Goal: Task Accomplishment & Management: Manage account settings

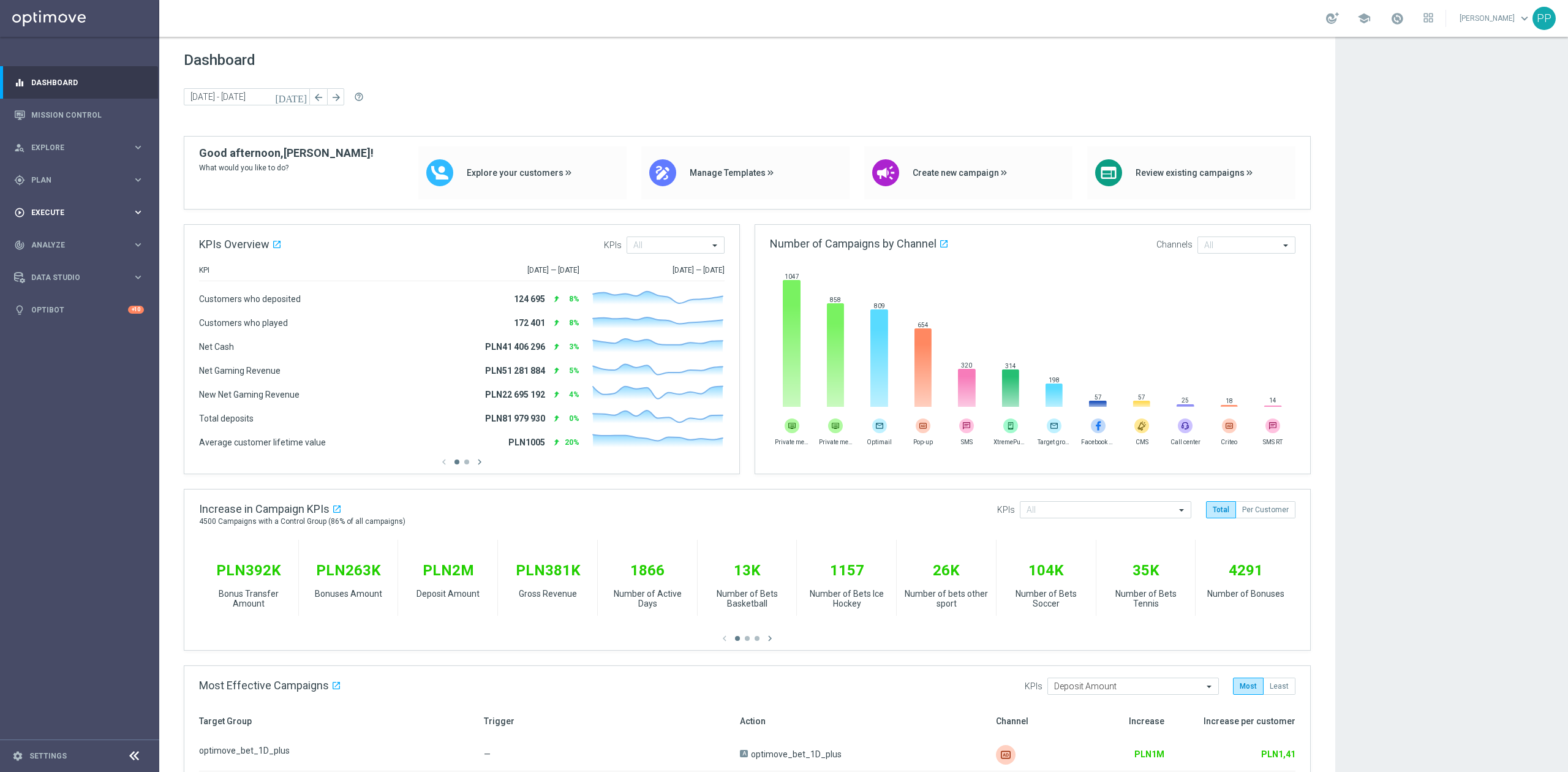
click at [83, 214] on span "Execute" at bounding box center [81, 213] width 101 height 7
click at [84, 234] on link "Campaign Builder" at bounding box center [79, 238] width 95 height 10
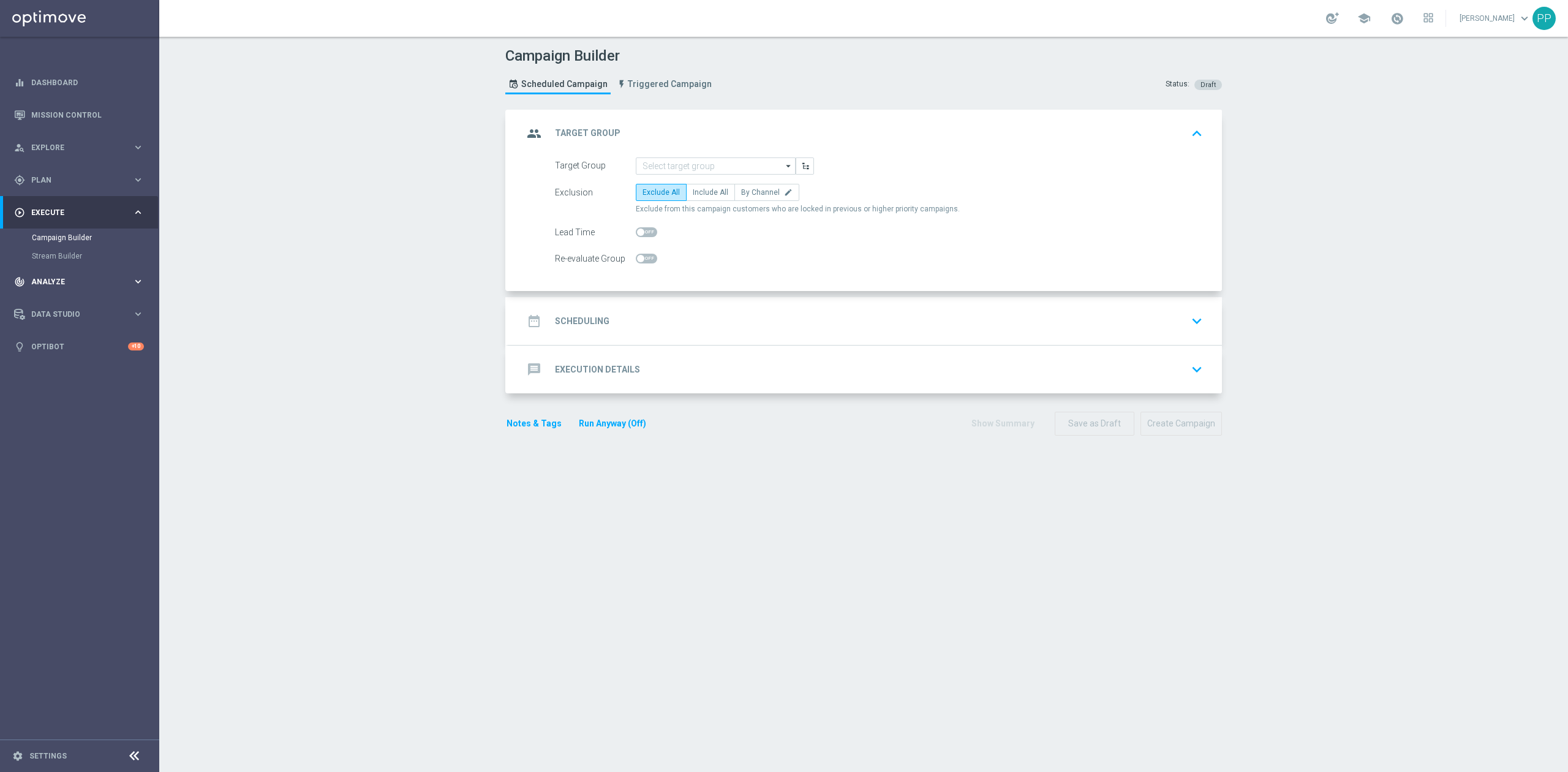
click at [80, 282] on span "Analyze" at bounding box center [81, 282] width 101 height 7
click at [55, 184] on div "gps_fixed Plan" at bounding box center [73, 180] width 118 height 11
click at [61, 206] on link "Target Groups" at bounding box center [79, 205] width 95 height 10
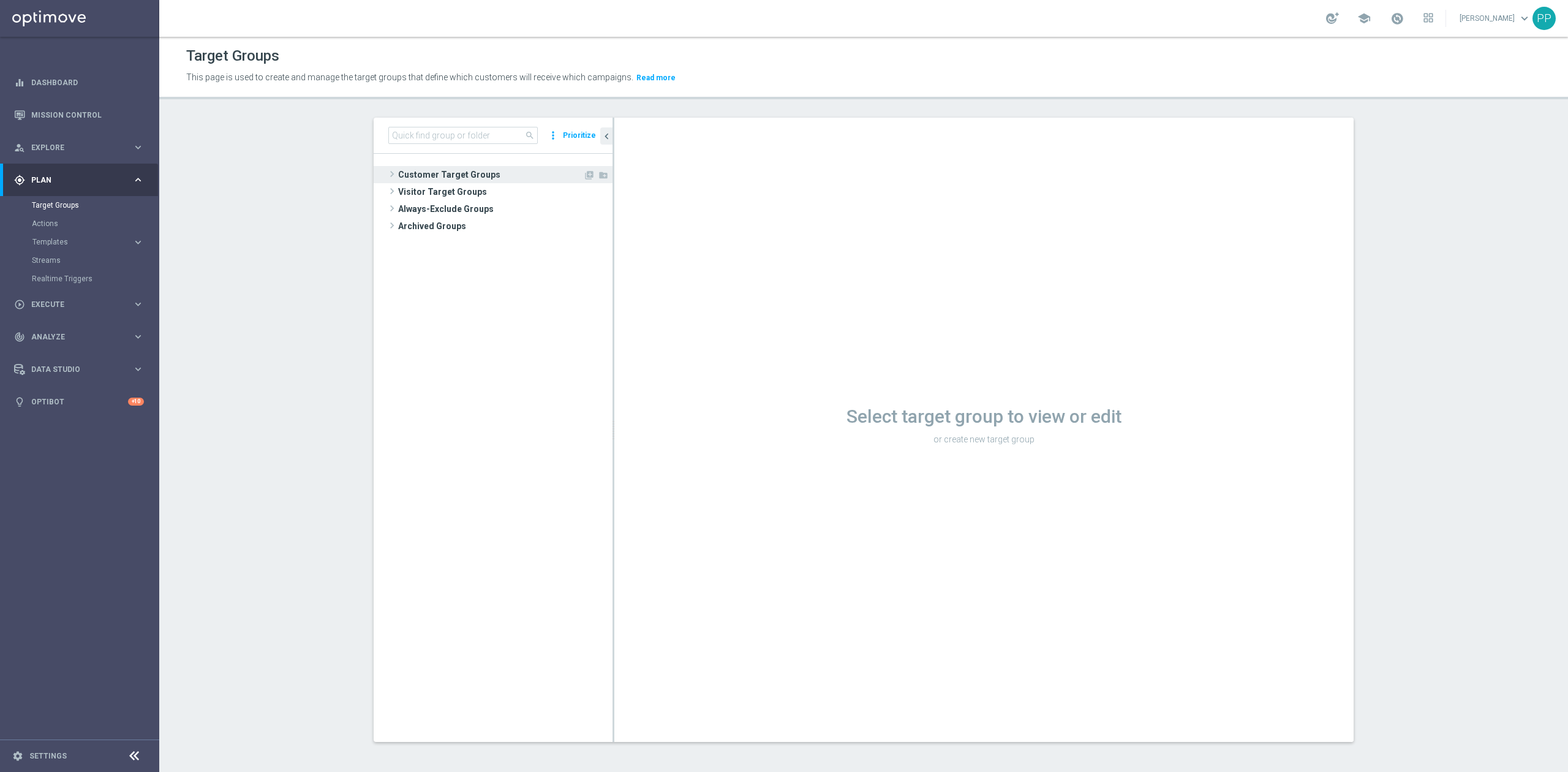
click at [427, 170] on span "Customer Target Groups" at bounding box center [491, 175] width 185 height 18
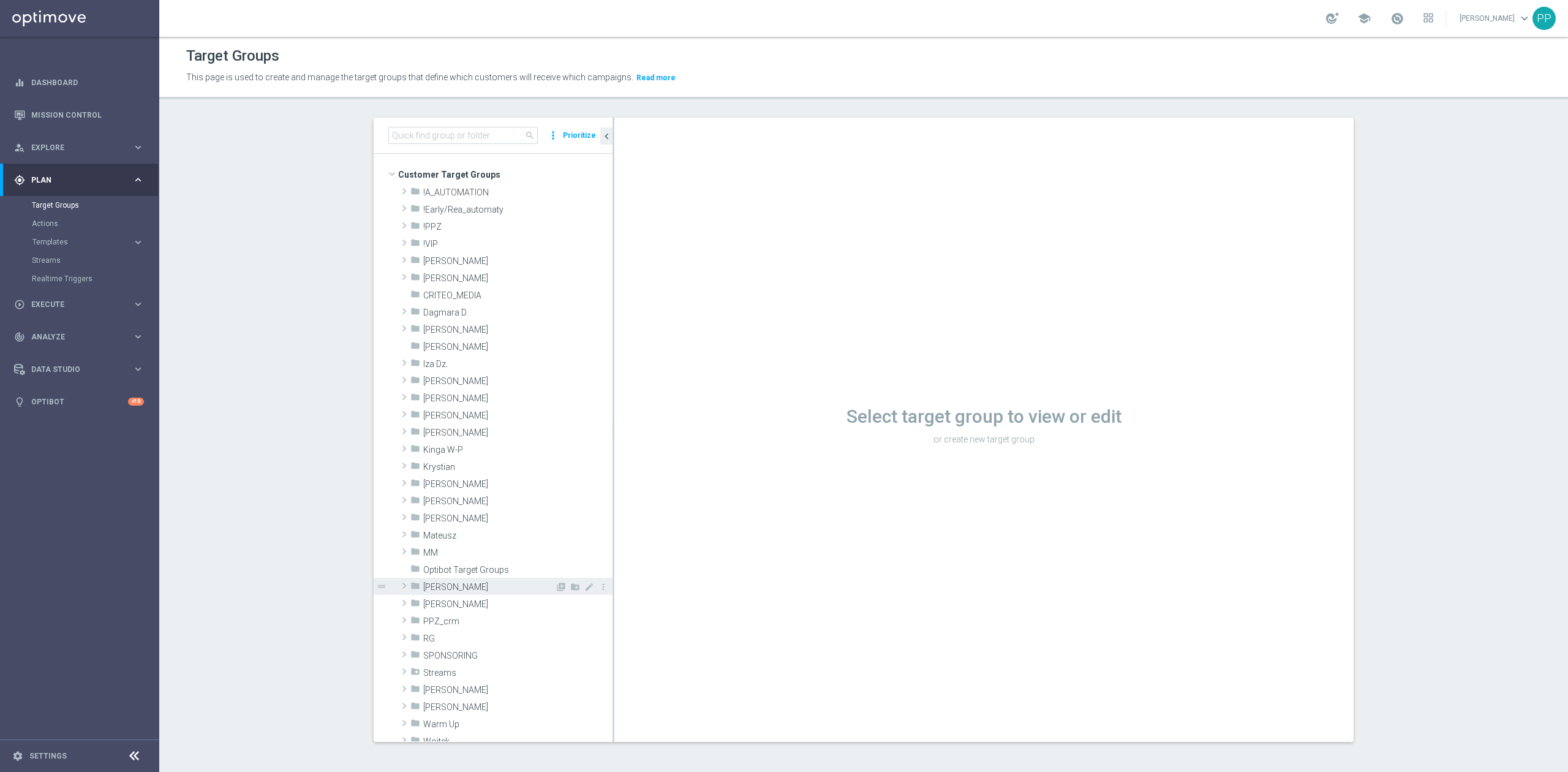
click at [454, 584] on span "Patryk P." at bounding box center [489, 586] width 131 height 10
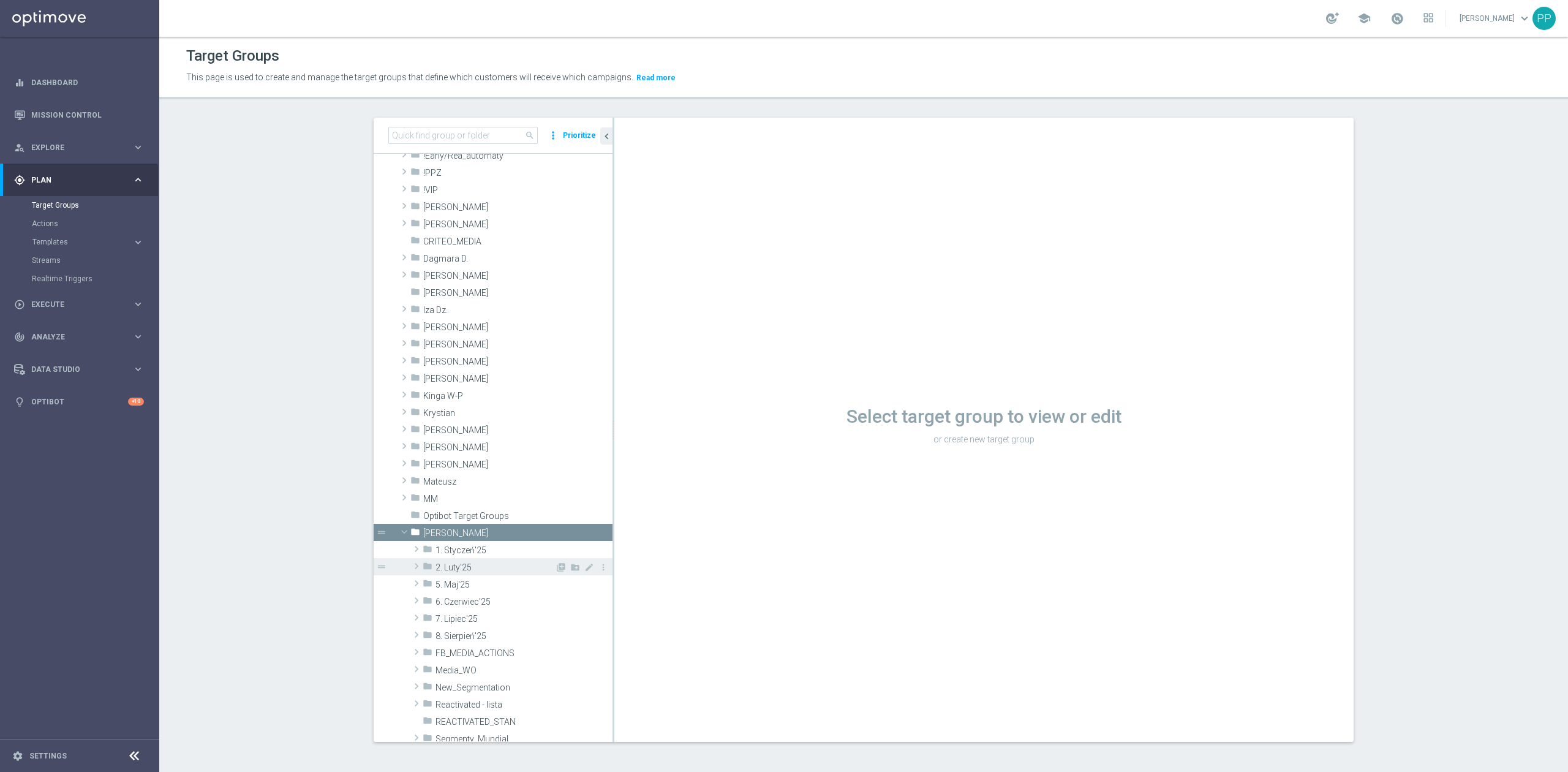
scroll to position [81, 0]
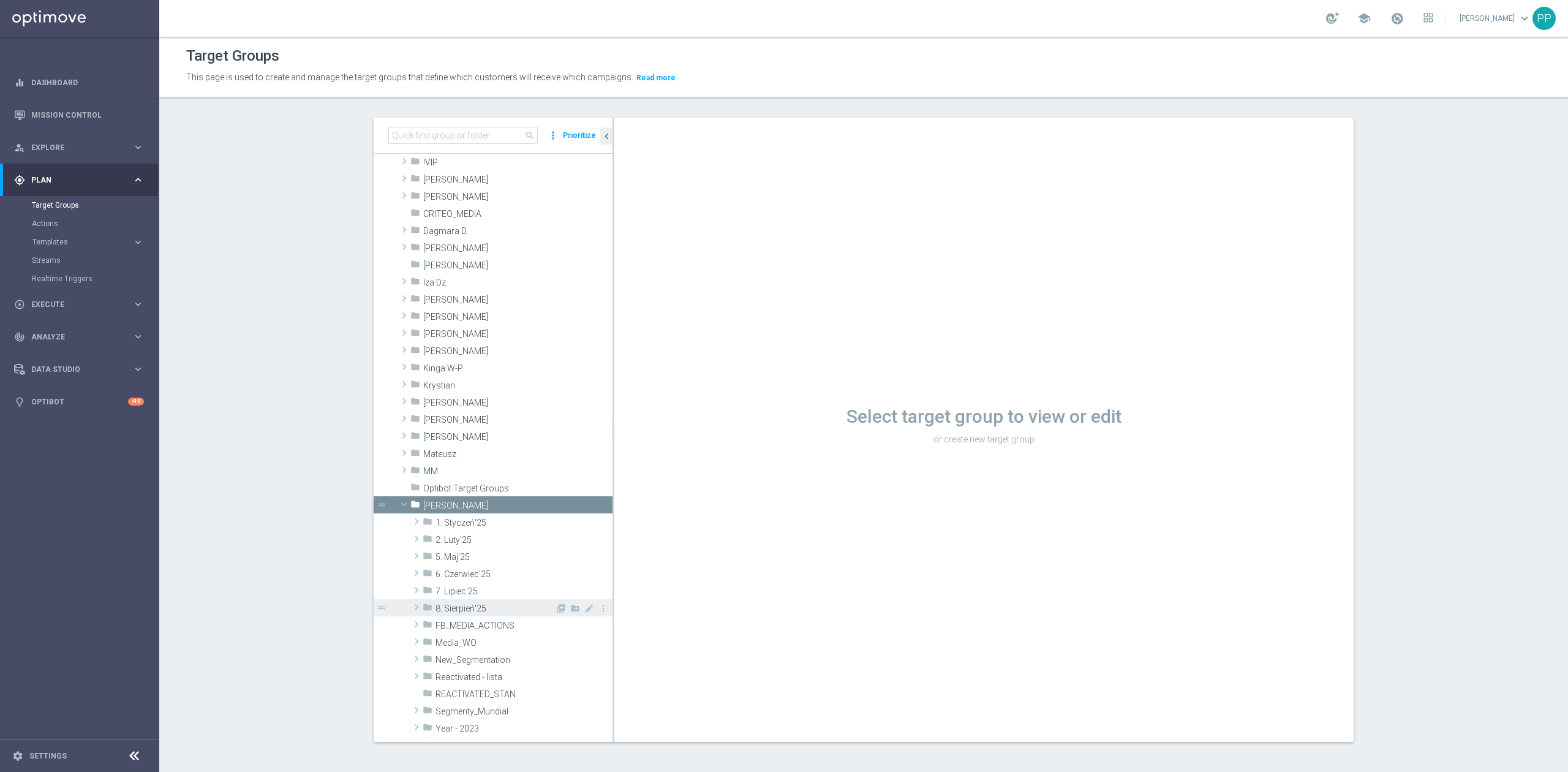
click at [459, 600] on div "folder 8. Sierpień'25" at bounding box center [488, 607] width 132 height 18
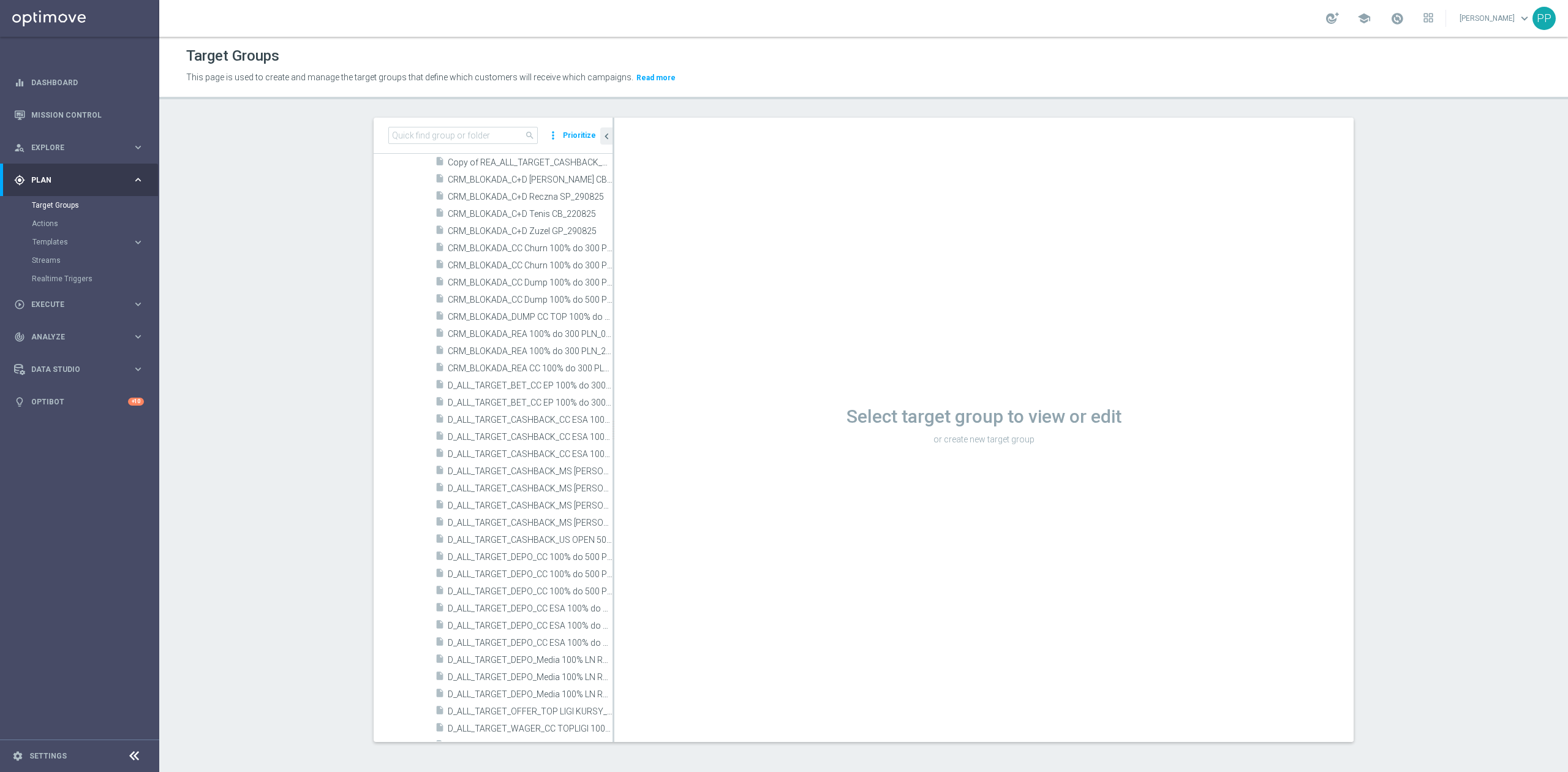
scroll to position [735, 0]
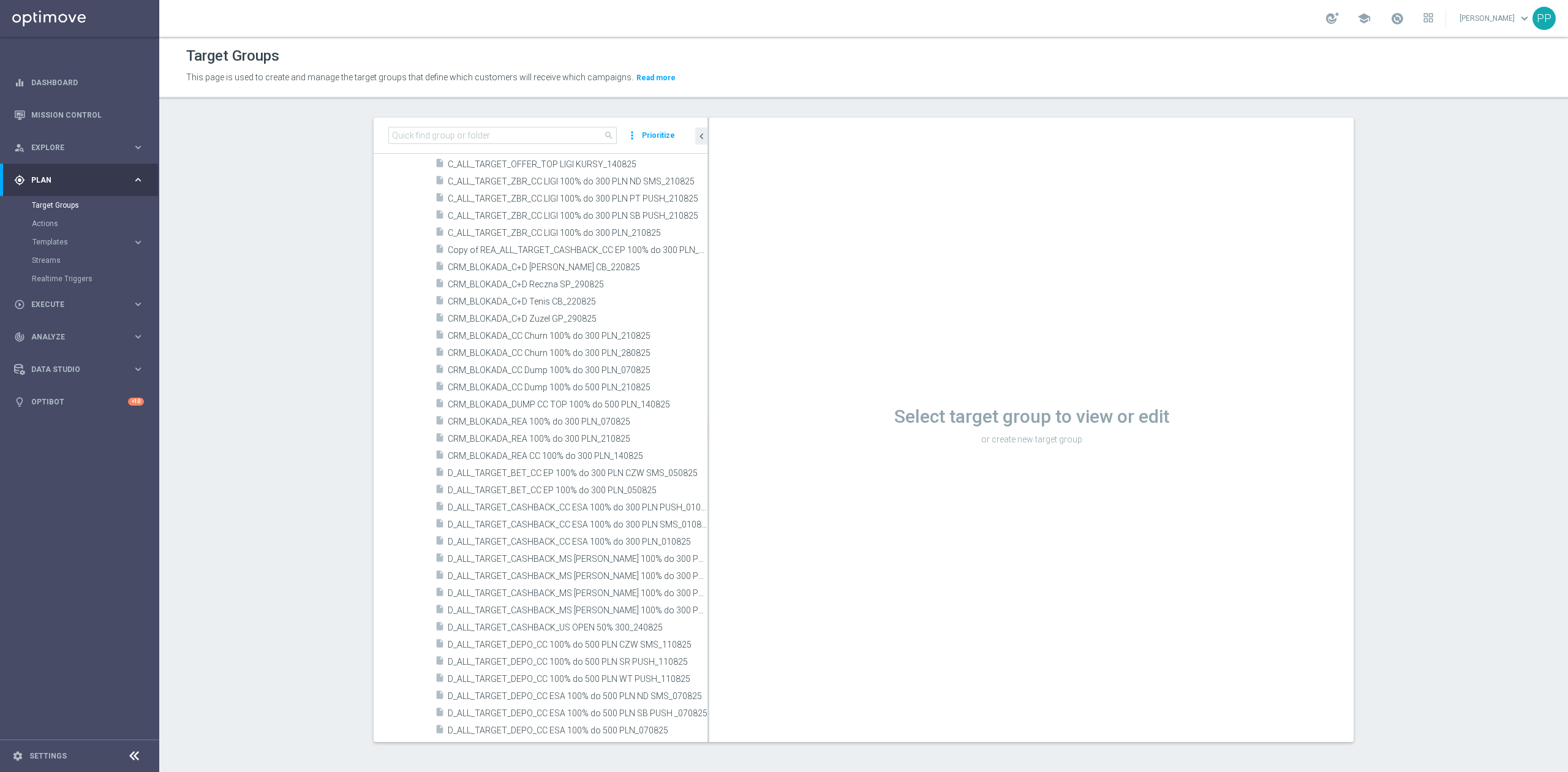
drag, startPoint x: 606, startPoint y: 561, endPoint x: 721, endPoint y: 551, distance: 115.4
click at [721, 551] on as-split "search more_vert Prioritize Customer Target Groups library_add create_new_folder" at bounding box center [864, 429] width 980 height 624
click at [551, 509] on span "D_ALL_TARGET_CASHBACK_CC ESA 100% do 300 PLN PUSH_010825" at bounding box center [563, 507] width 232 height 10
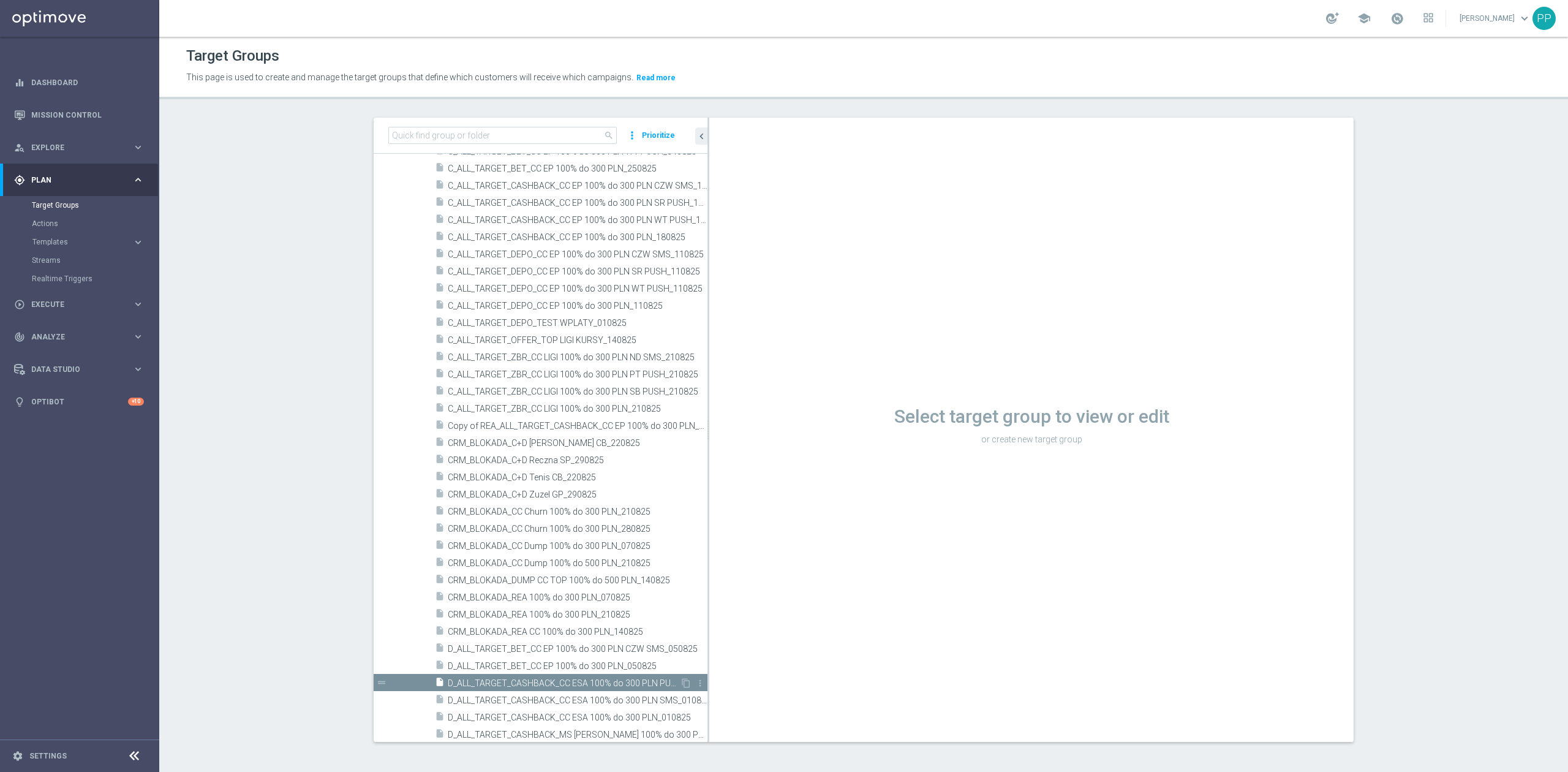
scroll to position [490, 0]
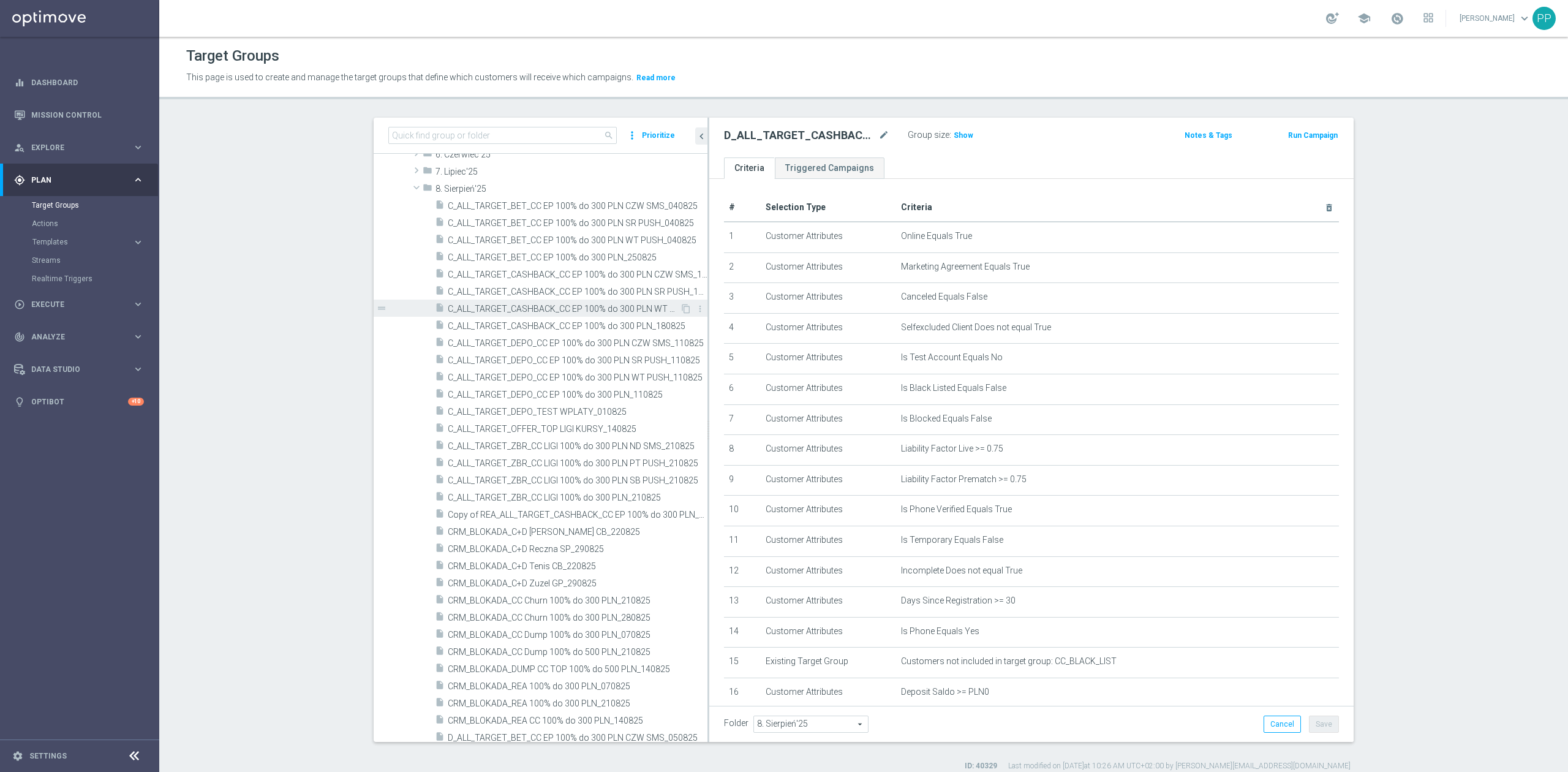
click at [632, 316] on div "insert_drive_file C_ALL_TARGET_CASHBACK_CC EP 100% do 300 PLN WT PUSH_180825" at bounding box center [557, 308] width 245 height 18
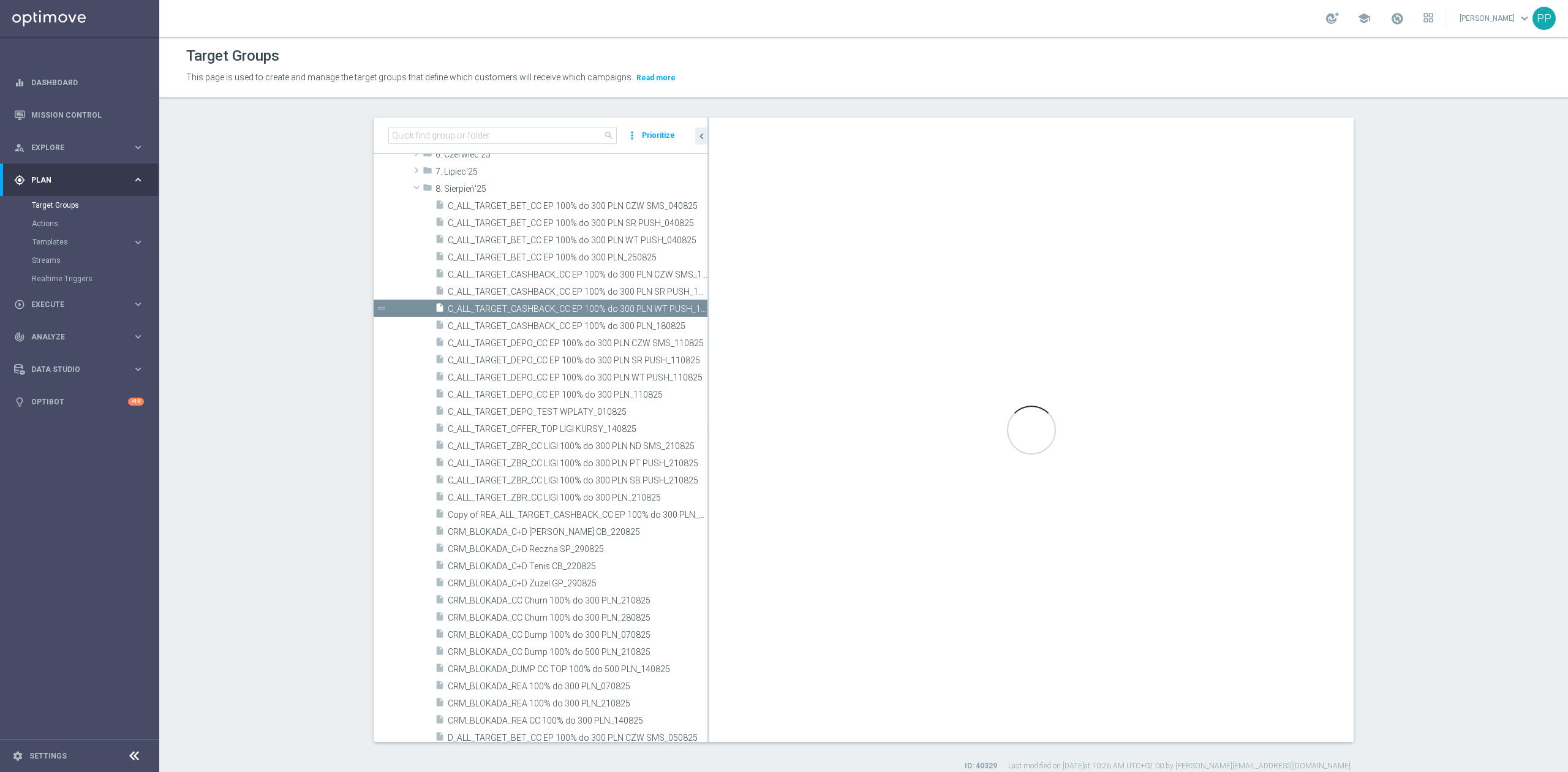
type textarea "(1 and 2 and 3 and 4 and 5 and 6 and 7 and 8 and 9 and 10 and 11 and 12 and 13 …"
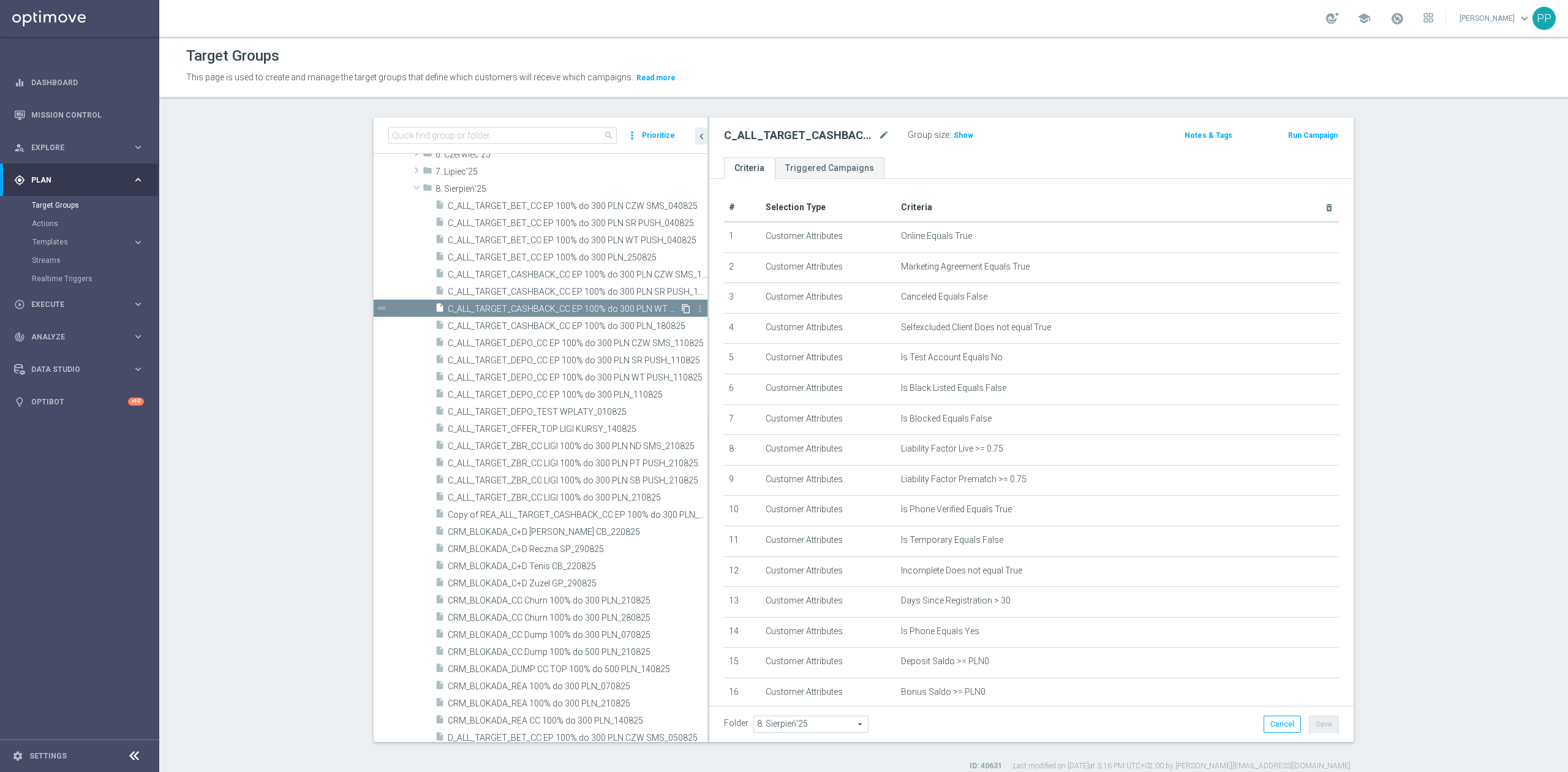
click at [681, 308] on icon "content_copy" at bounding box center [686, 309] width 10 height 10
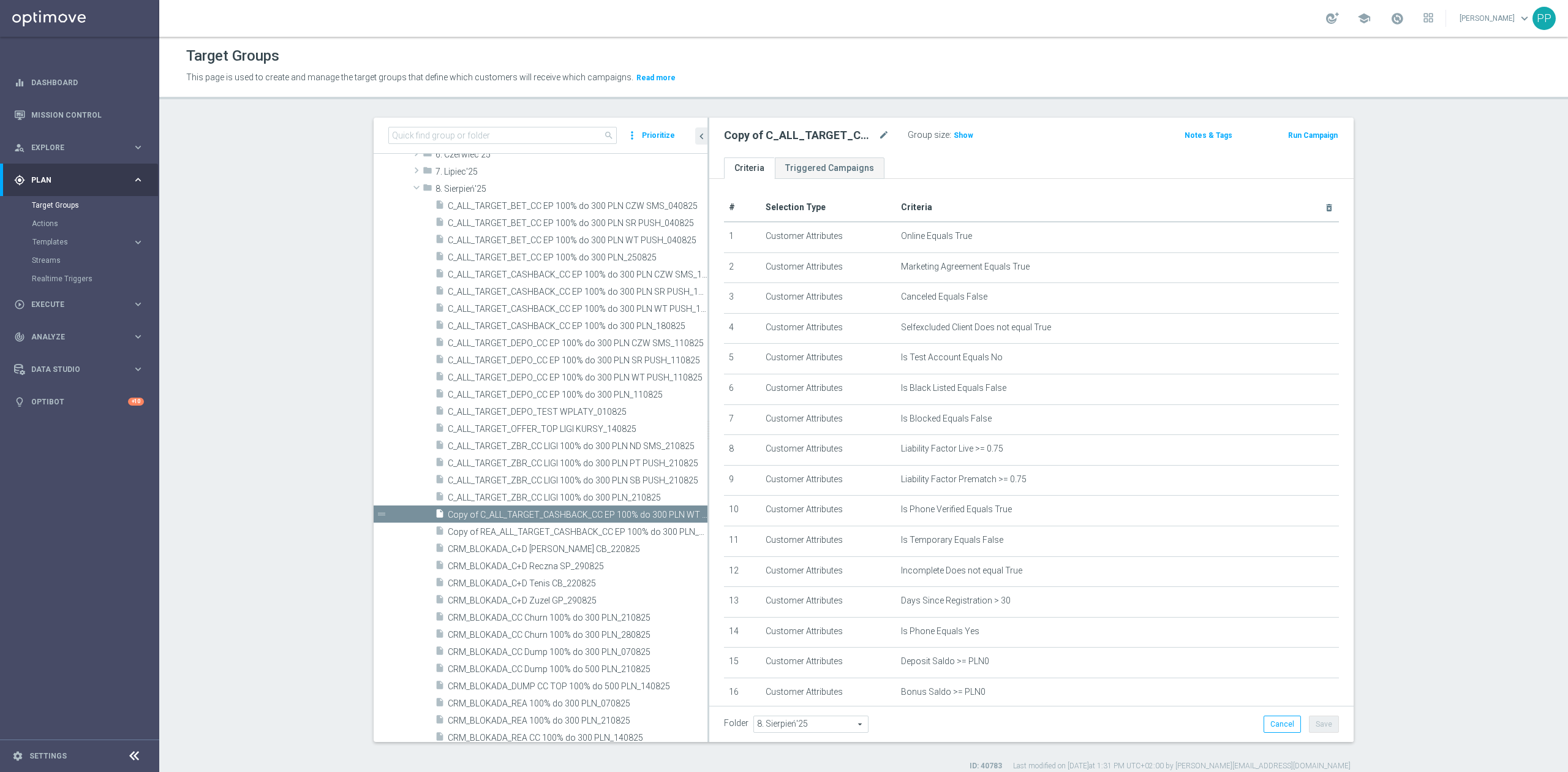
scroll to position [486, 0]
click at [878, 137] on icon "mode_edit" at bounding box center [884, 135] width 11 height 15
type input "C_ALL_TARGET_BET_CC EP 100% do 300 PLN WT PUSH_250825"
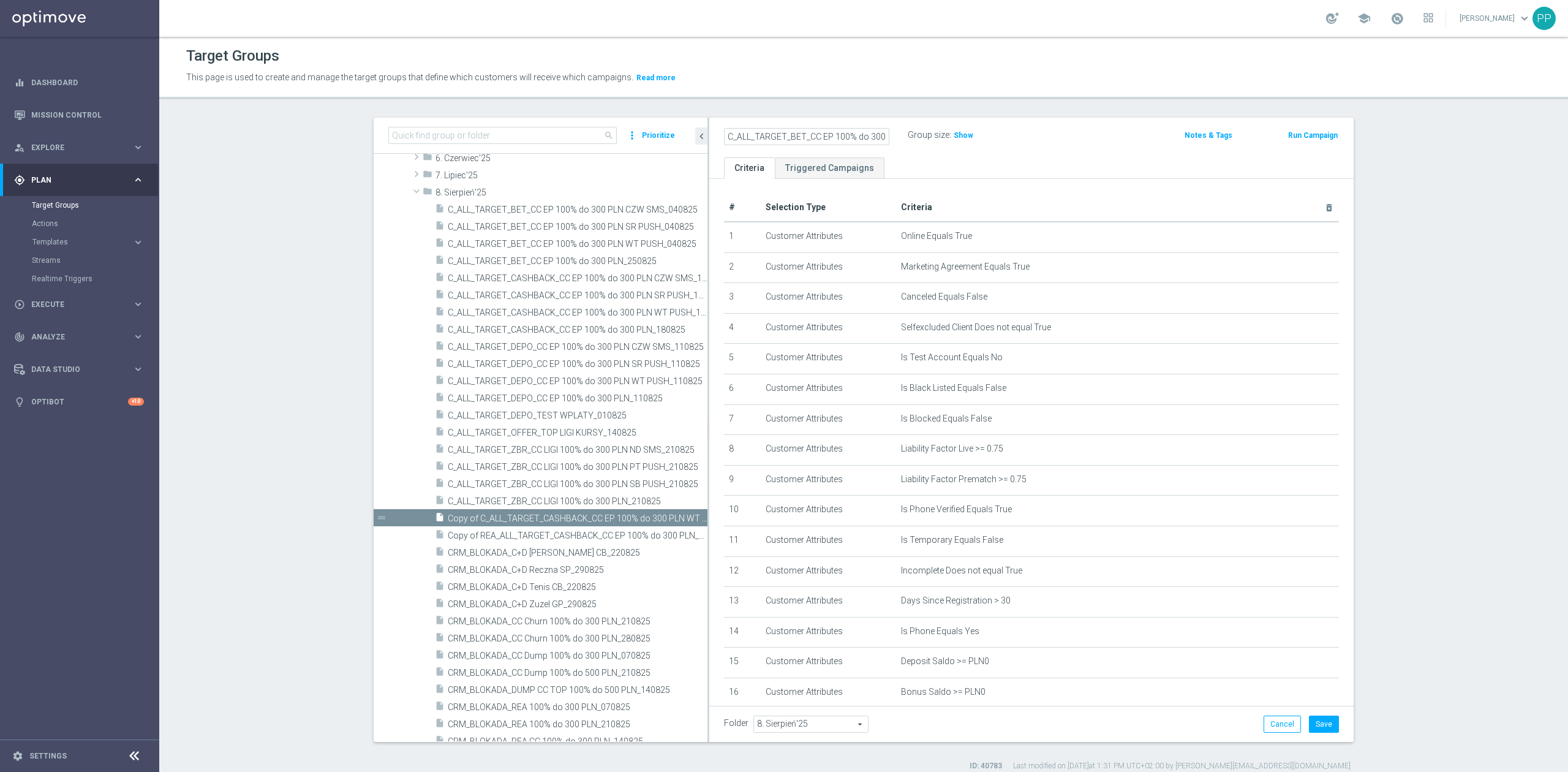
click at [876, 68] on div "This page is used to create and manage the target groups that define which cust…" at bounding box center [692, 78] width 1030 height 19
click at [1317, 726] on button "Save" at bounding box center [1324, 724] width 30 height 18
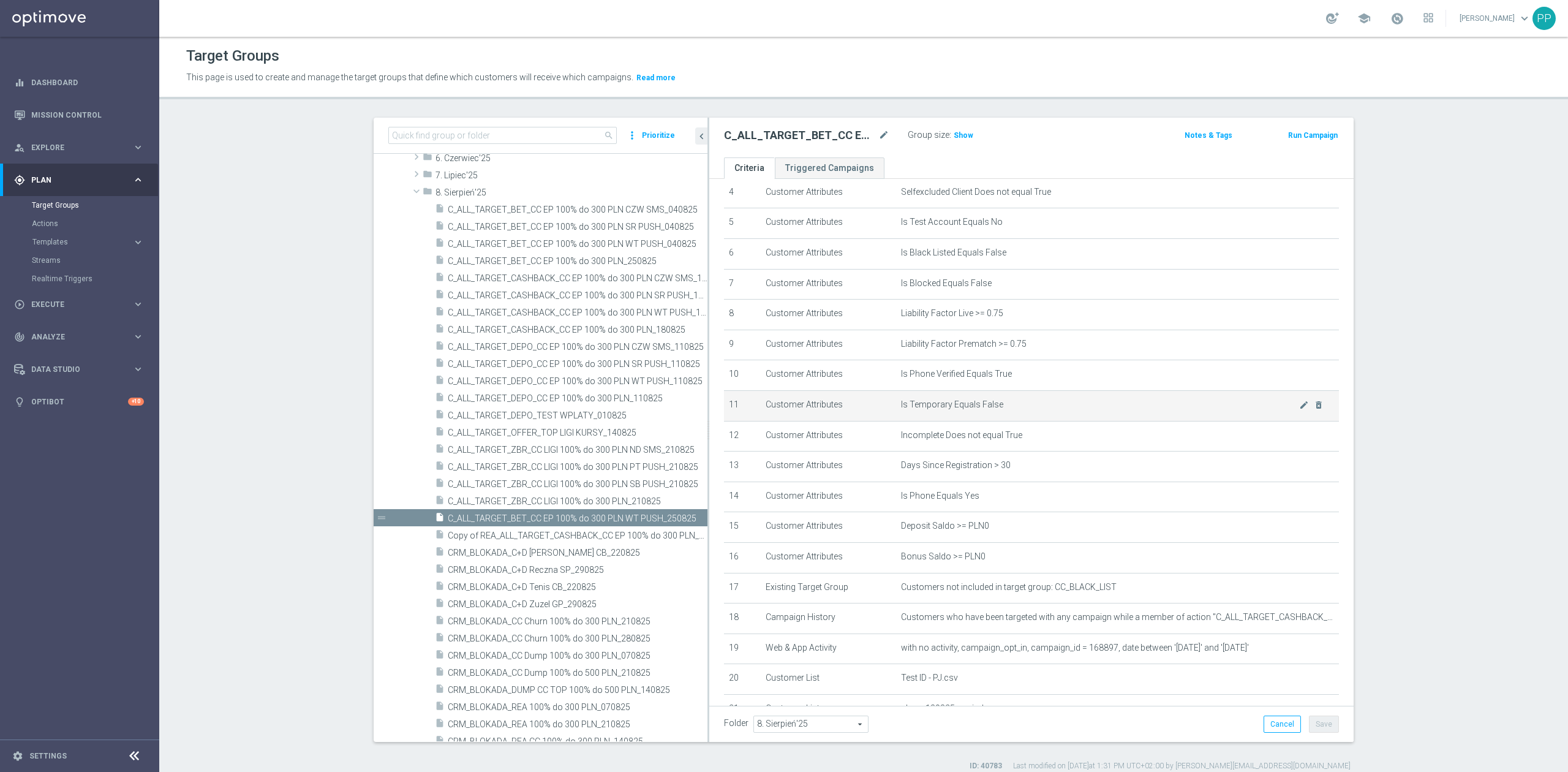
scroll to position [263, 0]
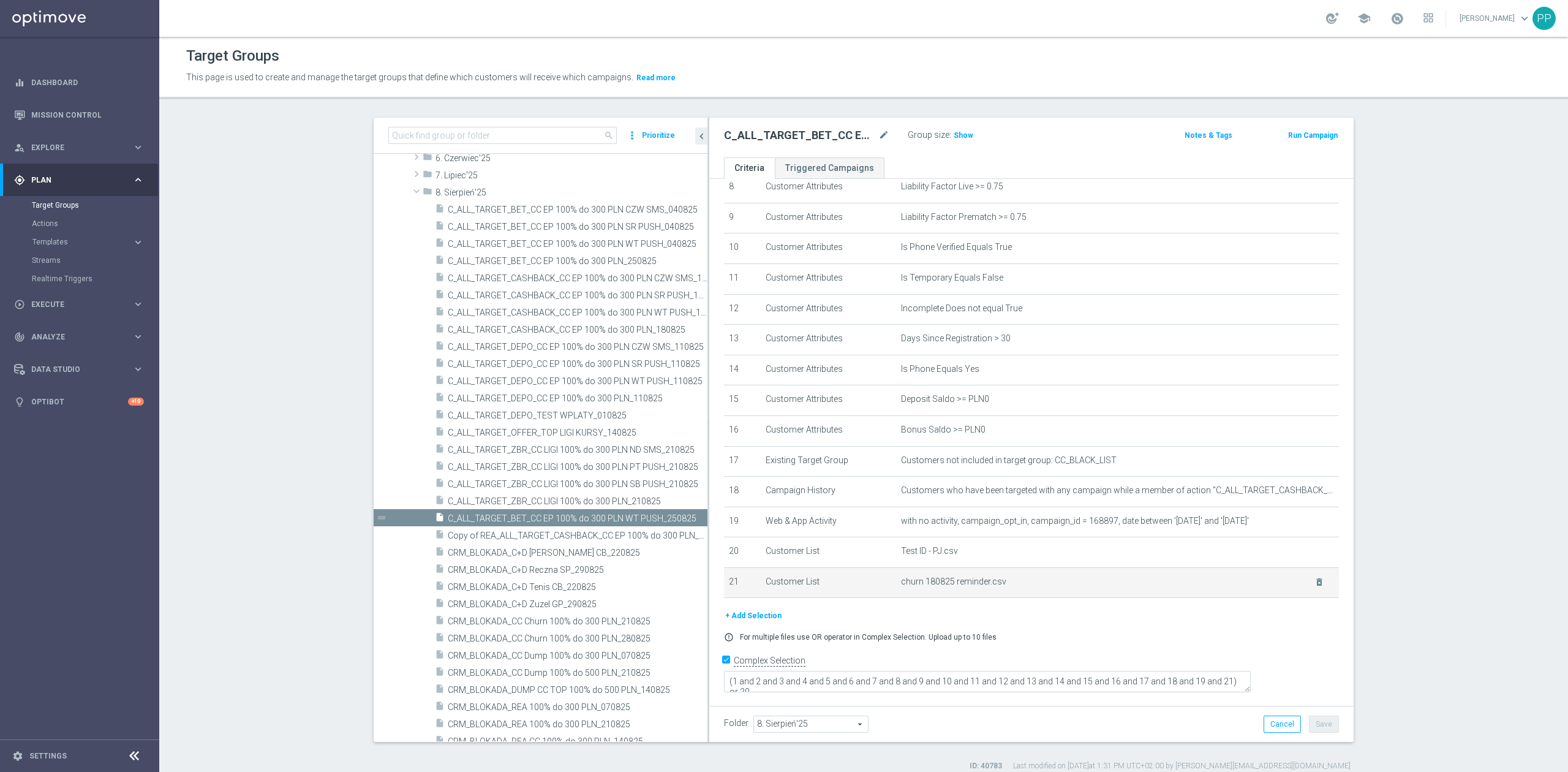
click at [1307, 596] on td "churn 180825 reminder.csv delete_forever" at bounding box center [1117, 582] width 443 height 31
click at [1315, 587] on icon "delete_forever" at bounding box center [1319, 582] width 10 height 10
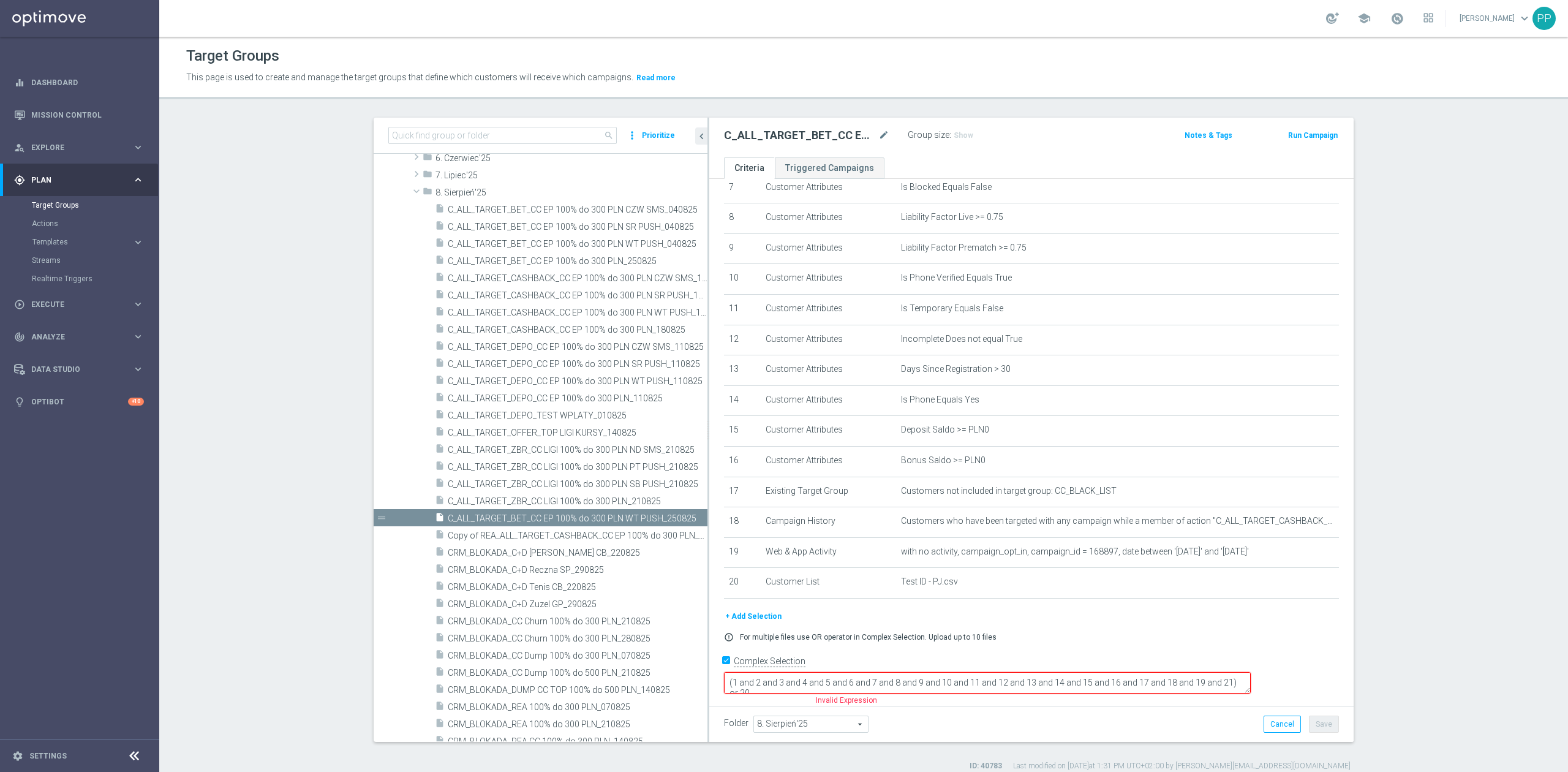
click at [766, 623] on button "+ Add Selection" at bounding box center [753, 616] width 59 height 14
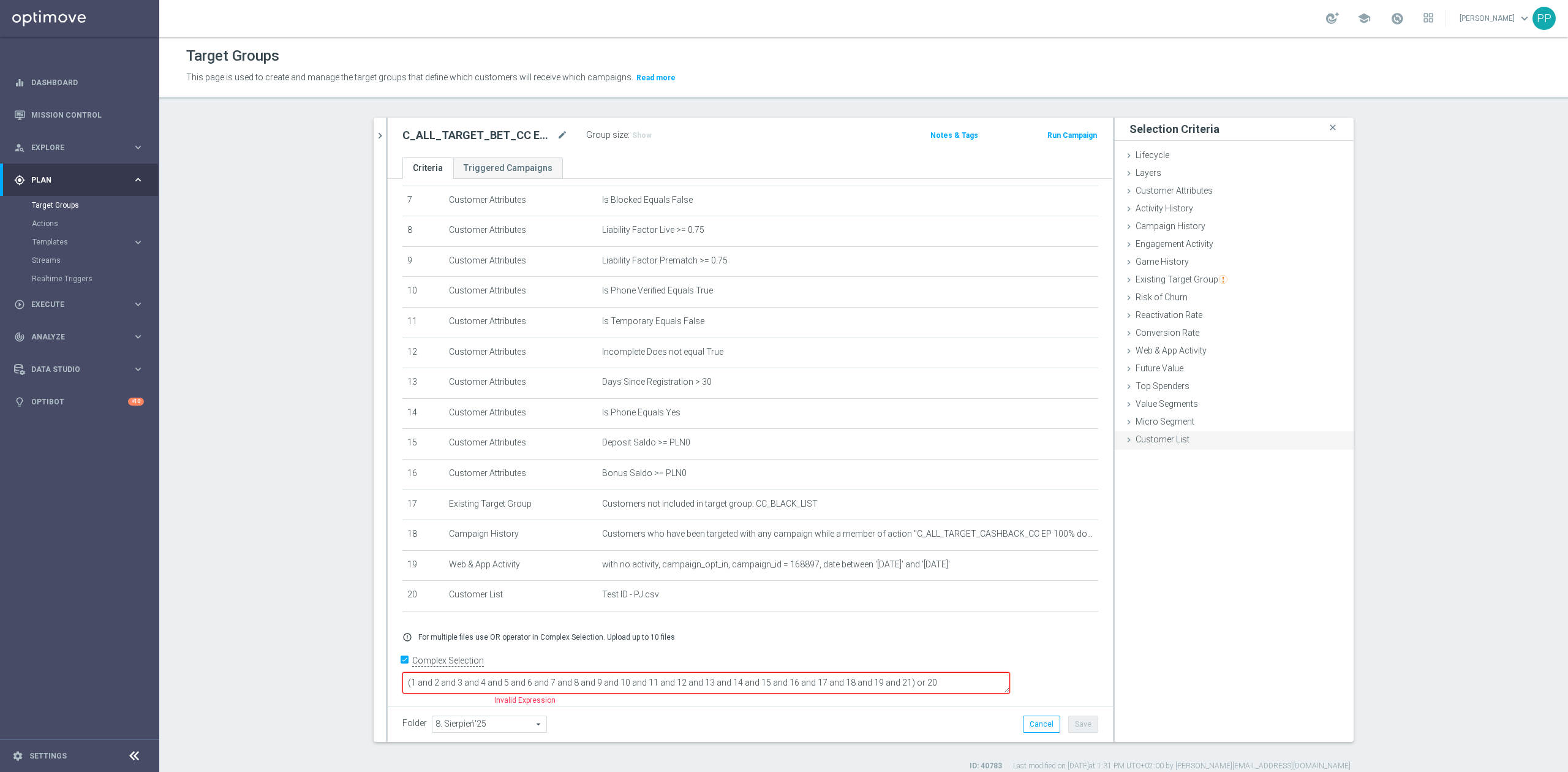
click at [1142, 442] on span "Customer List" at bounding box center [1162, 439] width 54 height 10
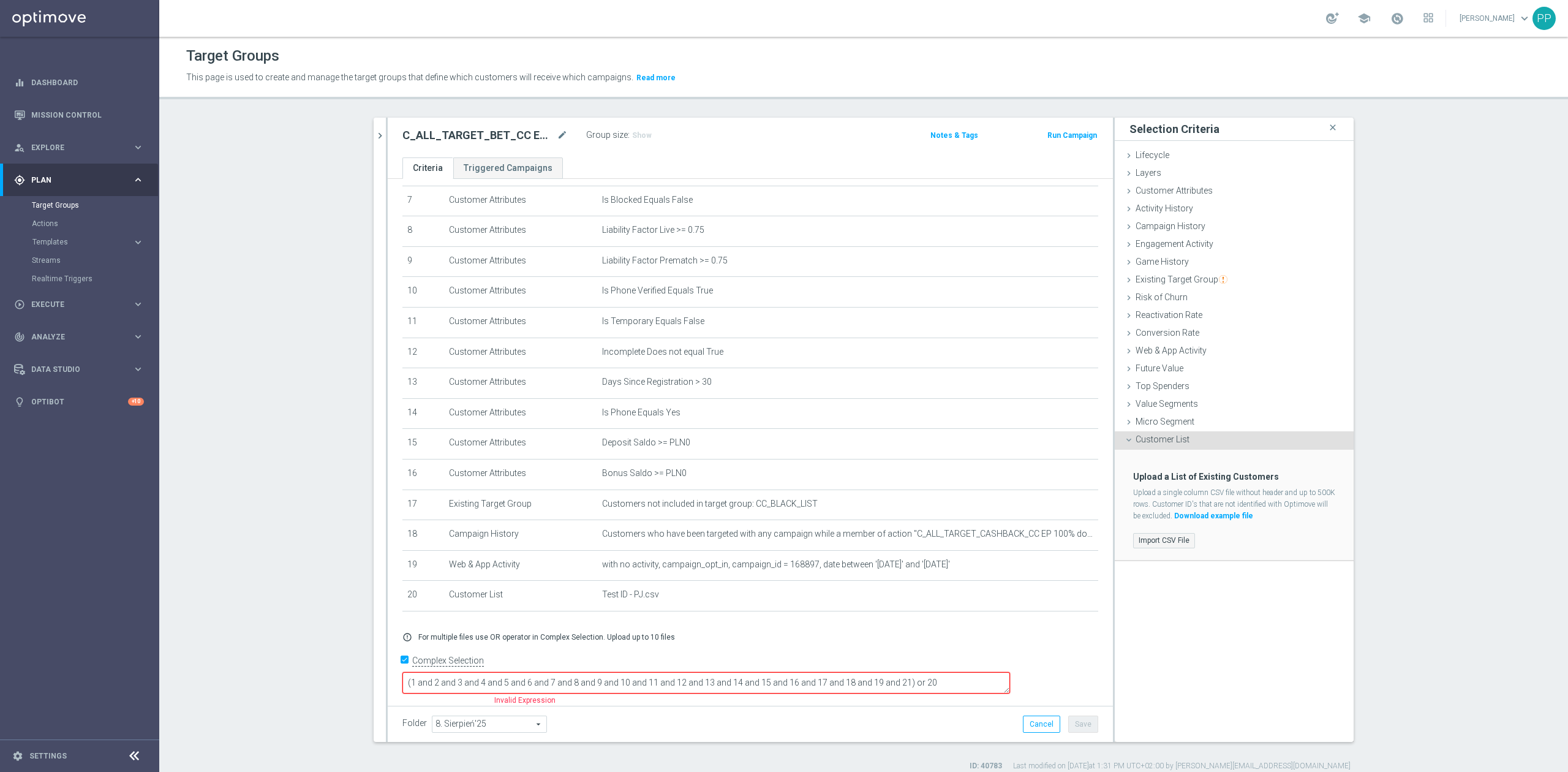
click at [1158, 536] on label "Import CSV File" at bounding box center [1164, 540] width 62 height 16
click at [0, 0] on input "Import CSV File" at bounding box center [0, 0] width 0 height 0
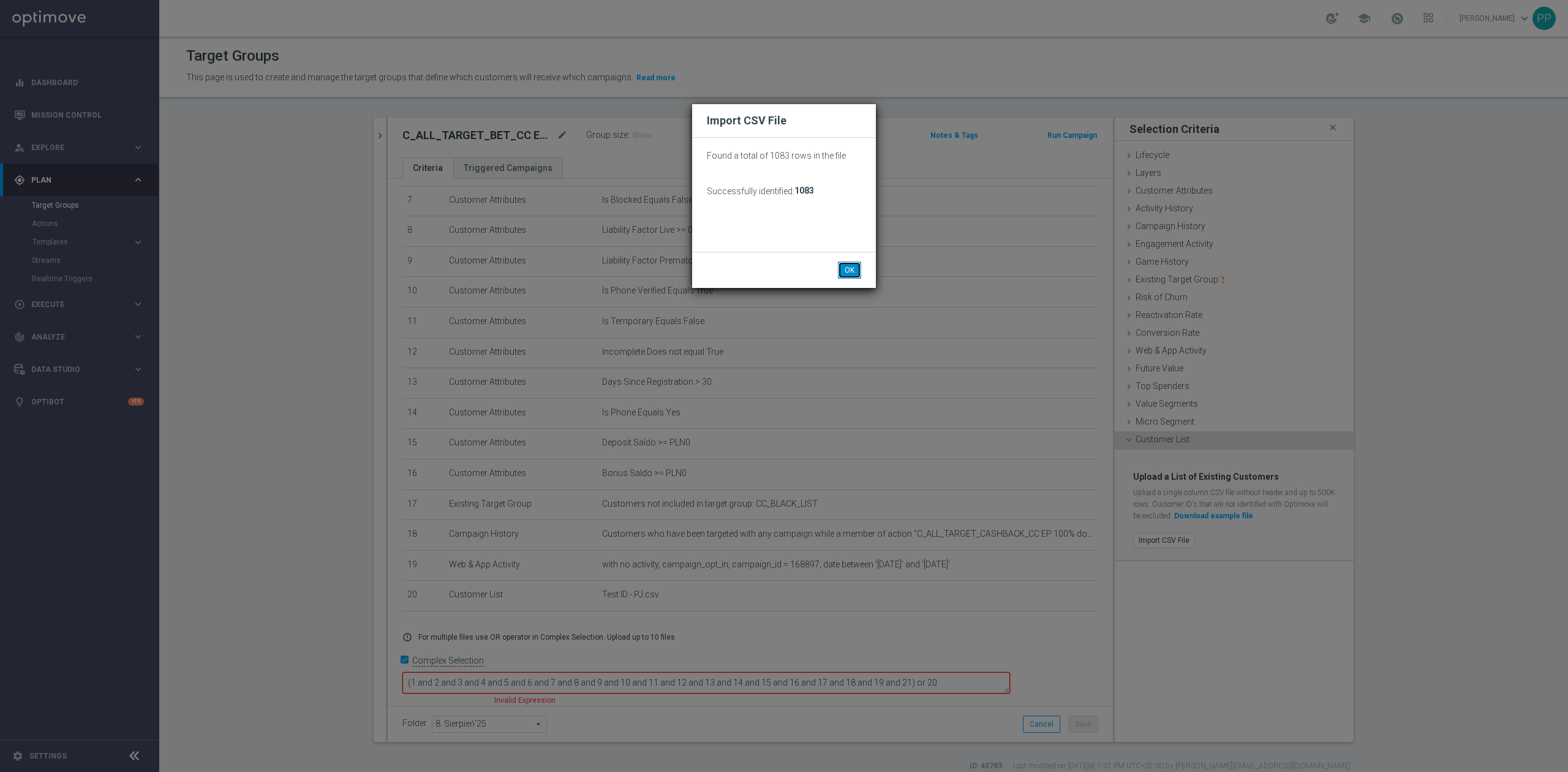
click at [848, 269] on button "OK" at bounding box center [849, 270] width 23 height 18
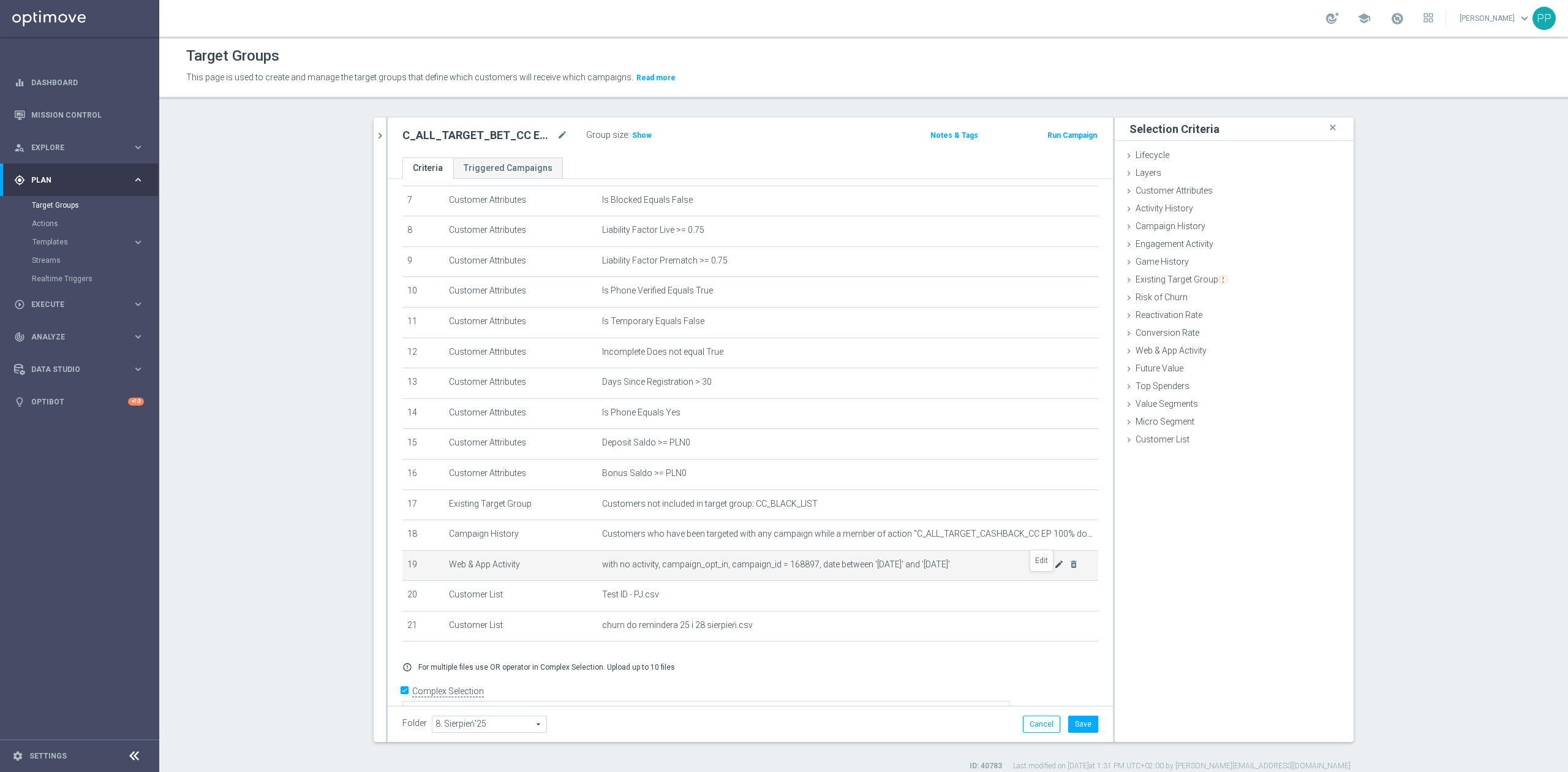
click at [1054, 569] on icon "mode_edit" at bounding box center [1059, 564] width 10 height 10
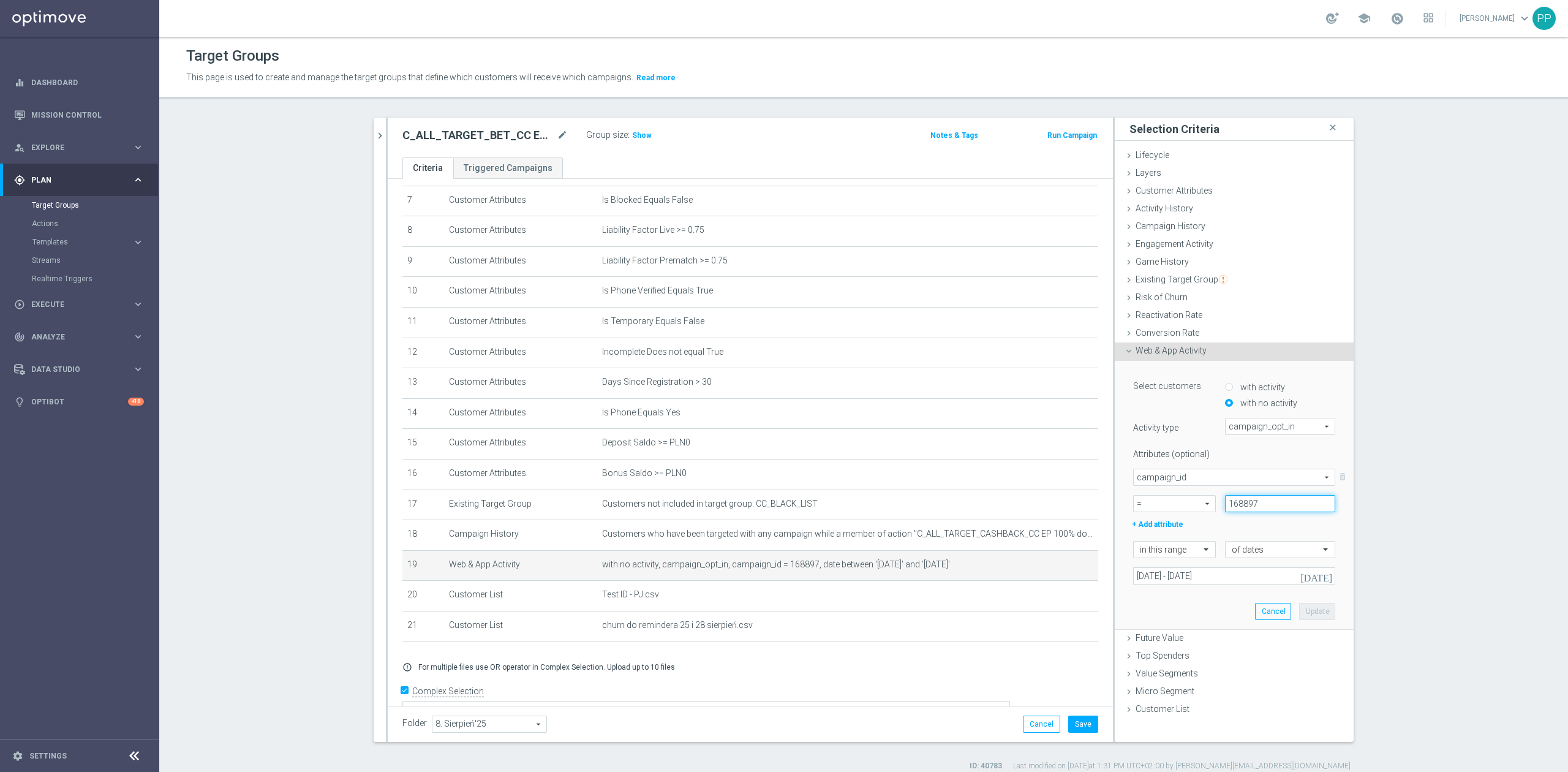
drag, startPoint x: 1265, startPoint y: 501, endPoint x: 1236, endPoint y: 504, distance: 29.2
click at [1236, 504] on input "168897" at bounding box center [1280, 503] width 110 height 18
click at [1233, 503] on input "168897" at bounding box center [1280, 503] width 110 height 18
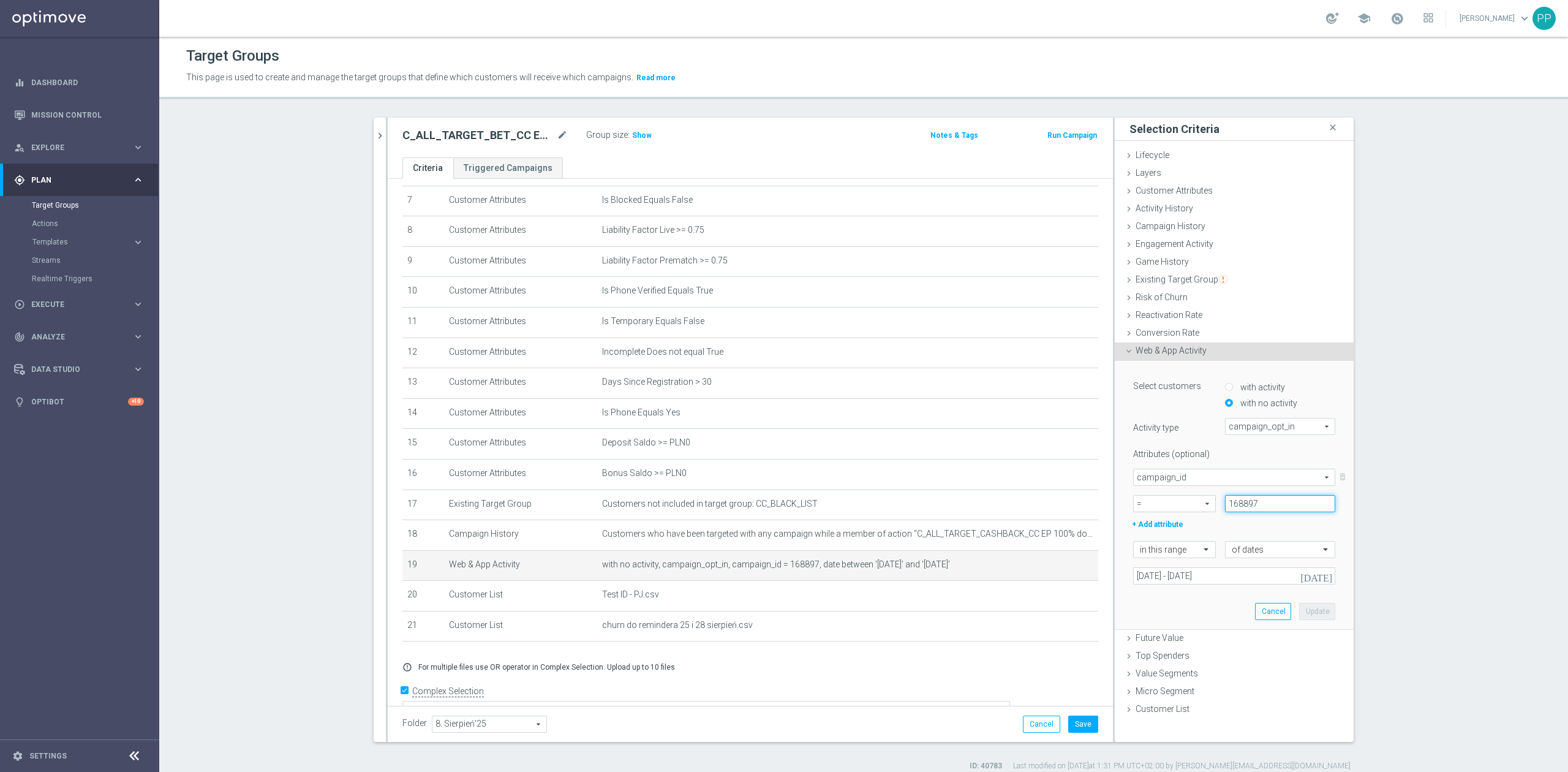
paste input "7156"
type input "171567"
click at [1220, 574] on input "18 Aug 2025 - 21 Aug 2025" at bounding box center [1234, 575] width 202 height 18
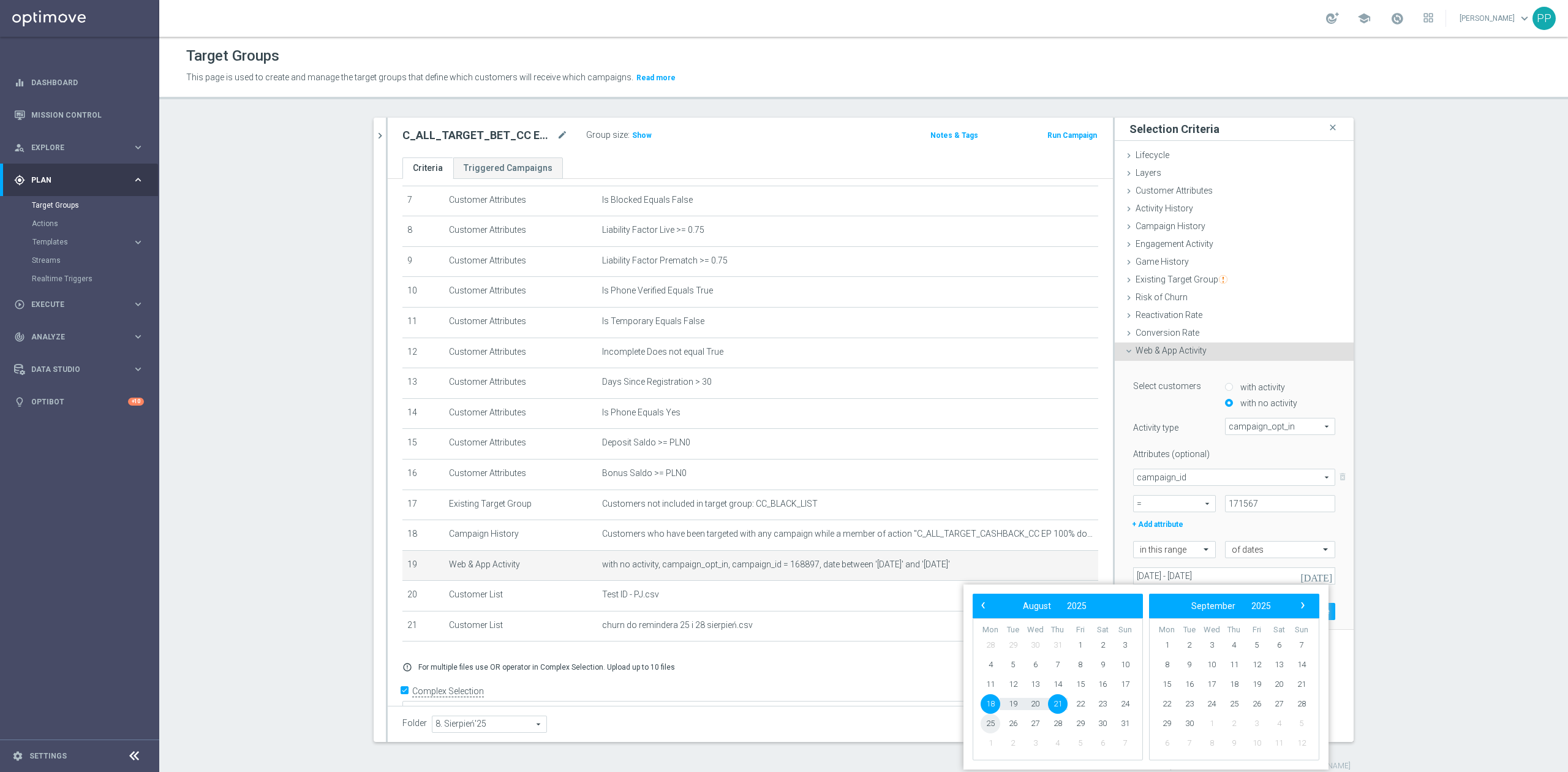
click at [995, 729] on span "25" at bounding box center [990, 723] width 19 height 19
click at [1051, 724] on span "28" at bounding box center [1057, 723] width 19 height 19
type input "25 Aug 2025 - 28 Aug 2025"
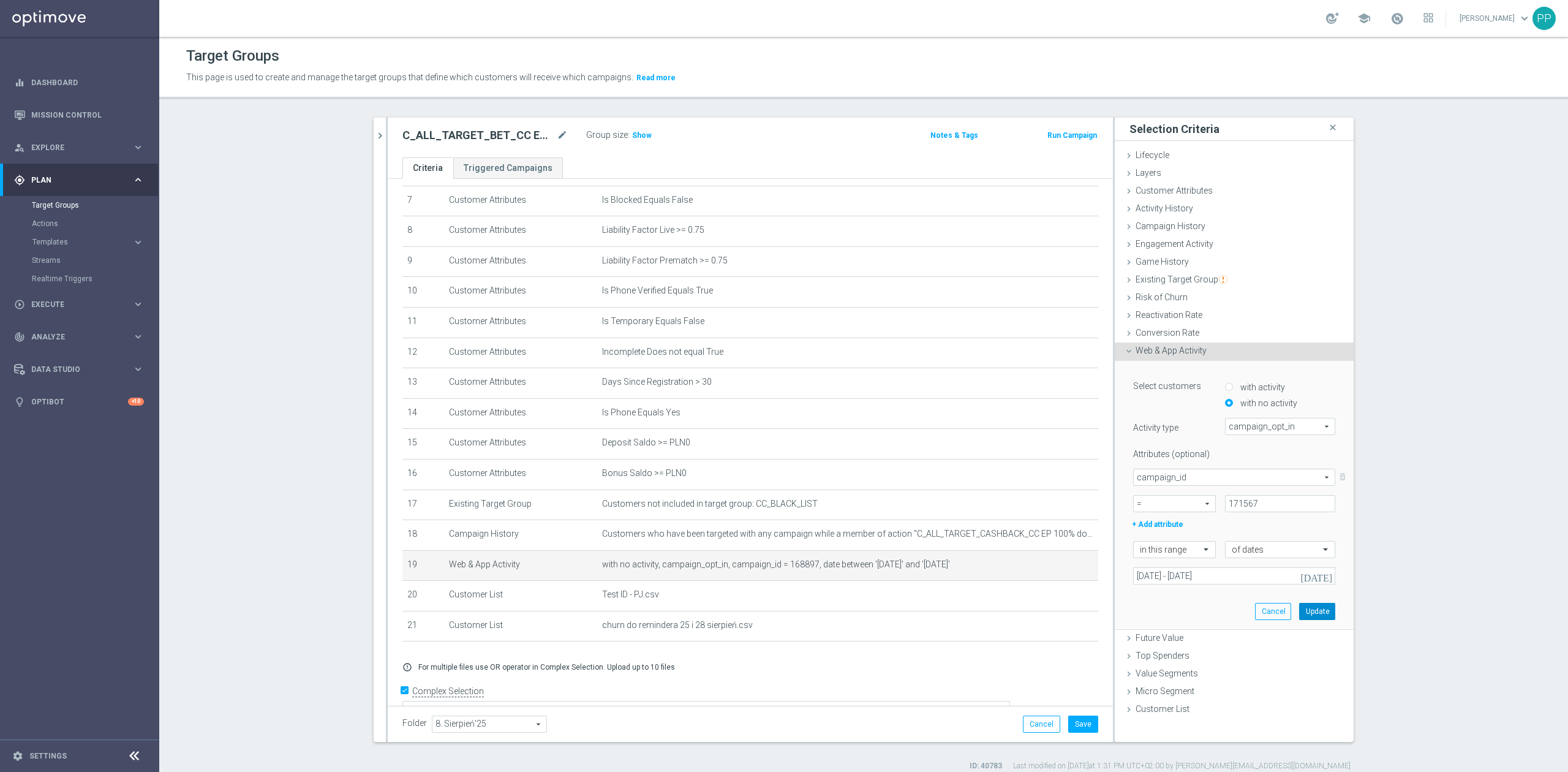
click at [1305, 607] on button "Update" at bounding box center [1317, 611] width 36 height 18
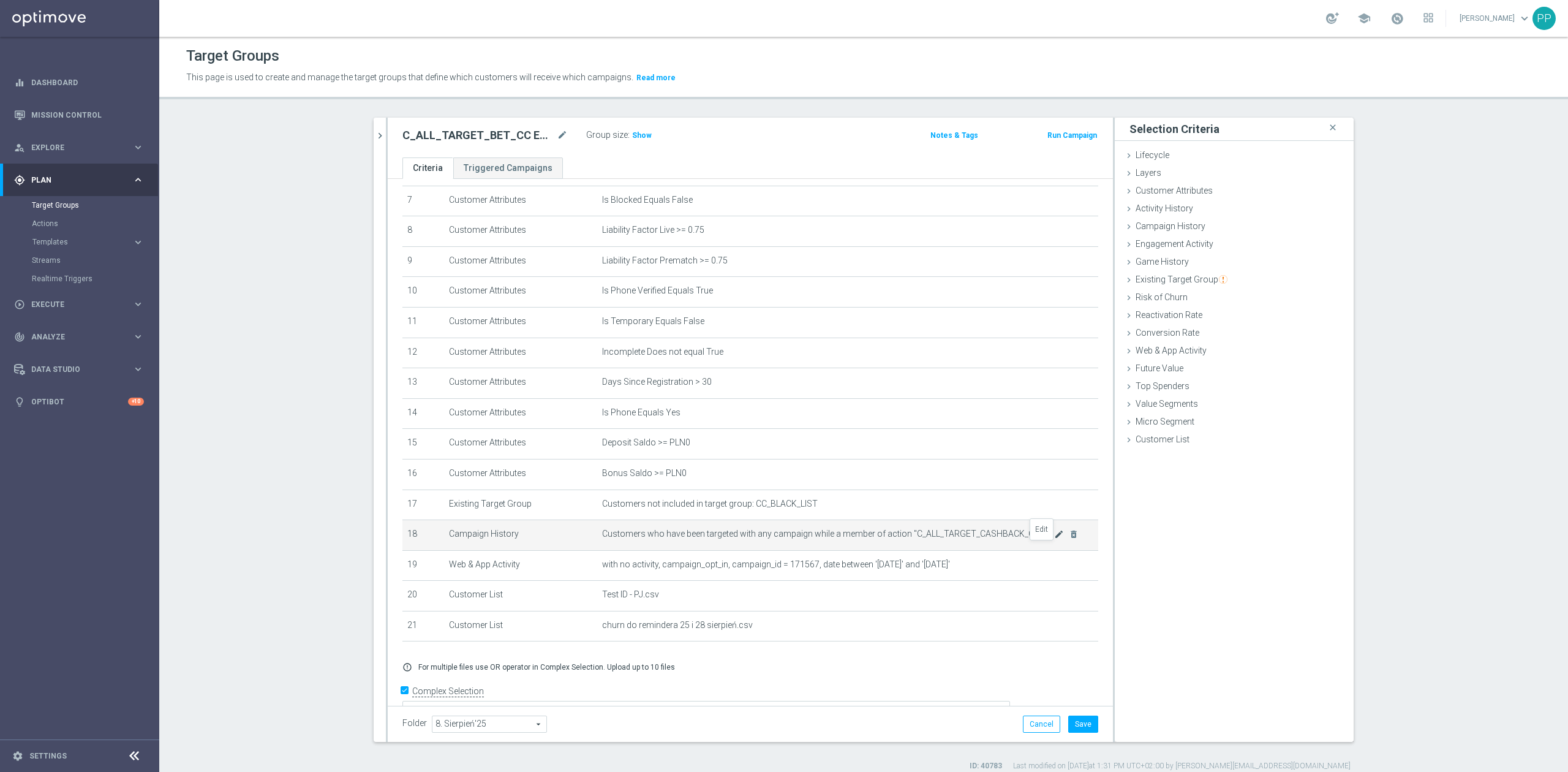
click at [1054, 539] on icon "mode_edit" at bounding box center [1059, 533] width 10 height 10
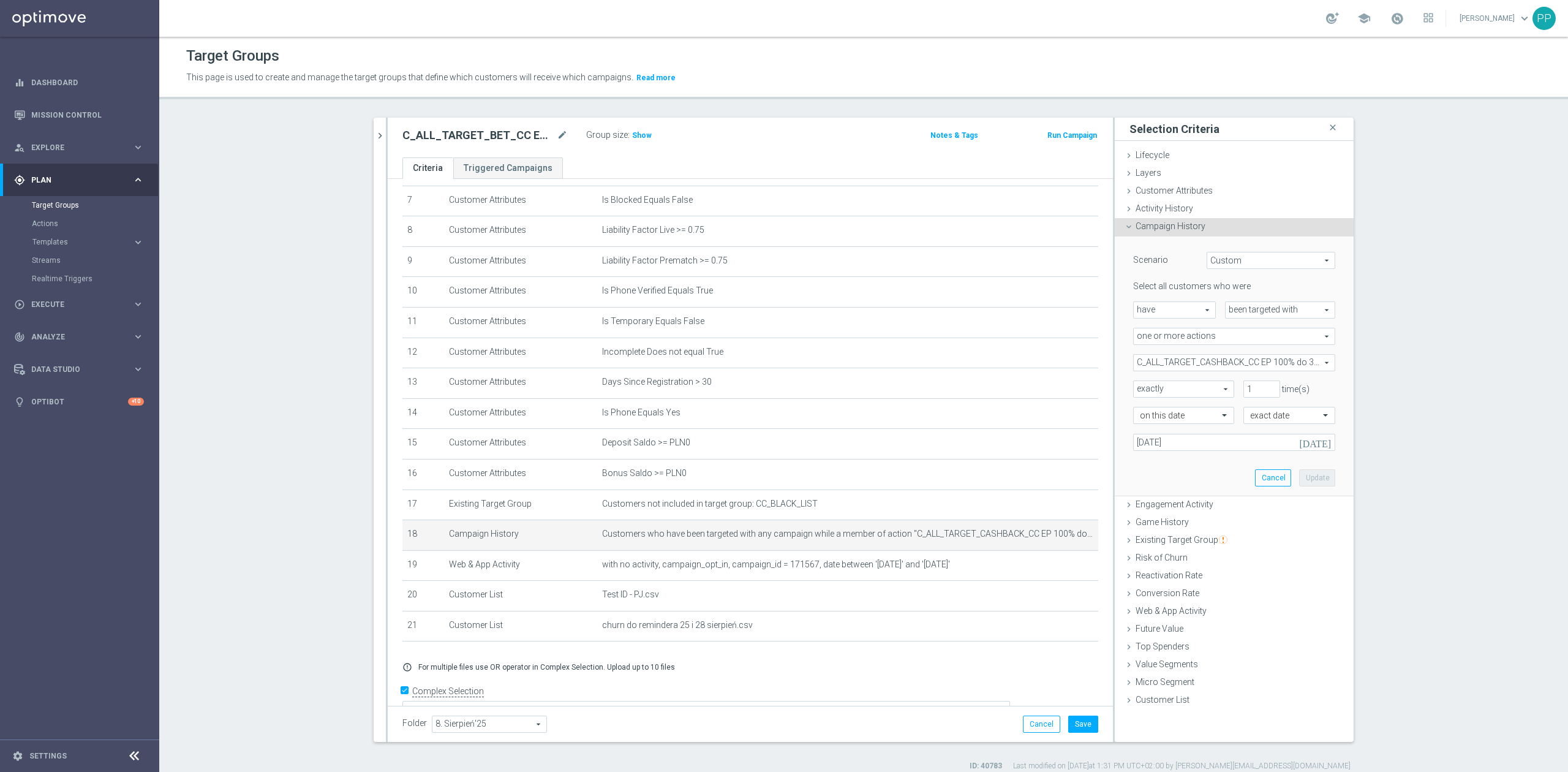
click at [1146, 362] on span "C_ALL_TARGET_CASHBACK_CC EP 100% do 300 PLN_180825" at bounding box center [1233, 362] width 201 height 16
click at [1150, 386] on label "Show Selected" at bounding box center [1172, 388] width 45 height 11
click at [1140, 386] on input "Show Selected" at bounding box center [1142, 389] width 8 height 8
checkbox input "true"
click at [1143, 408] on input "(All)" at bounding box center [1146, 408] width 8 height 8
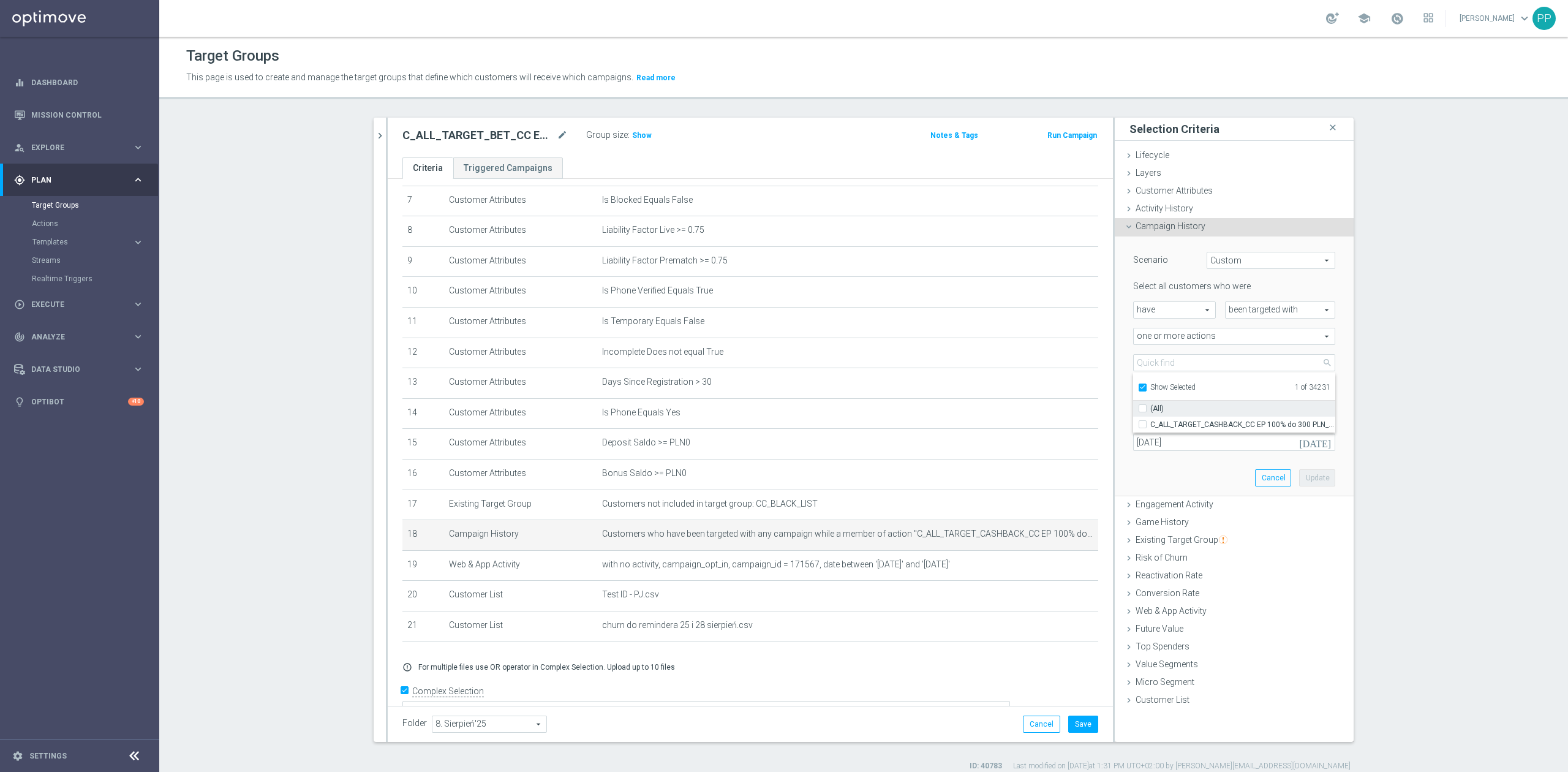
checkbox input "false"
type input "Select Action"
checkbox input "false"
click at [1139, 388] on input "Show Selected" at bounding box center [1142, 389] width 8 height 8
checkbox input "false"
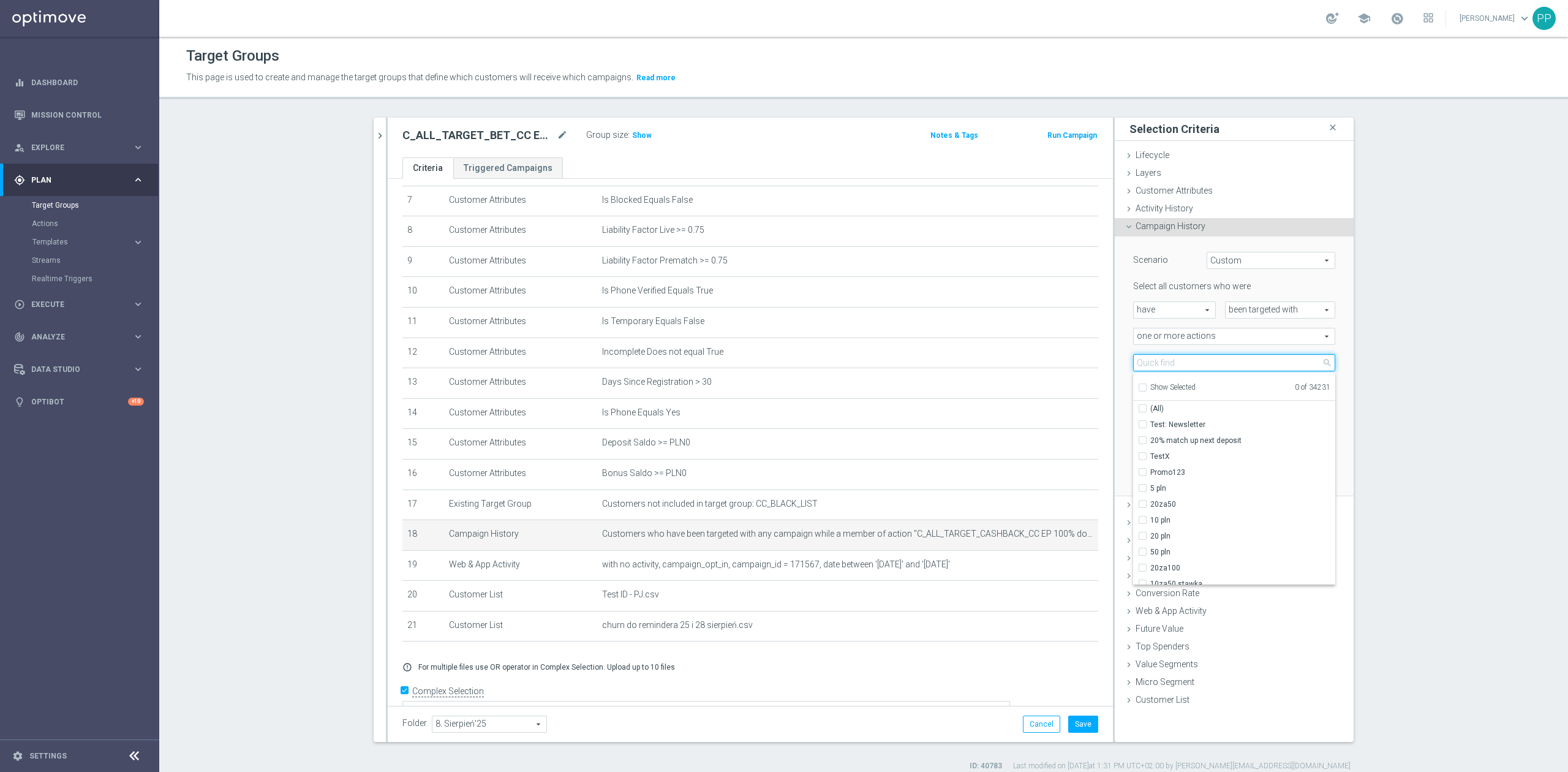
click at [1143, 366] on input "search" at bounding box center [1234, 362] width 202 height 18
paste input "C_ALL_TARGET_BET_CC EP 100% do 300 PLN_250825"
type input "C_ALL_TARGET_BET_CC EP 100% do 300 PLN_250825"
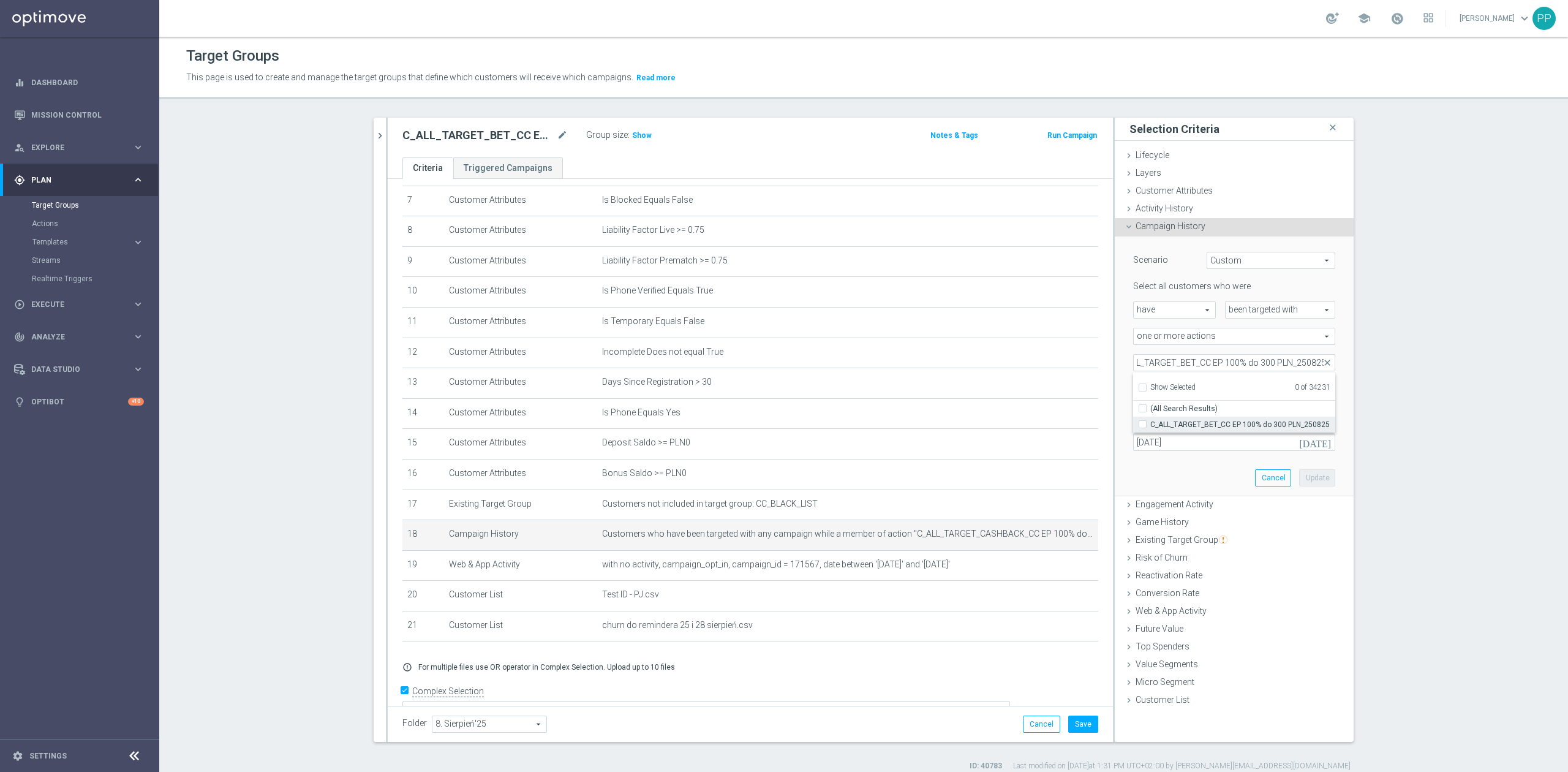
click at [1195, 423] on span "C_ALL_TARGET_BET_CC EP 100% do 300 PLN_250825" at bounding box center [1243, 424] width 185 height 10
click at [1150, 423] on input "C_ALL_TARGET_BET_CC EP 100% do 300 PLN_250825" at bounding box center [1146, 423] width 8 height 8
checkbox input "true"
type input "C_ALL_TARGET_BET_CC EP 100% do 300 PLN_250825"
checkbox input "true"
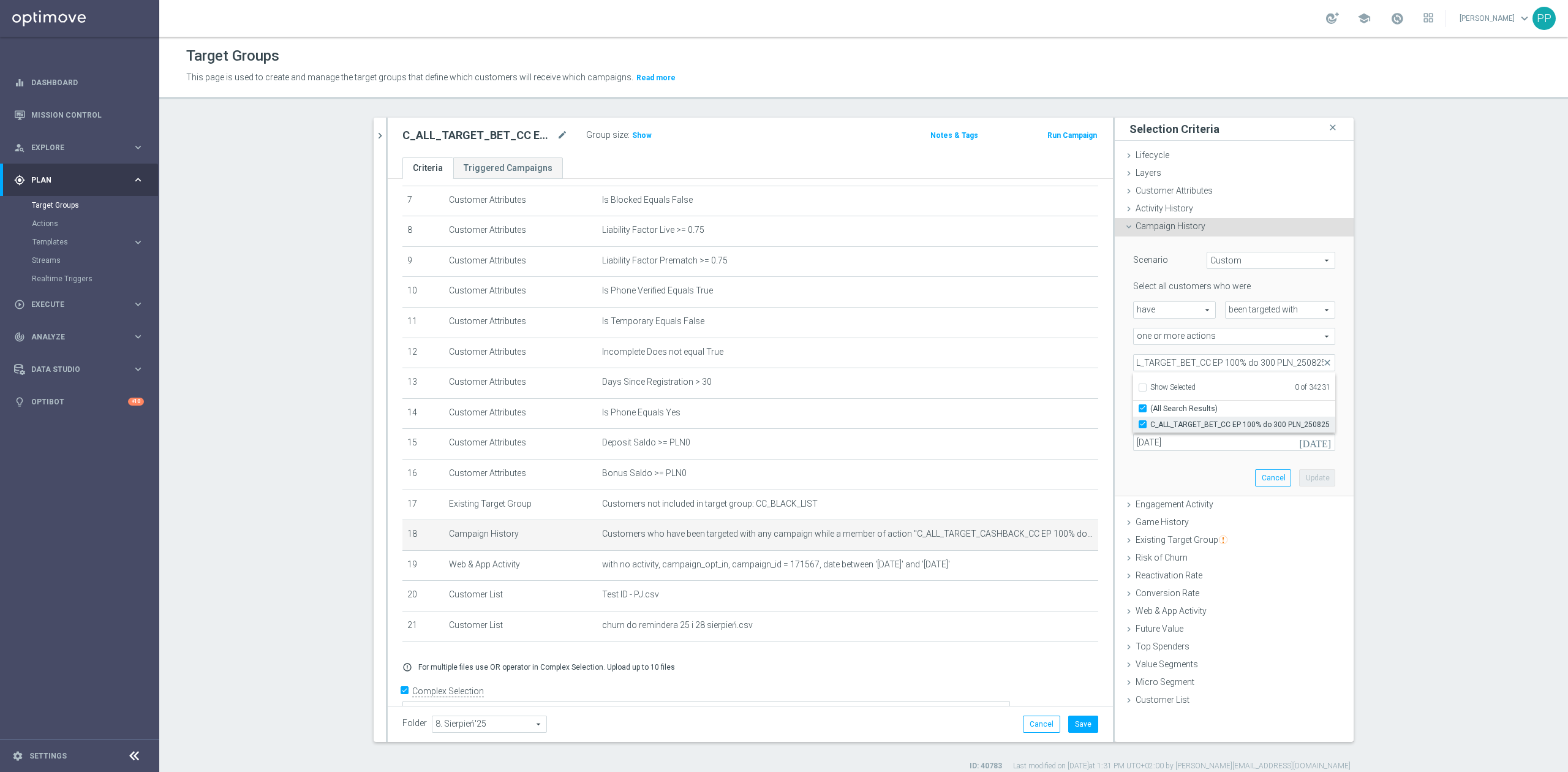
scroll to position [0, 0]
click at [1124, 391] on div "exactly exactly arrow_drop_down search" at bounding box center [1179, 388] width 110 height 18
click at [1304, 474] on button "Update" at bounding box center [1317, 477] width 36 height 18
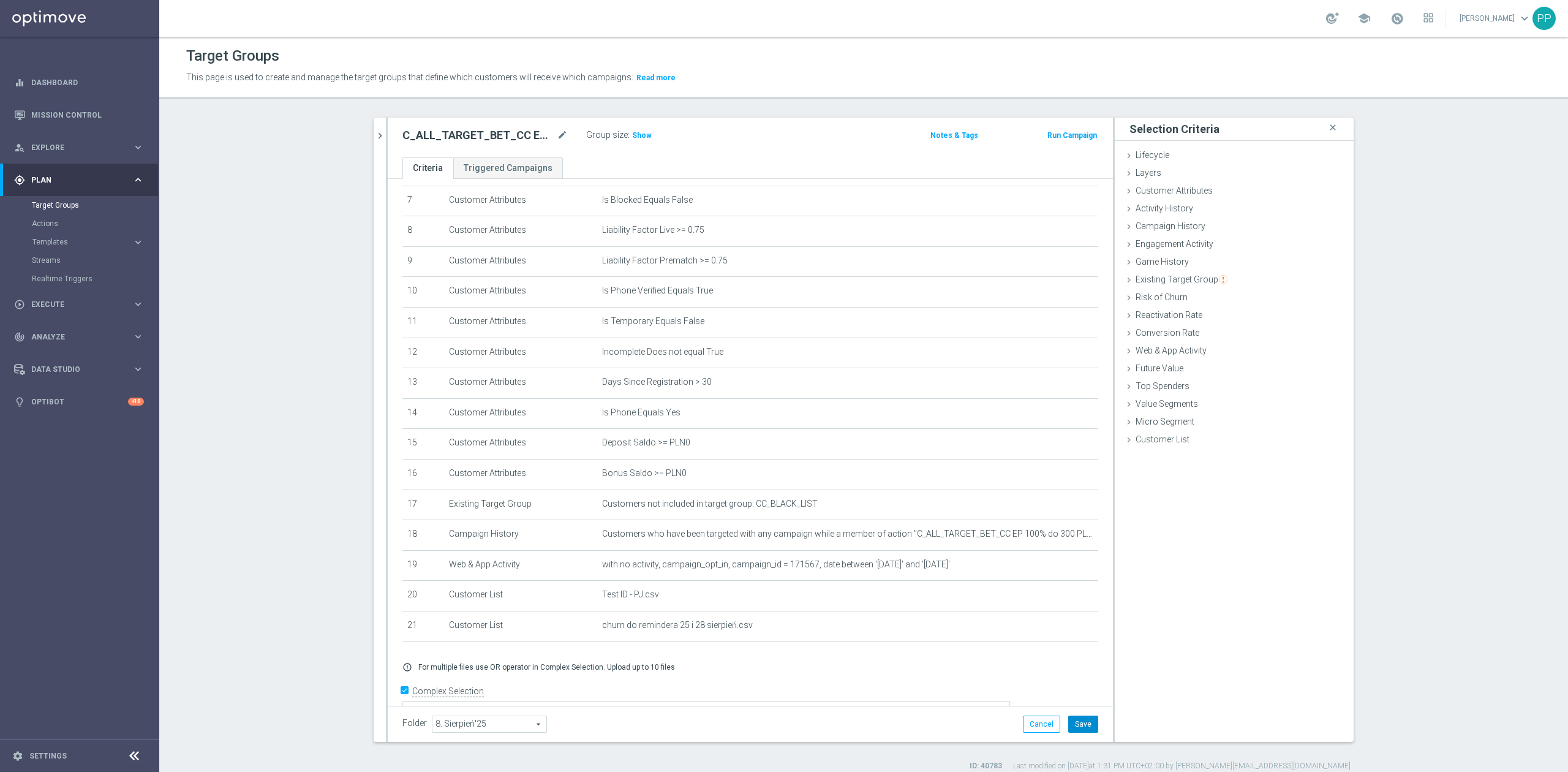
click at [1078, 729] on button "Save" at bounding box center [1083, 724] width 30 height 18
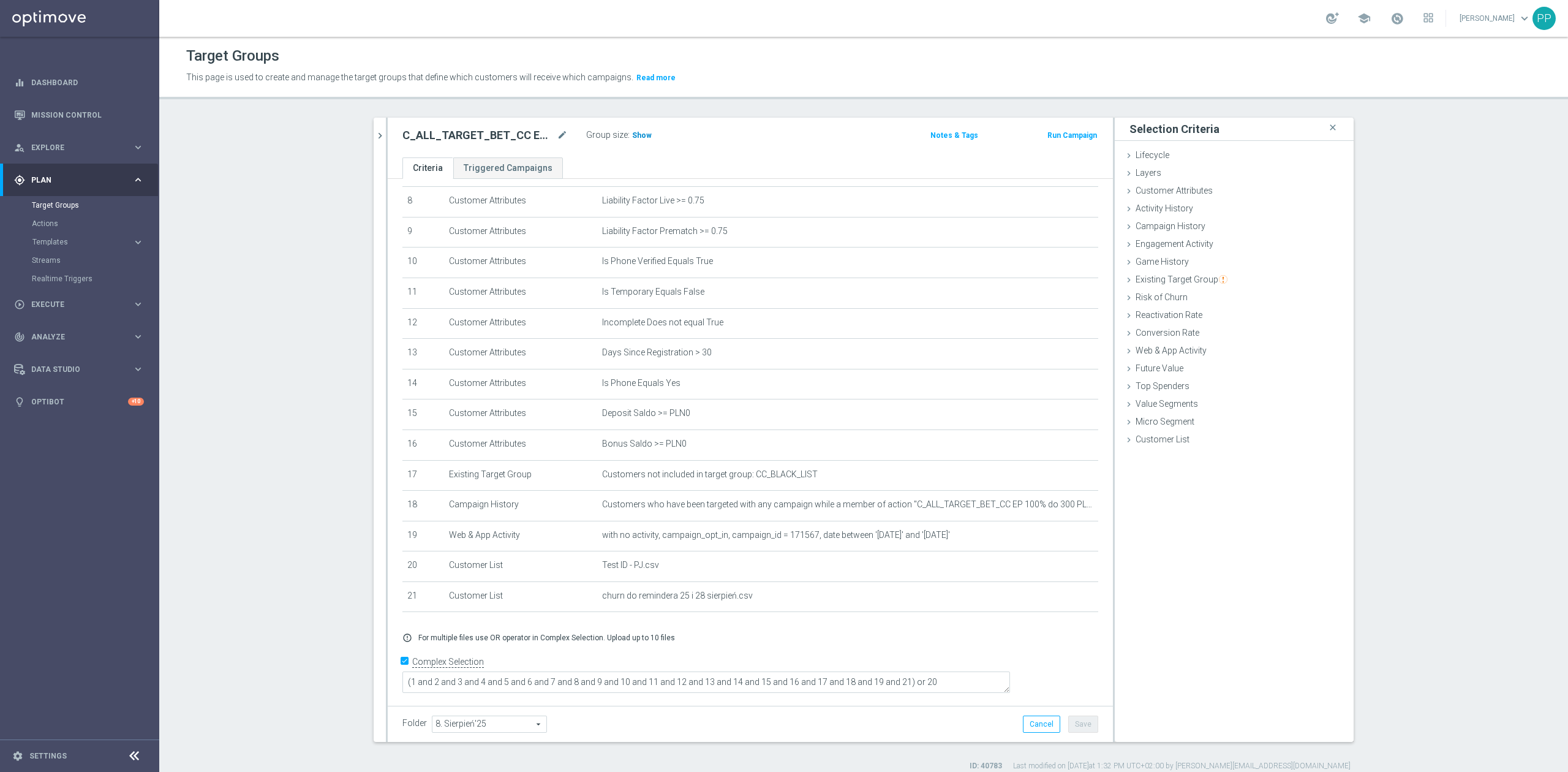
click at [640, 131] on span "Show" at bounding box center [642, 135] width 19 height 8
click at [557, 135] on icon "mode_edit" at bounding box center [562, 135] width 11 height 15
click at [551, 108] on div "Target Groups This page is used to create and manage the target groups that def…" at bounding box center [864, 404] width 1409 height 735
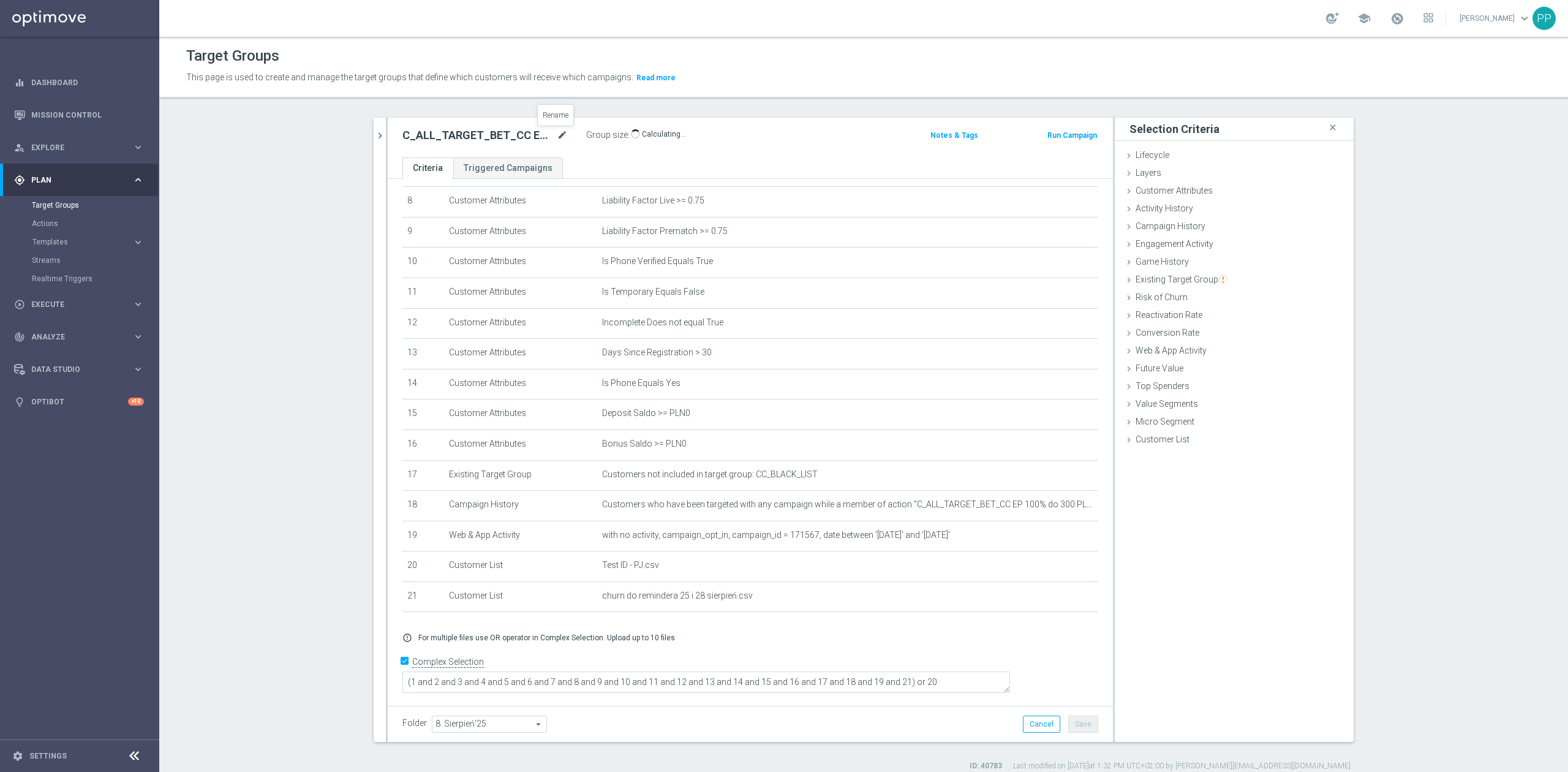
click at [557, 133] on icon "mode_edit" at bounding box center [562, 135] width 11 height 15
click at [552, 103] on div "Target Groups This page is used to create and manage the target groups that def…" at bounding box center [864, 404] width 1409 height 735
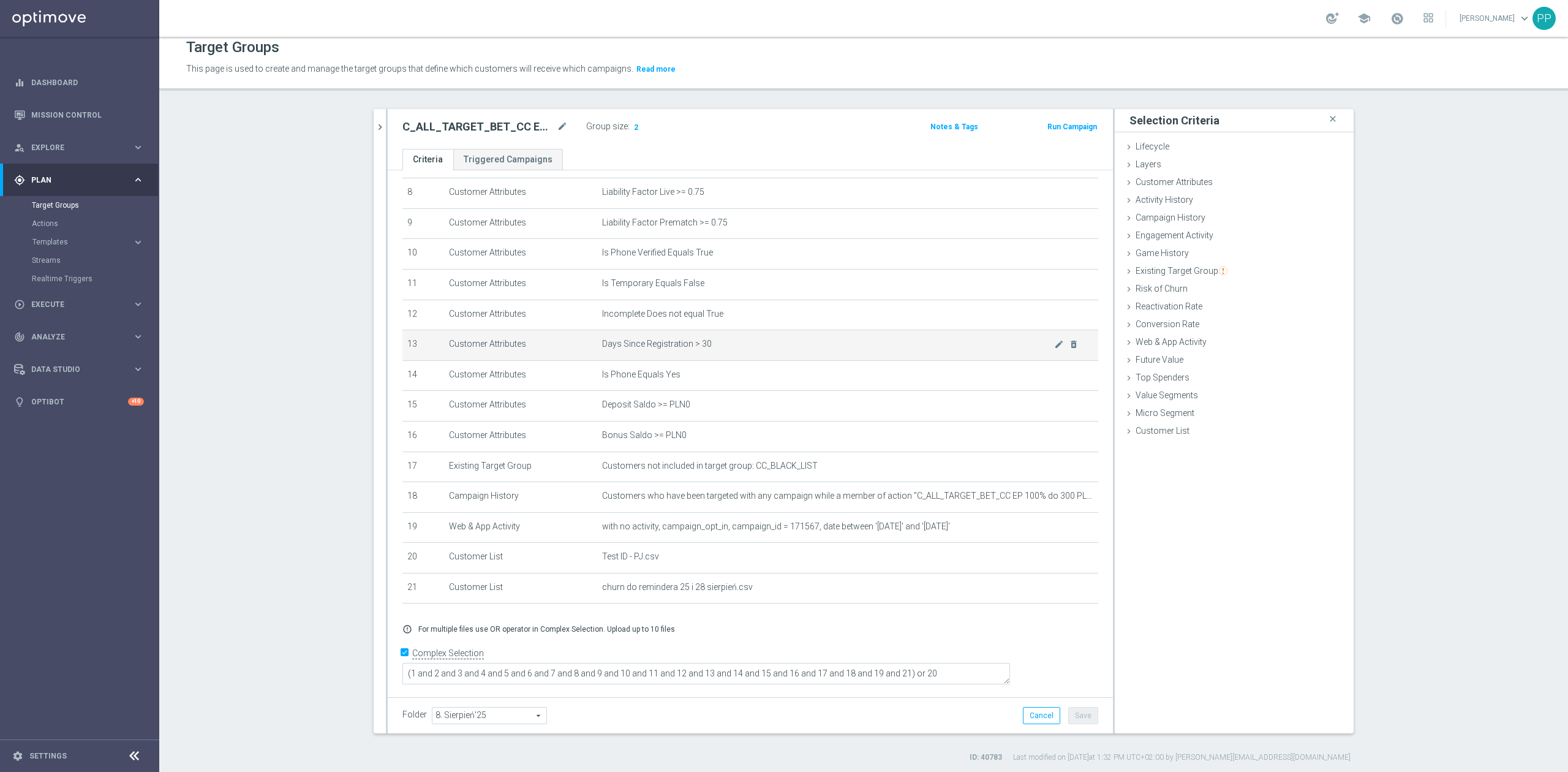
scroll to position [11, 0]
click at [1054, 498] on icon "mode_edit" at bounding box center [1059, 494] width 10 height 10
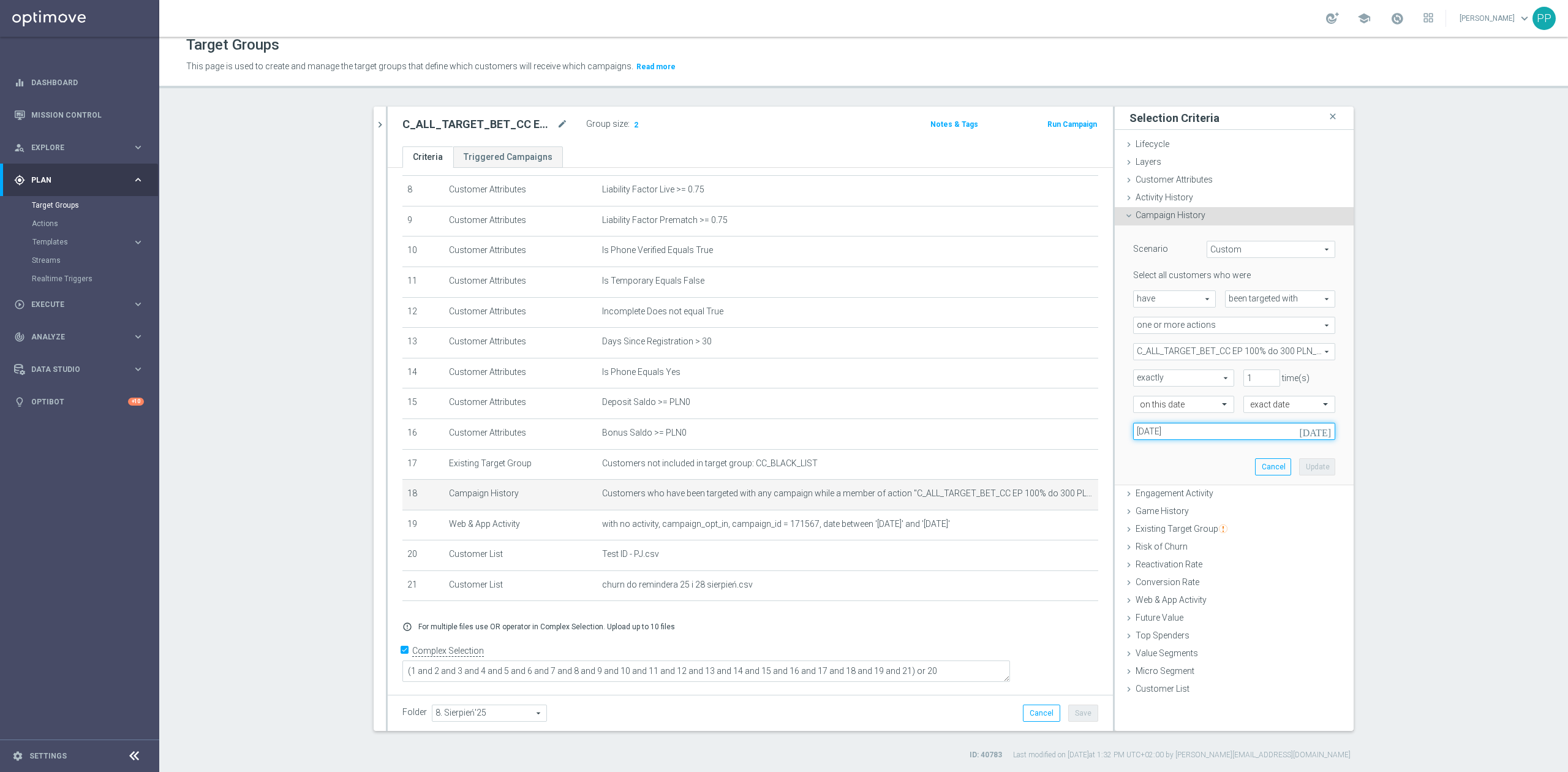
click at [1141, 423] on input "18 Aug 2025" at bounding box center [1234, 431] width 202 height 18
click at [1169, 583] on span "25" at bounding box center [1166, 578] width 19 height 19
type input "25 Aug 2025"
click at [1299, 468] on button "Update" at bounding box center [1317, 467] width 36 height 18
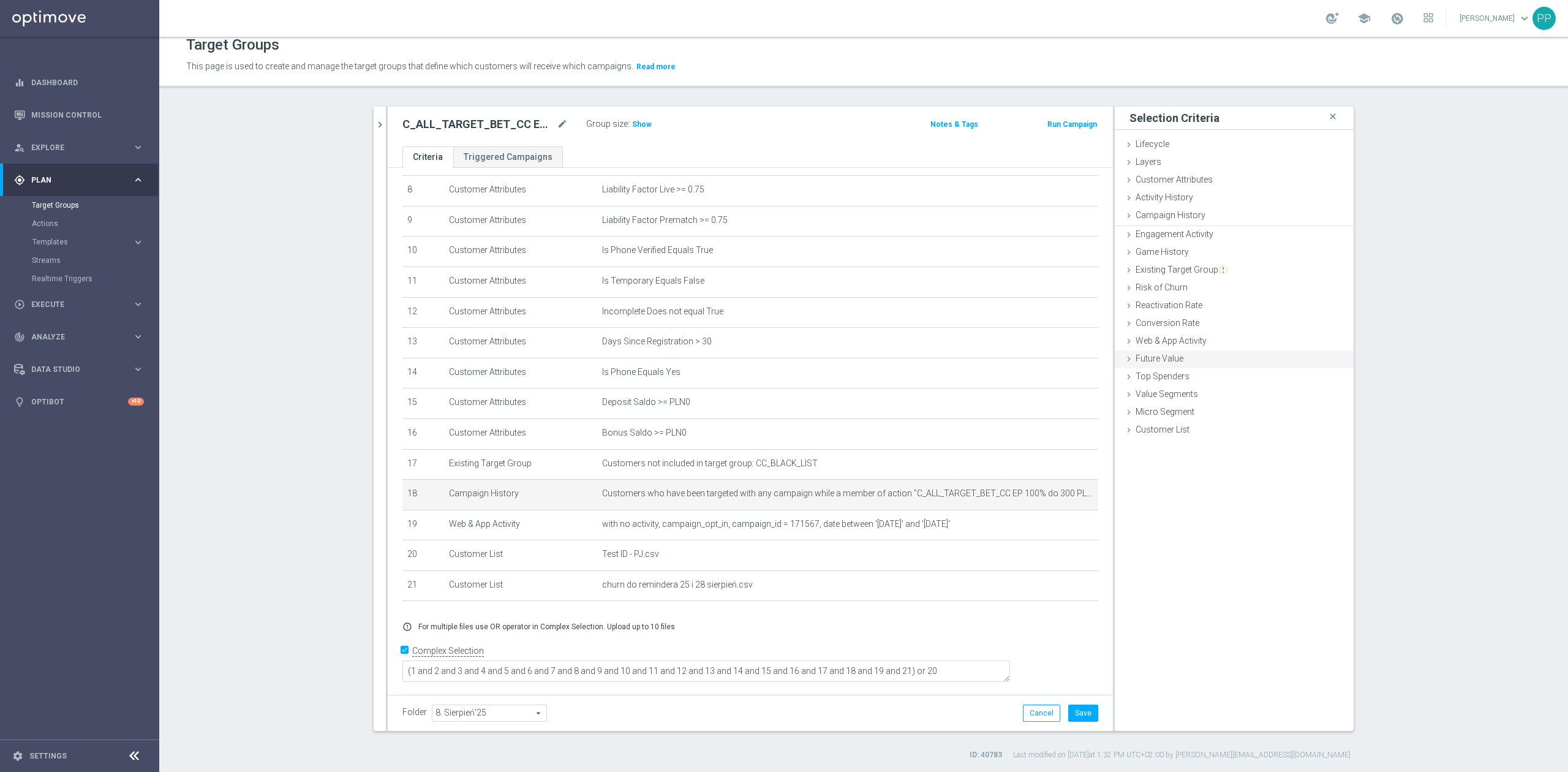
click at [1302, 440] on ul "Lifecycle done Cancel Update Layers done Cancel Update Customer Attributes" at bounding box center [1234, 288] width 239 height 304
click at [1081, 716] on button "Save" at bounding box center [1083, 713] width 30 height 18
click at [637, 126] on span "Show" at bounding box center [642, 124] width 19 height 8
click at [374, 123] on icon "chevron_right" at bounding box center [380, 125] width 12 height 12
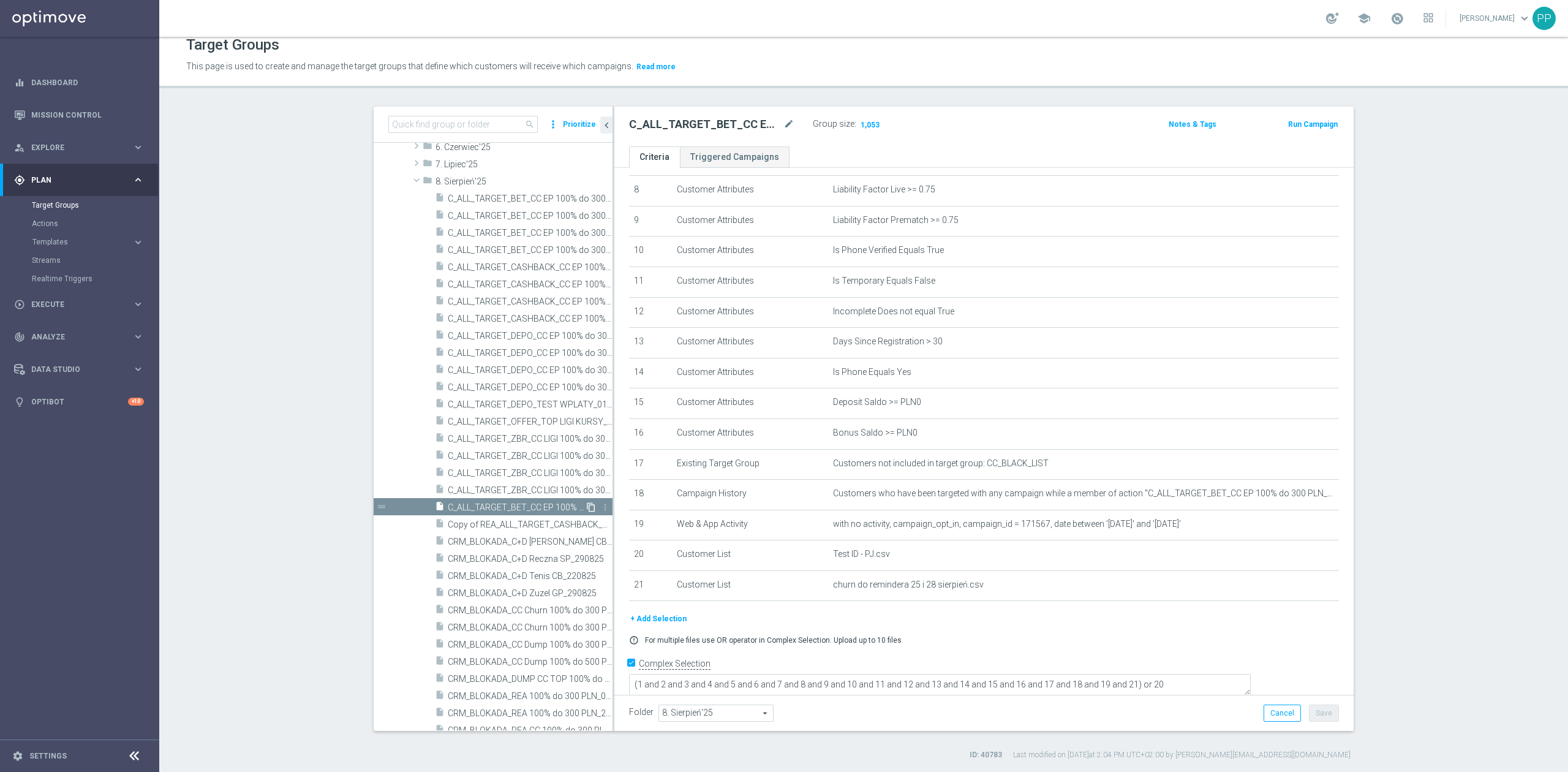
click at [586, 506] on icon "content_copy" at bounding box center [591, 507] width 10 height 10
click at [787, 126] on icon "mode_edit" at bounding box center [789, 125] width 11 height 15
type input "REA_ALL_TARGET_BET_CC EP 100% do 300 PLN WT PUSH_250825"
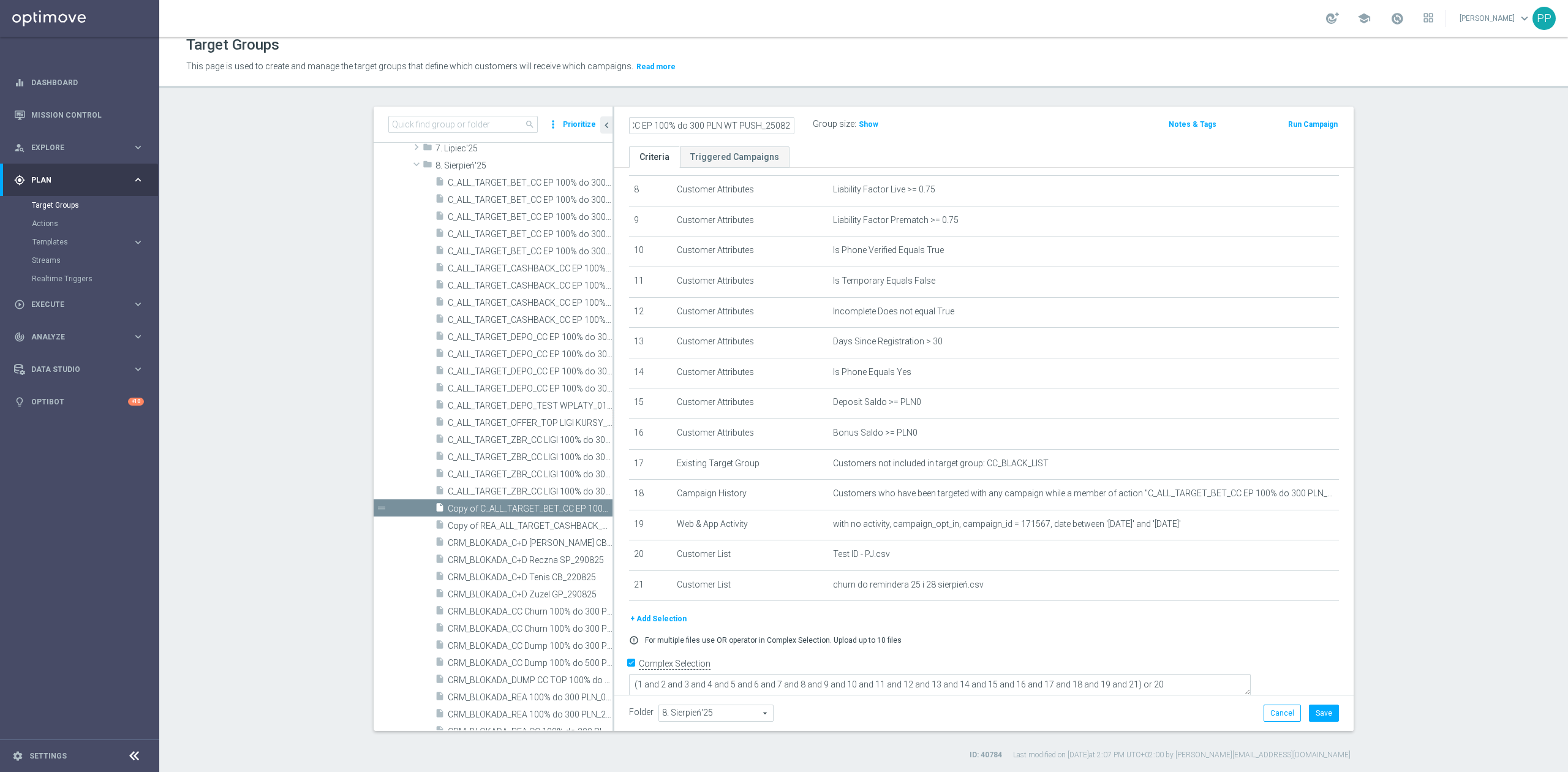
click at [782, 67] on p "This page is used to create and manage the target groups that define which cust…" at bounding box center [692, 67] width 1011 height 14
click at [1315, 714] on button "Save" at bounding box center [1324, 713] width 30 height 18
click at [1309, 559] on icon "delete_forever" at bounding box center [1314, 554] width 10 height 10
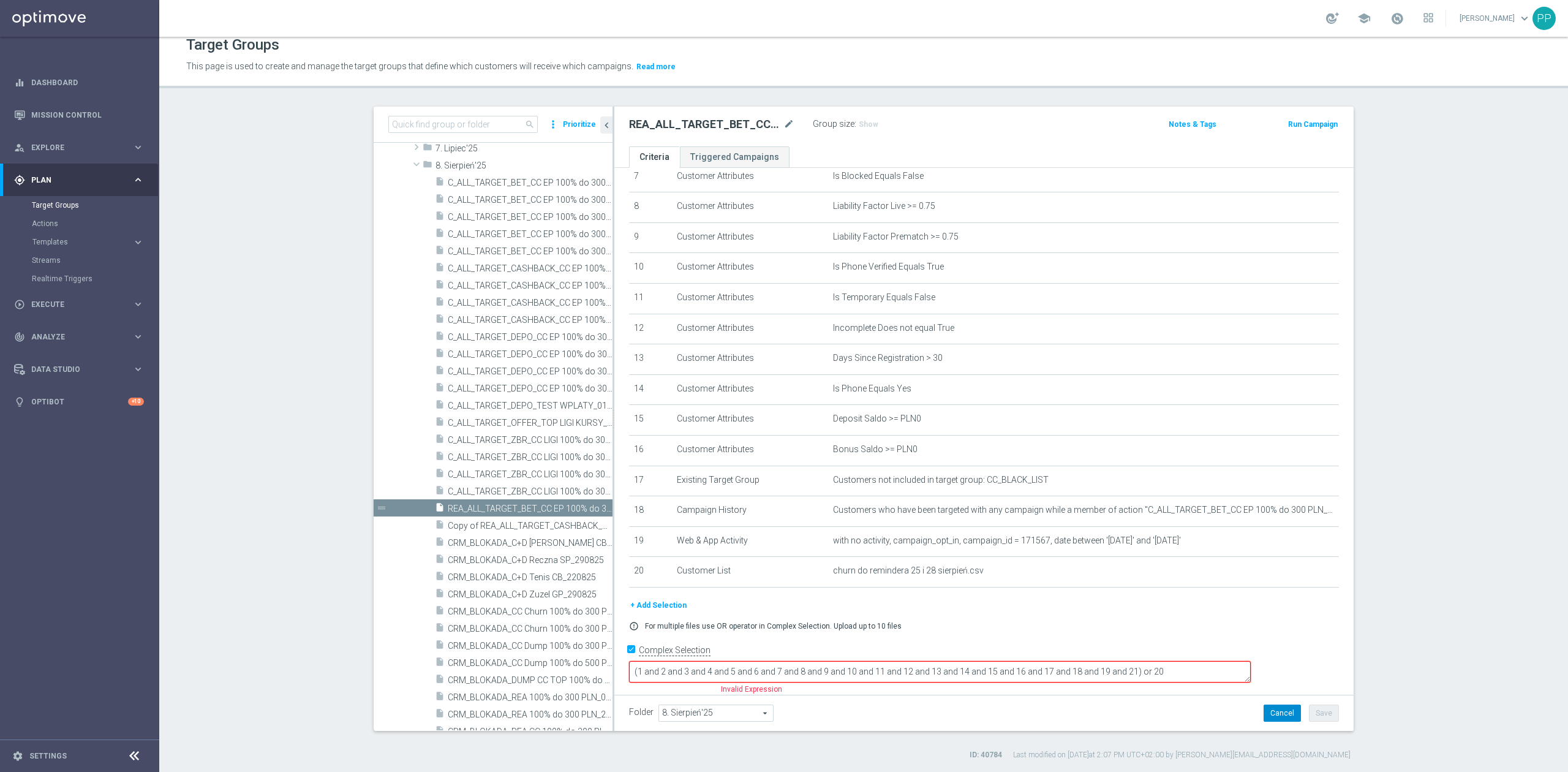
click at [1282, 717] on button "Cancel" at bounding box center [1282, 713] width 37 height 18
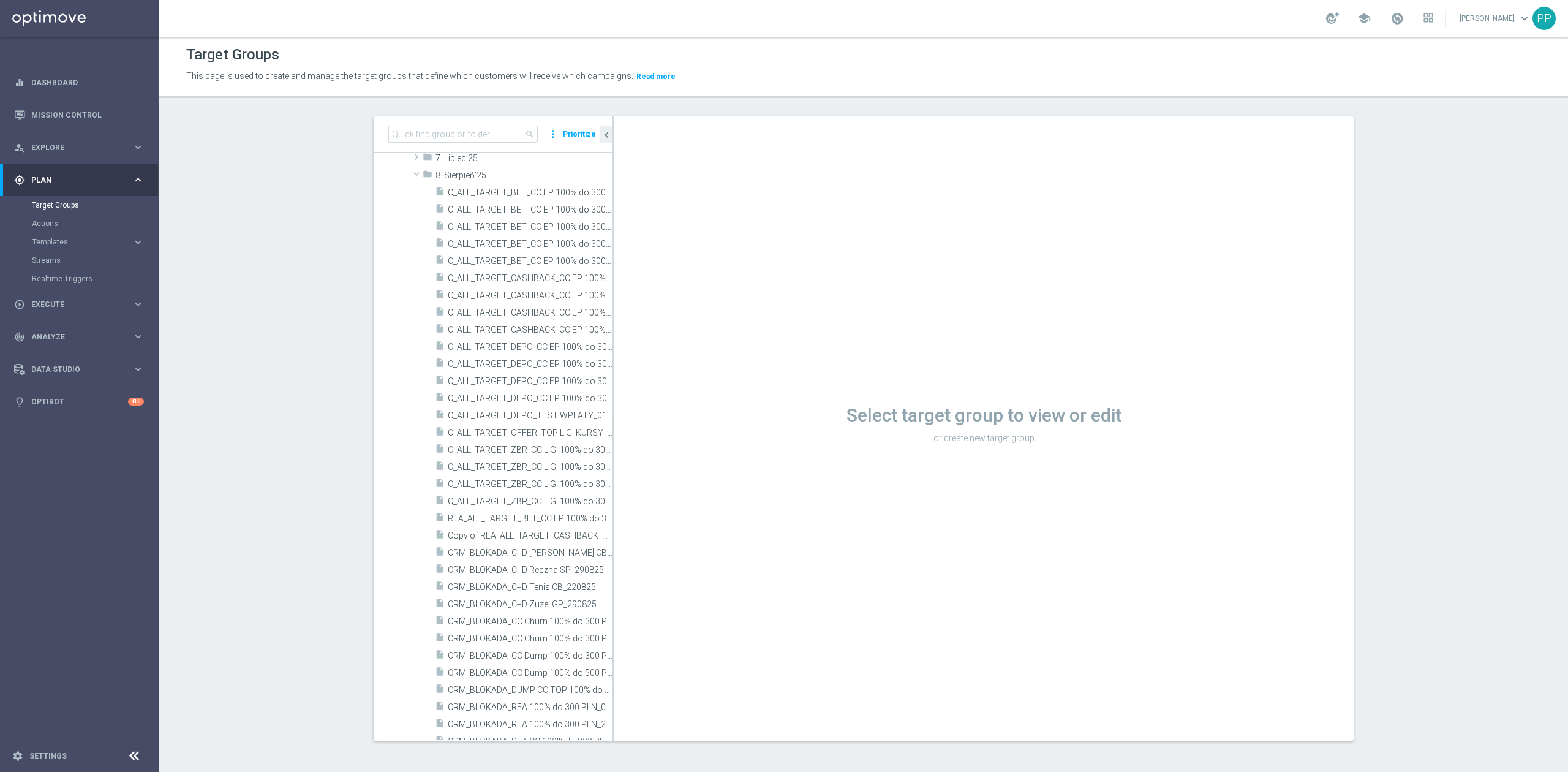
scroll to position [1, 0]
click at [520, 516] on span "REA_ALL_TARGET_BET_CC EP 100% do 300 PLN WT PUSH_250825" at bounding box center [516, 518] width 137 height 10
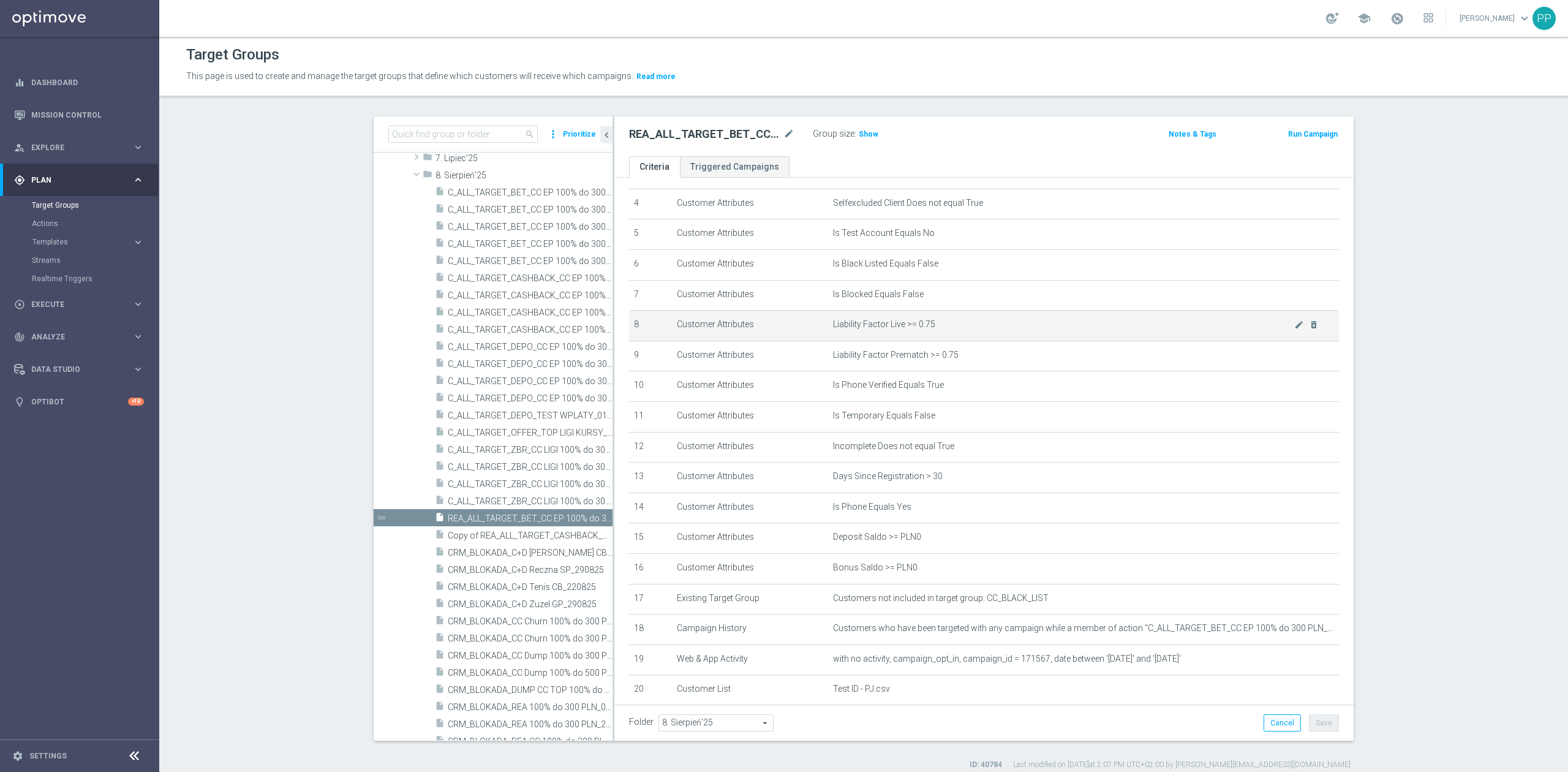
scroll to position [263, 0]
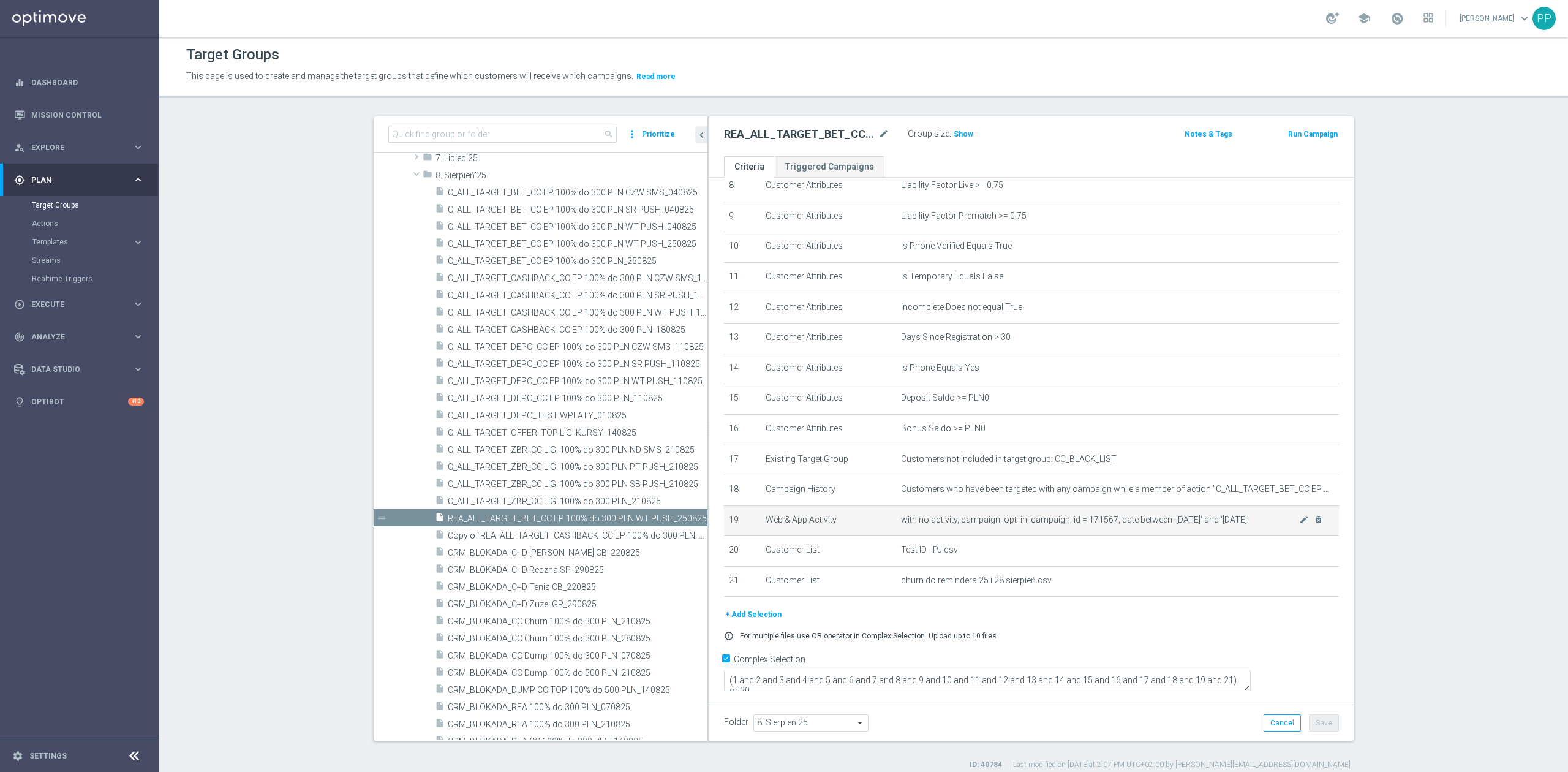
drag, startPoint x: 606, startPoint y: 540, endPoint x: 748, endPoint y: 529, distance: 142.4
click at [753, 531] on as-split "search more_vert Prioritize Customer Target Groups library_add create_new_folder" at bounding box center [864, 428] width 980 height 624
click at [542, 129] on input at bounding box center [502, 134] width 228 height 18
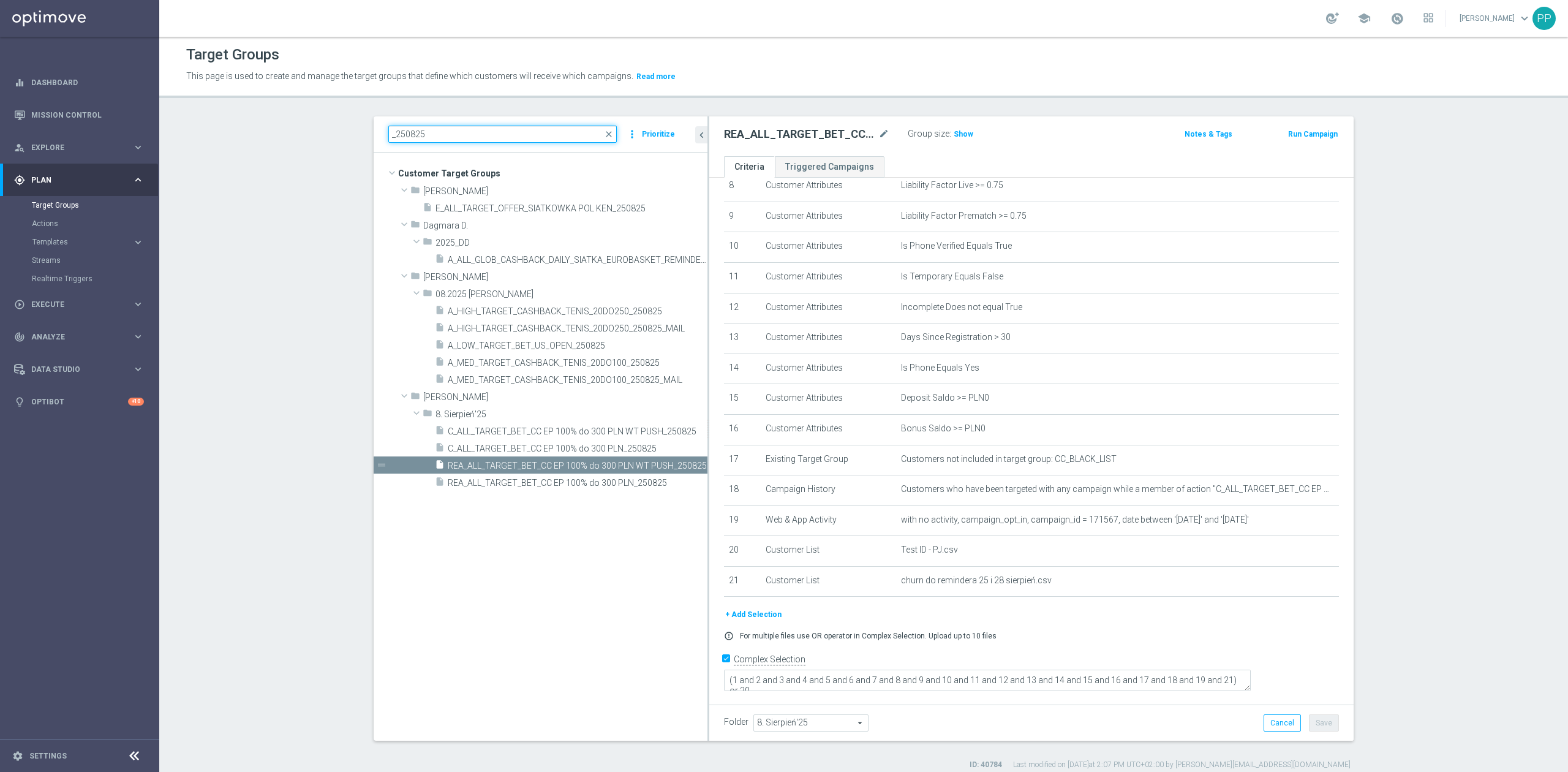
scroll to position [0, 0]
type input "_250825"
click at [552, 435] on span "C_ALL_TARGET_BET_CC EP 100% do 300 PLN WT PUSH_250825" at bounding box center [563, 431] width 232 height 10
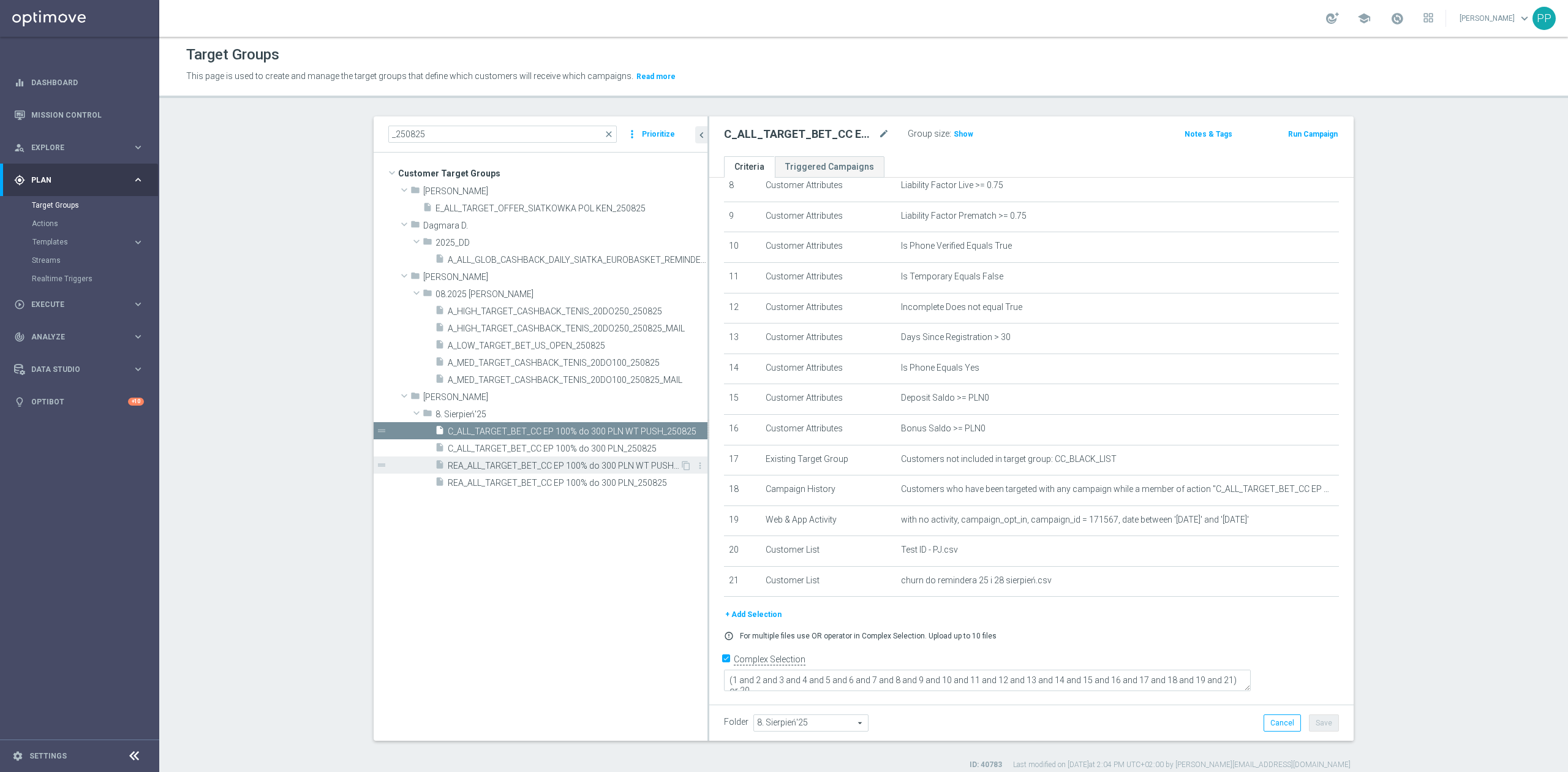
click at [587, 460] on span "REA_ALL_TARGET_BET_CC EP 100% do 300 PLN WT PUSH_250825" at bounding box center [563, 465] width 232 height 10
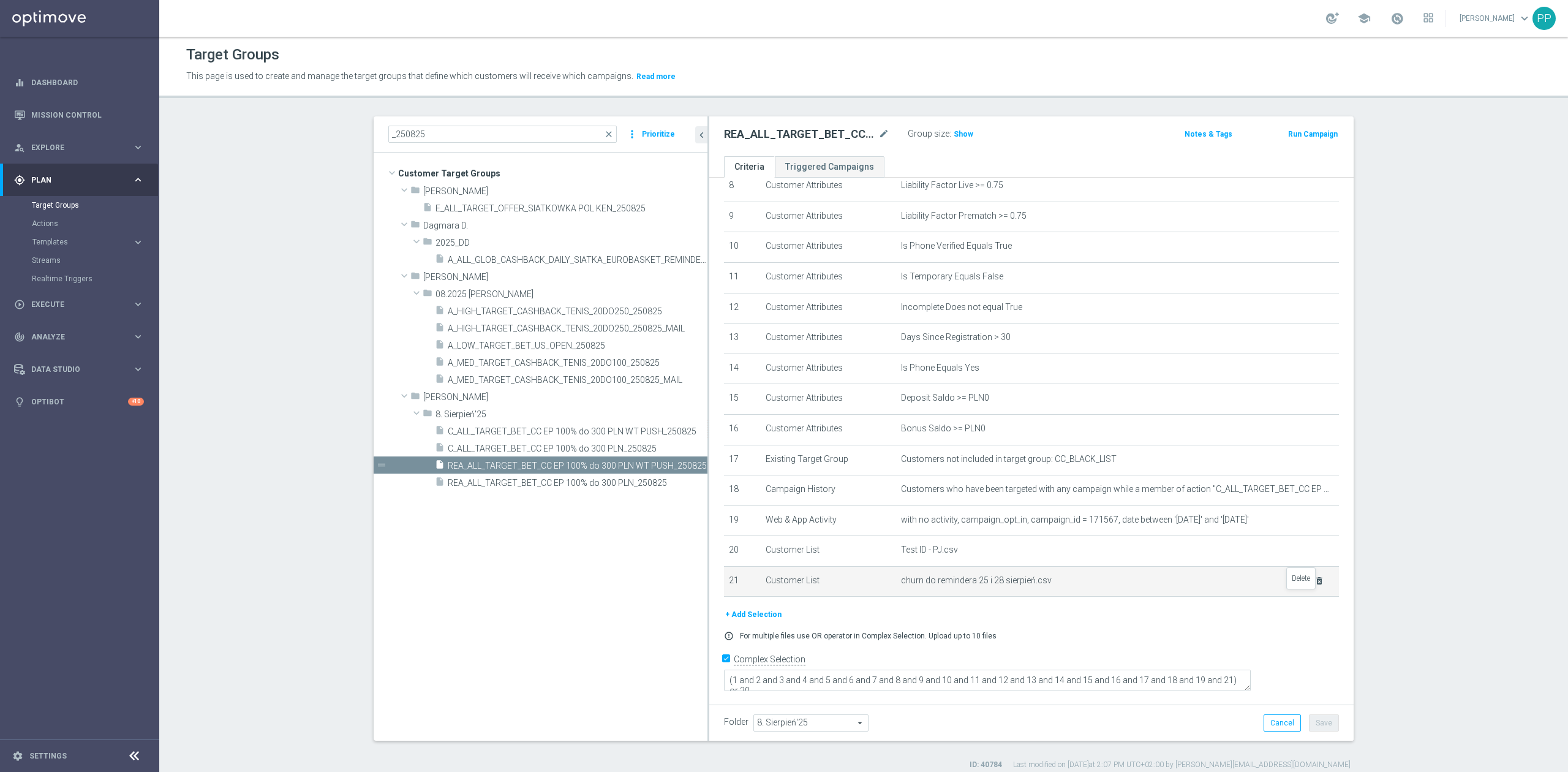
click at [1315, 585] on icon "delete_forever" at bounding box center [1319, 581] width 10 height 10
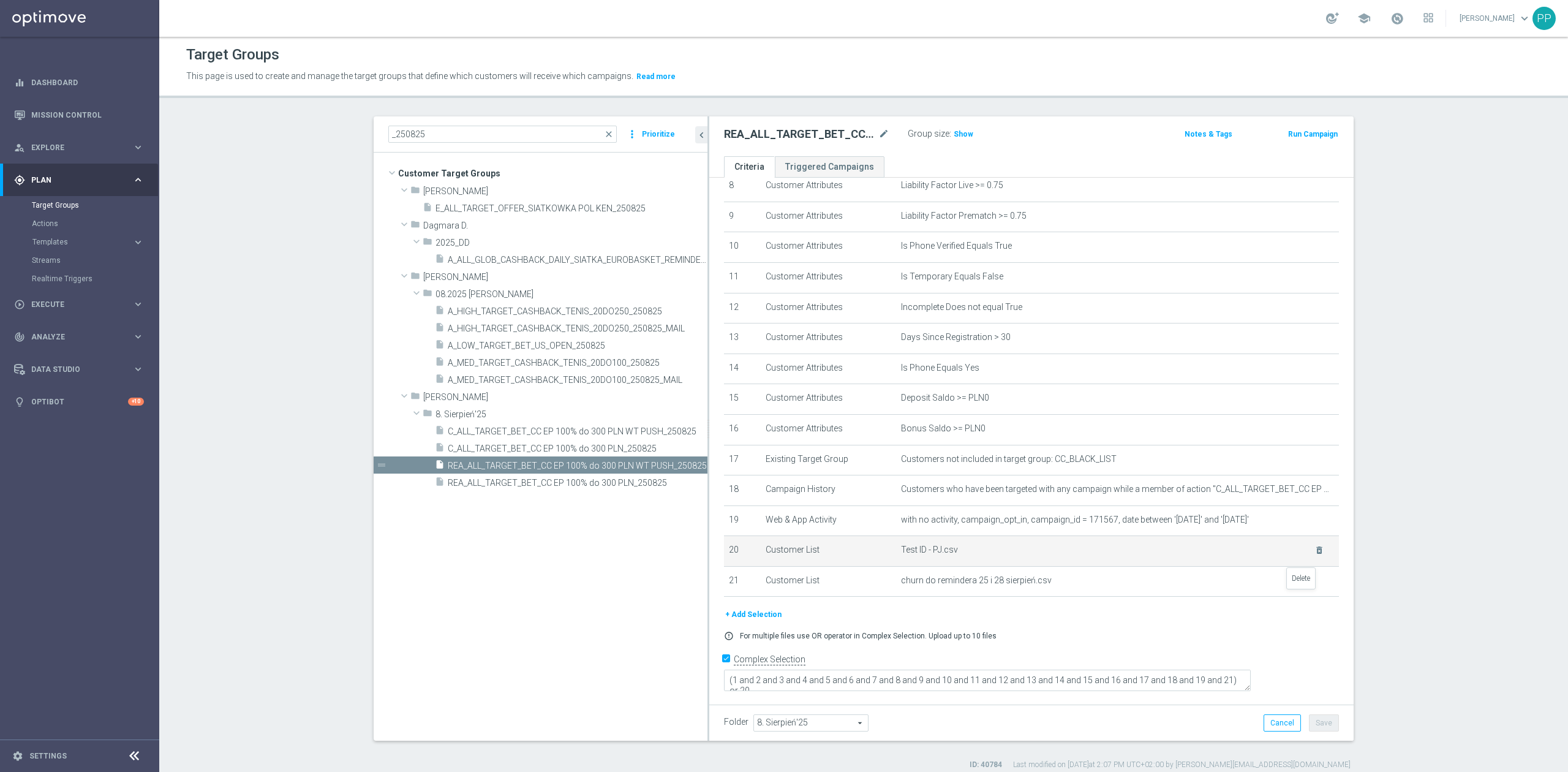
scroll to position [231, 0]
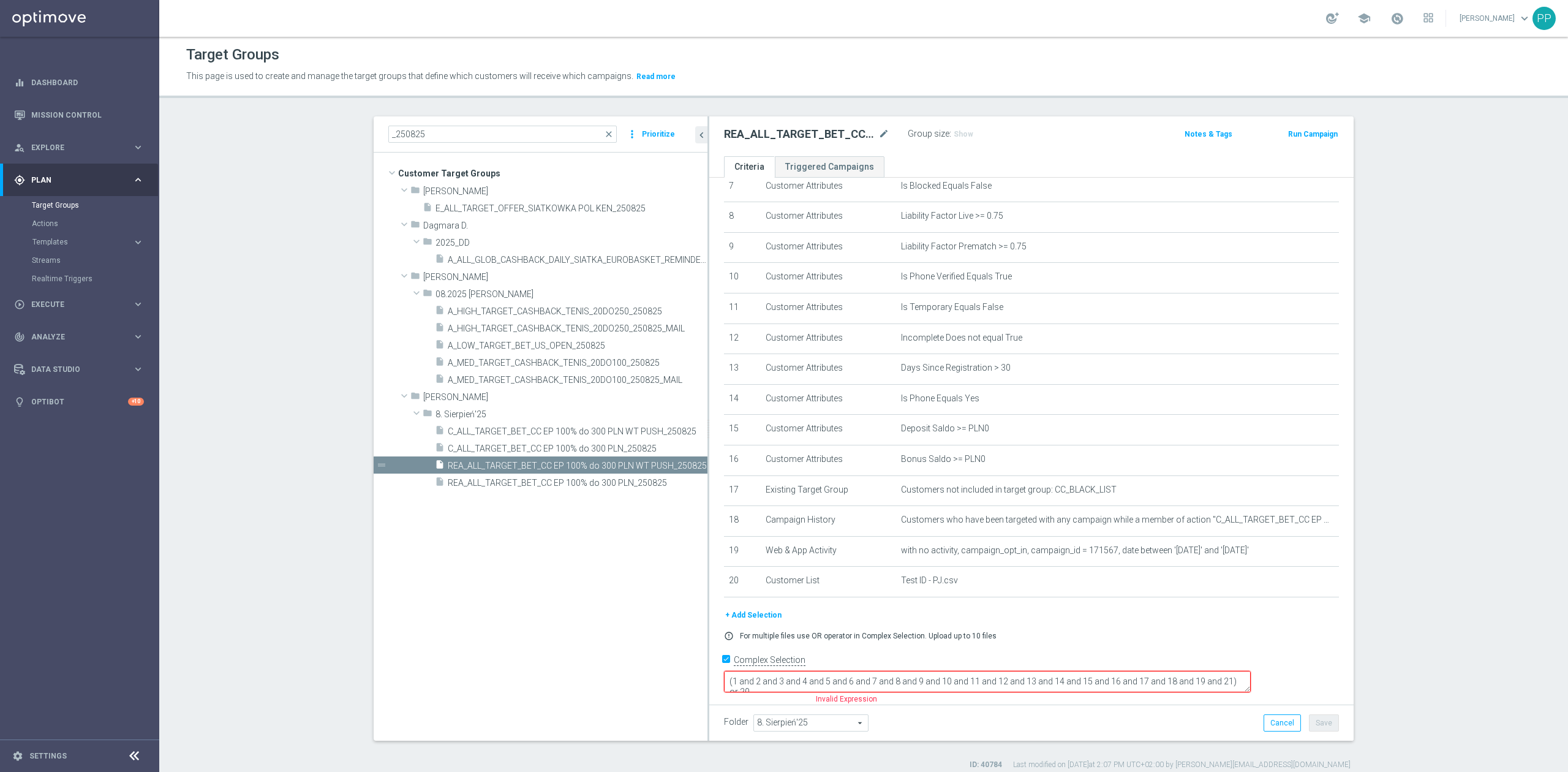
click at [758, 621] on button "+ Add Selection" at bounding box center [753, 615] width 59 height 14
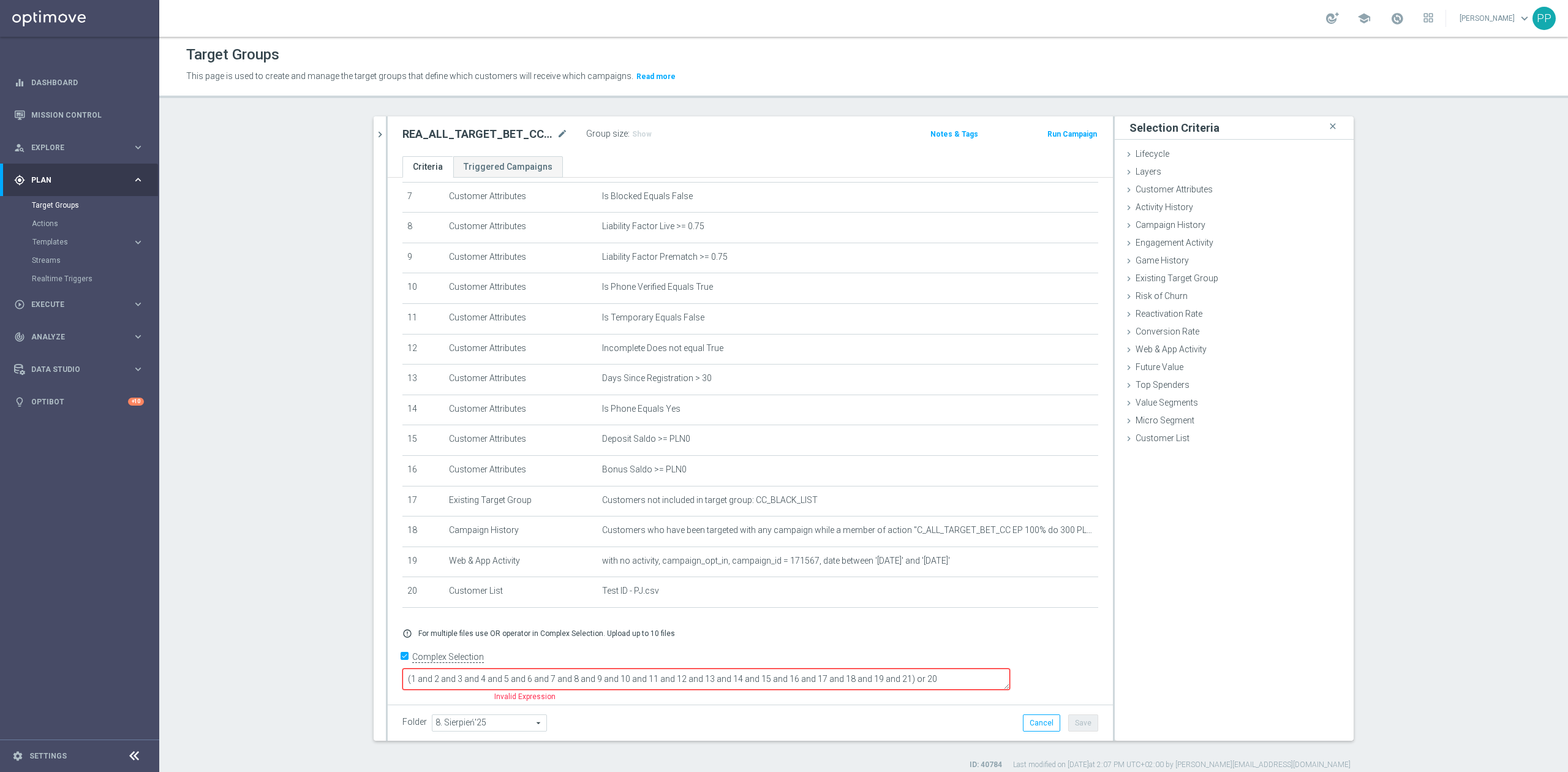
scroll to position [219, 0]
click at [1138, 439] on span "Customer List" at bounding box center [1162, 437] width 54 height 10
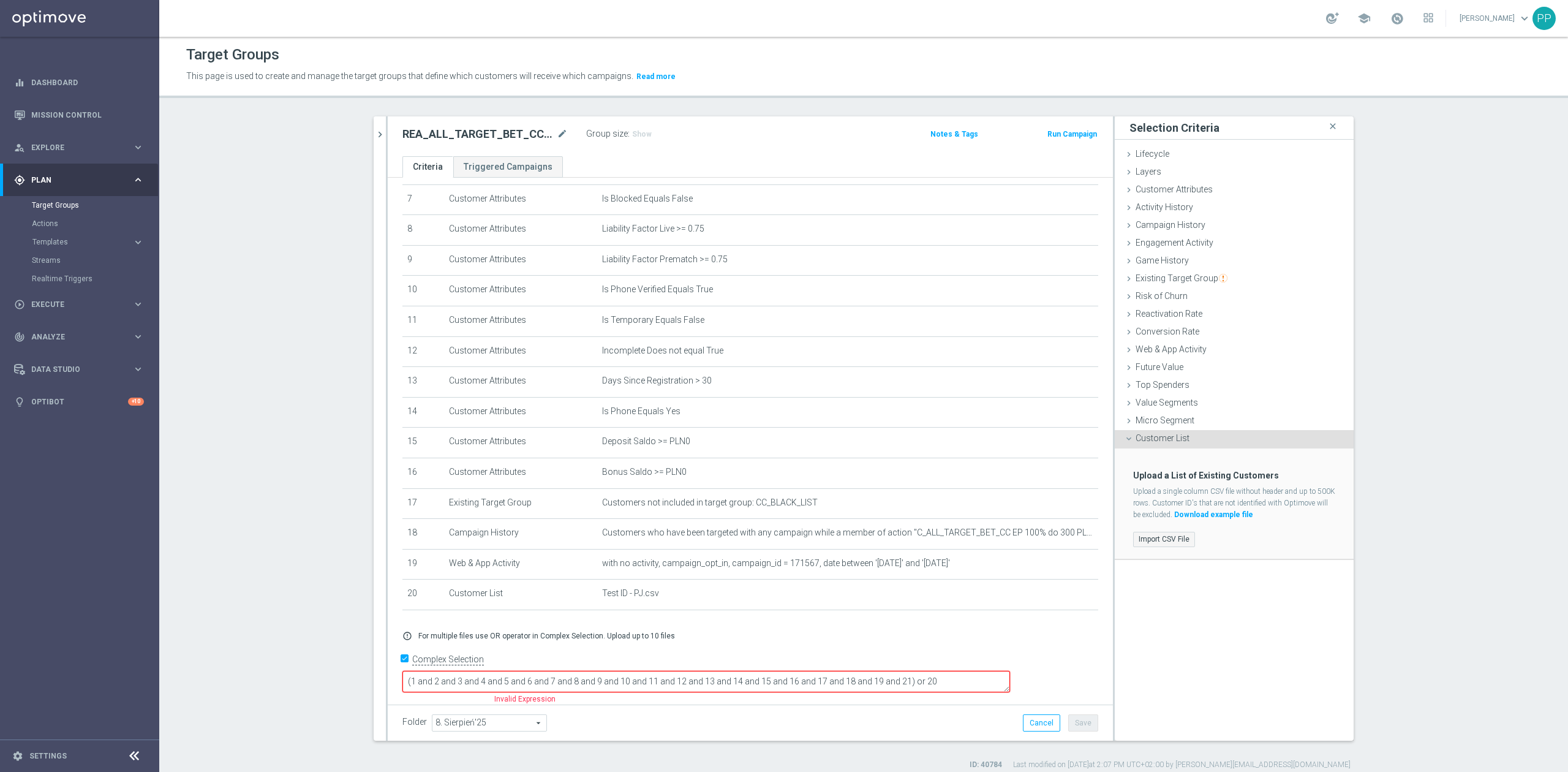
click at [1161, 543] on label "Import CSV File" at bounding box center [1164, 539] width 62 height 16
click at [0, 0] on input "Import CSV File" at bounding box center [0, 0] width 0 height 0
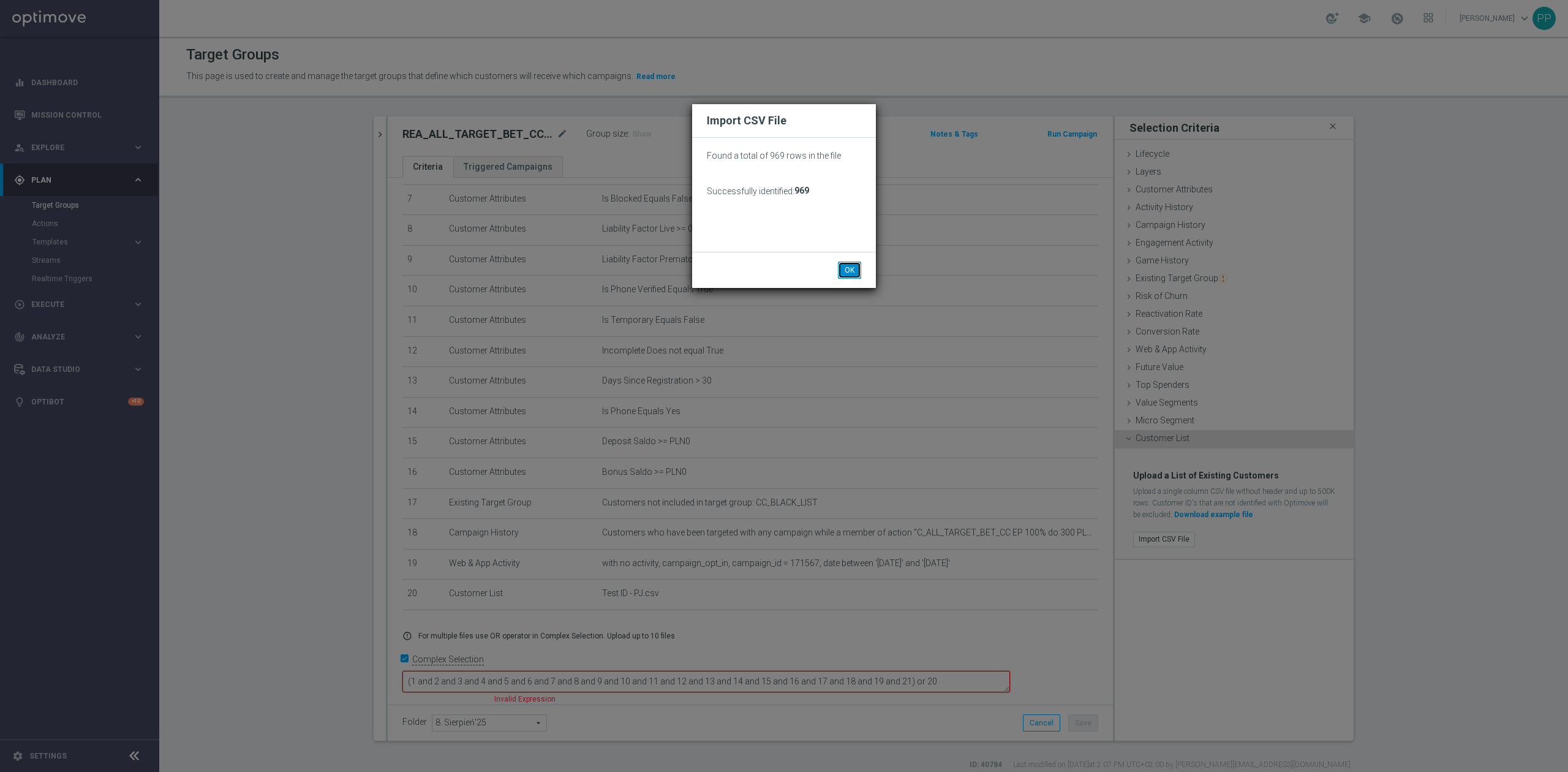
click at [853, 265] on button "OK" at bounding box center [849, 270] width 23 height 18
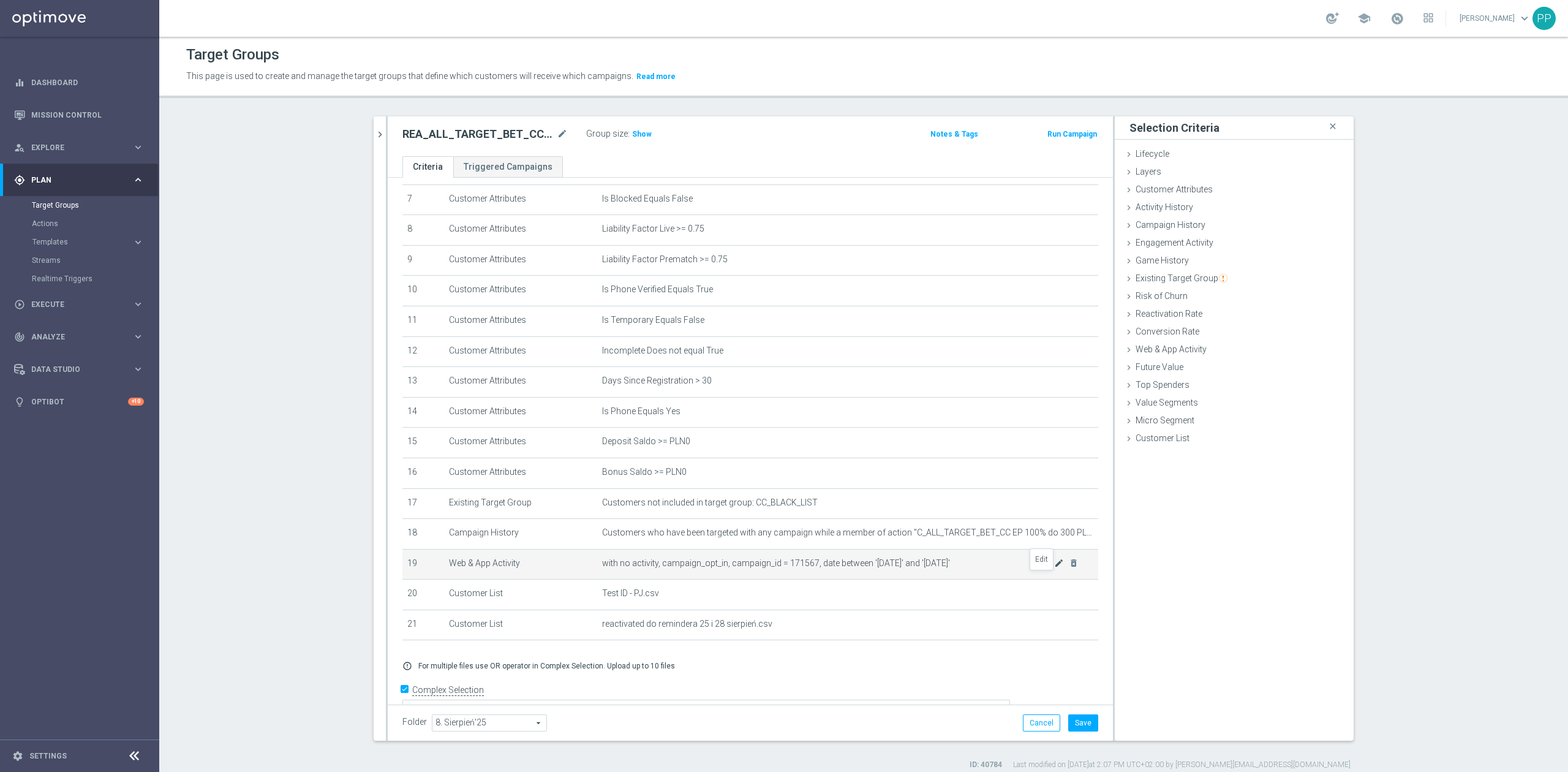
click at [1054, 568] on icon "mode_edit" at bounding box center [1059, 563] width 10 height 10
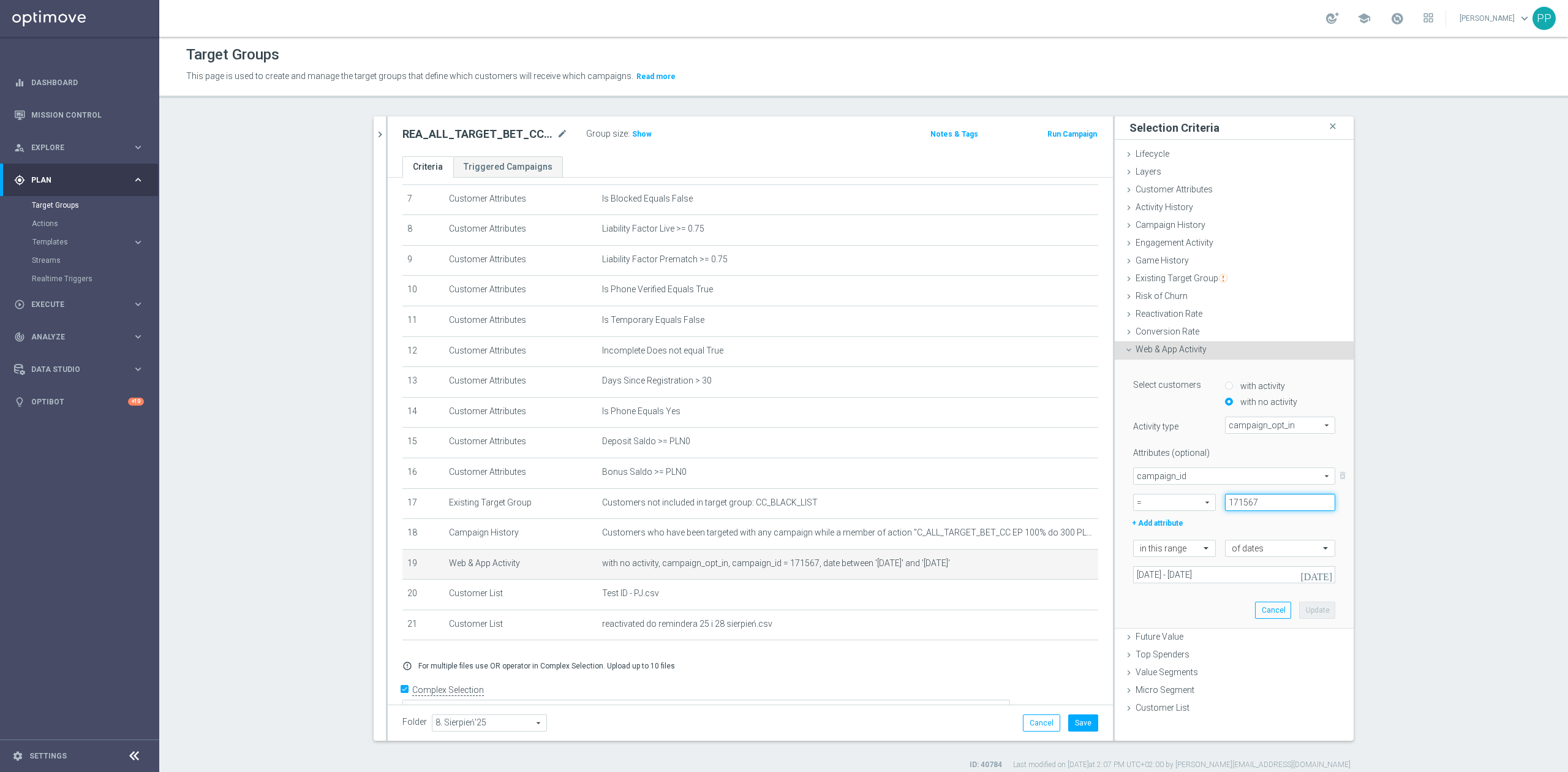
click at [1243, 501] on input "171567" at bounding box center [1280, 502] width 110 height 18
paste input "70"
type input "171570"
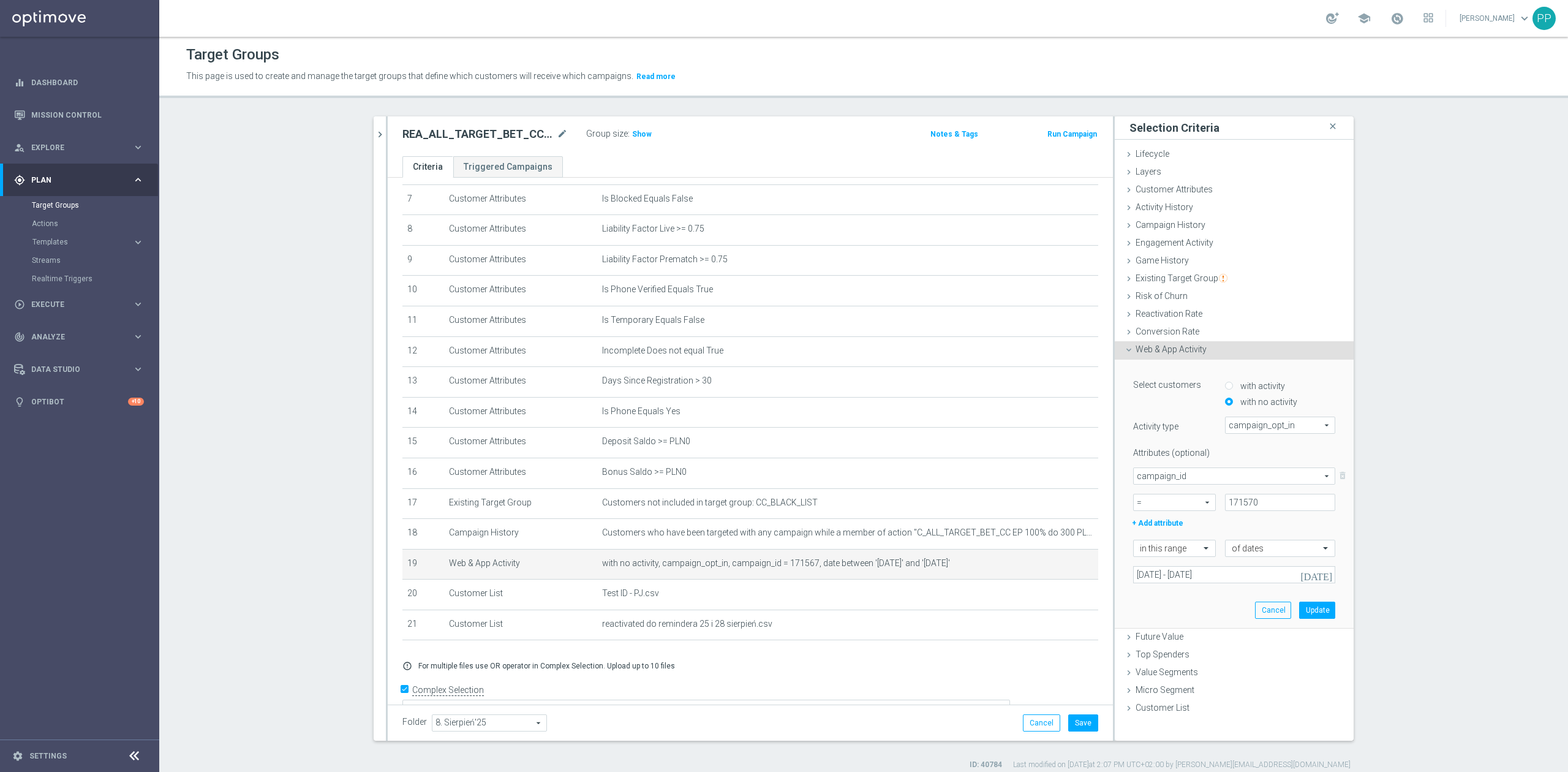
click at [1244, 444] on div "Attributes (optional)" at bounding box center [1234, 450] width 220 height 16
click at [1306, 602] on button "Update" at bounding box center [1317, 610] width 36 height 18
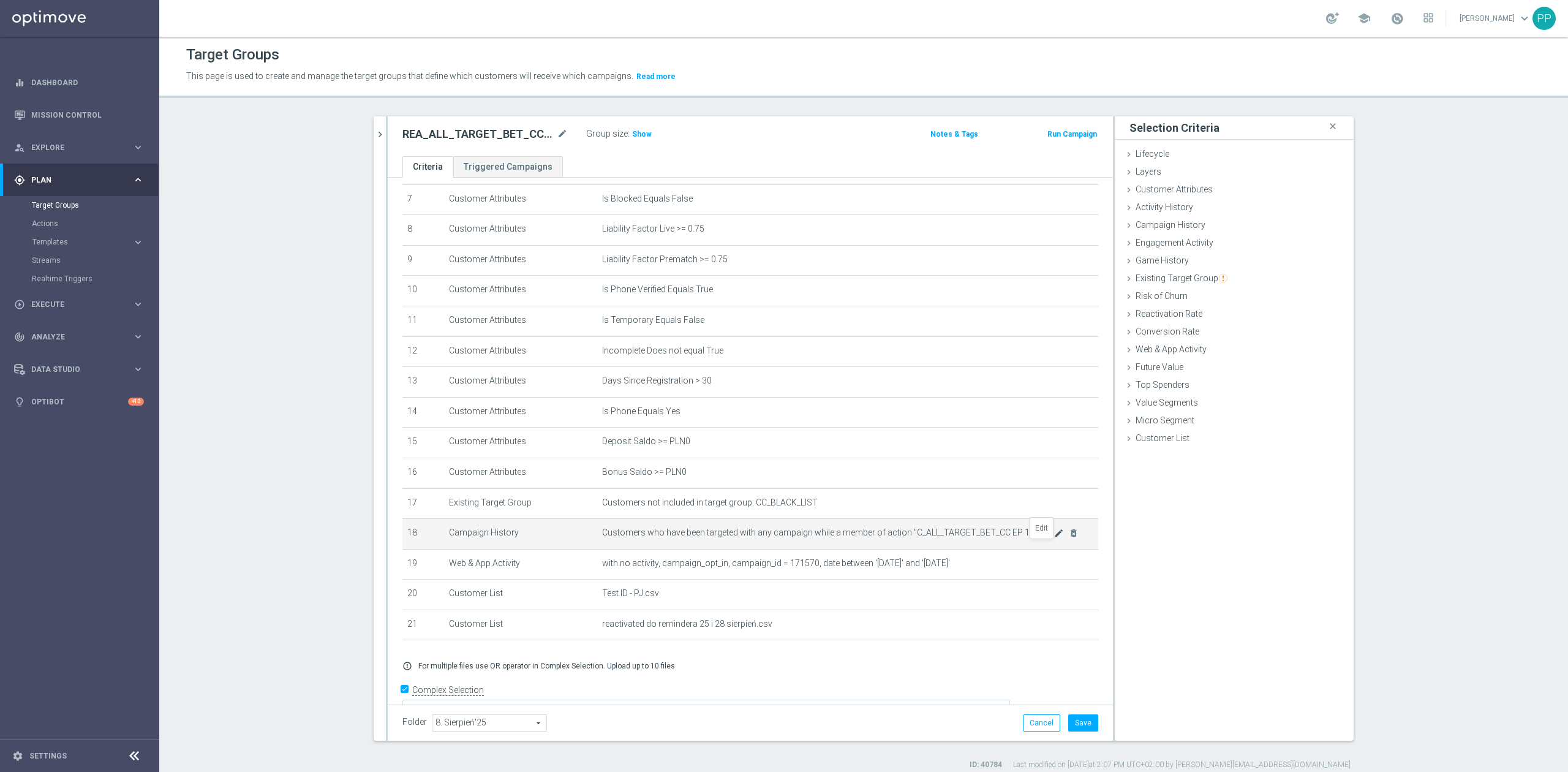
click at [1054, 538] on icon "mode_edit" at bounding box center [1059, 533] width 10 height 10
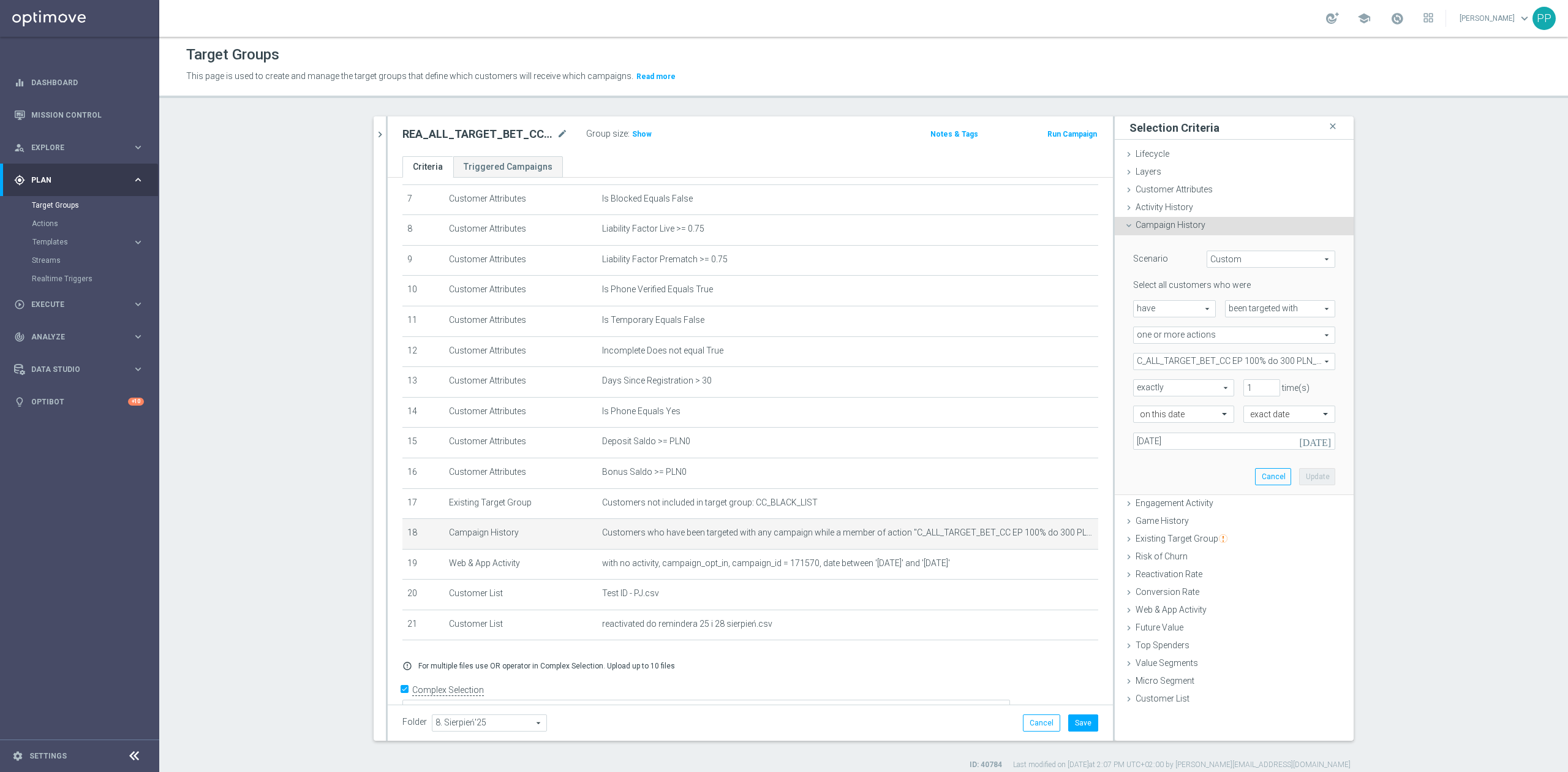
click at [1184, 363] on span "C_ALL_TARGET_BET_CC EP 100% do 300 PLN_250825" at bounding box center [1233, 361] width 201 height 16
click at [1184, 363] on input "search" at bounding box center [1234, 361] width 202 height 18
paste input "REA_ALL_TARGET_BET_CC EP 100% do 300 PLN_250825"
type input "REA_ALL_TARGET_BET_CC EP 100% do 300 PLN_250825"
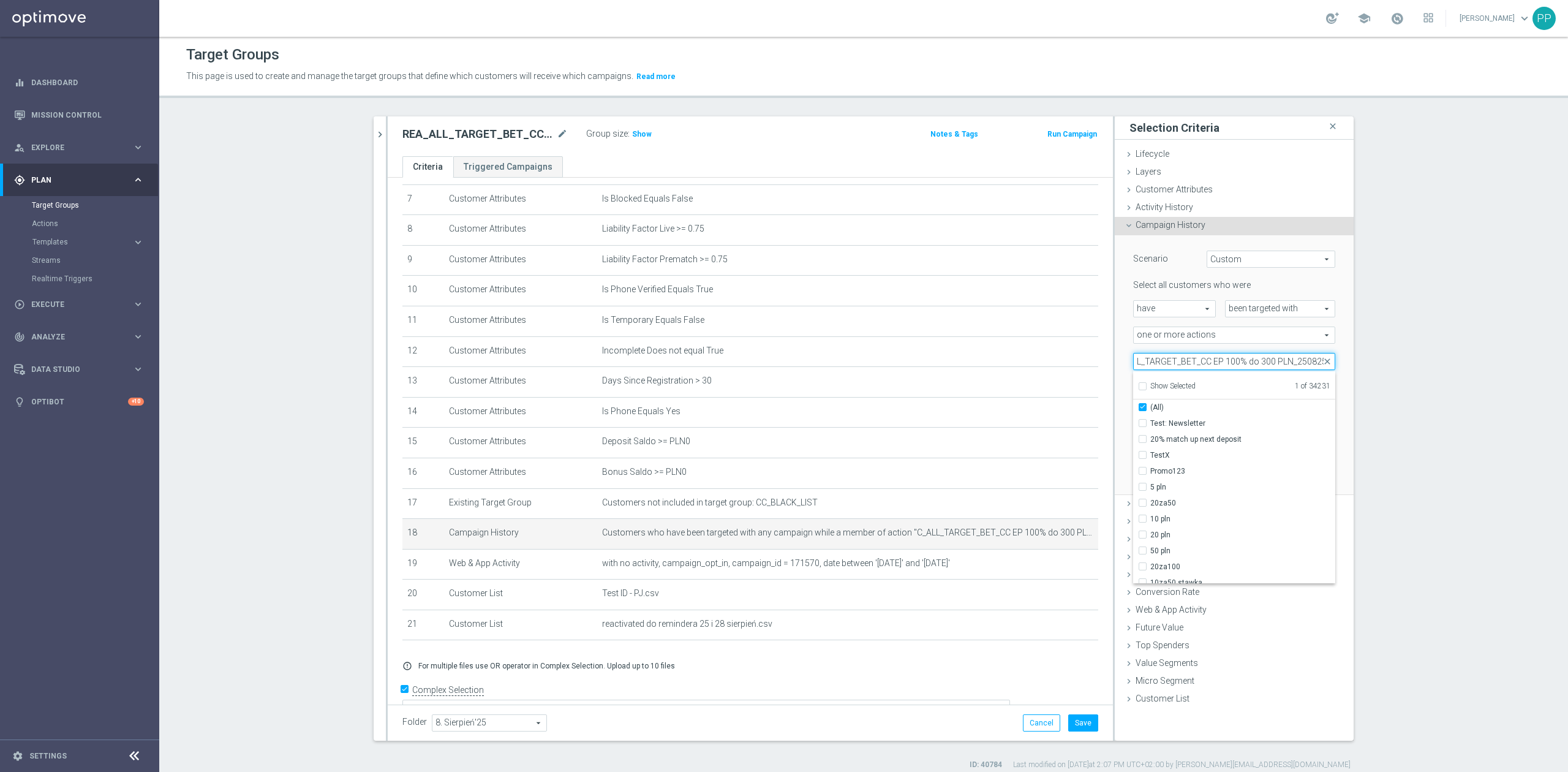
checkbox input "true"
type input "REA_ALL_TARGET_BET_CC EP 100% do 300 PLN_250825"
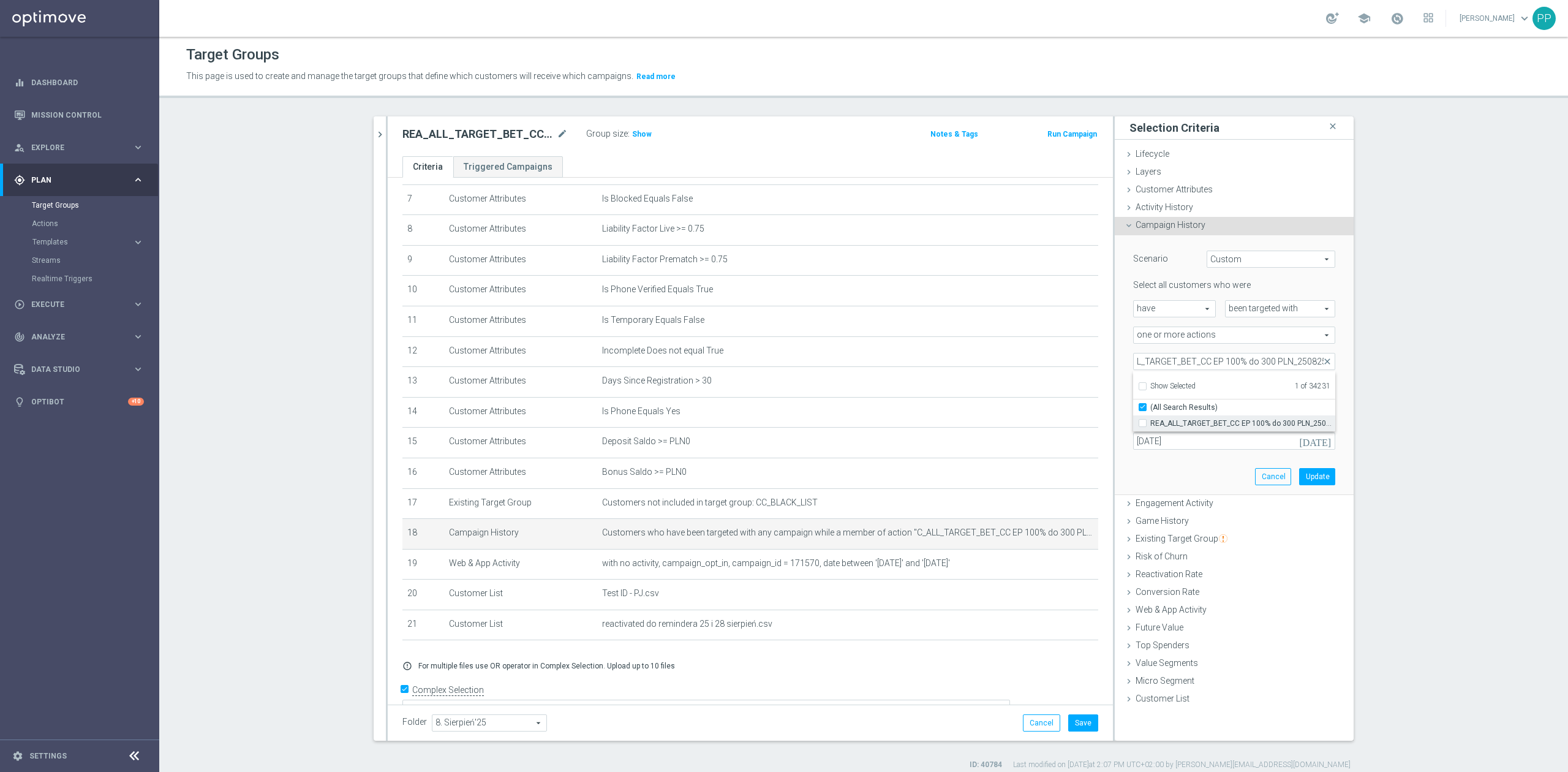
click at [1196, 427] on span "REA_ALL_TARGET_BET_CC EP 100% do 300 PLN_250825" at bounding box center [1243, 423] width 185 height 10
click at [1150, 427] on input "REA_ALL_TARGET_BET_CC EP 100% do 300 PLN_250825" at bounding box center [1146, 423] width 8 height 8
checkbox input "true"
type input "Selected 2 of 34231"
checkbox input "false"
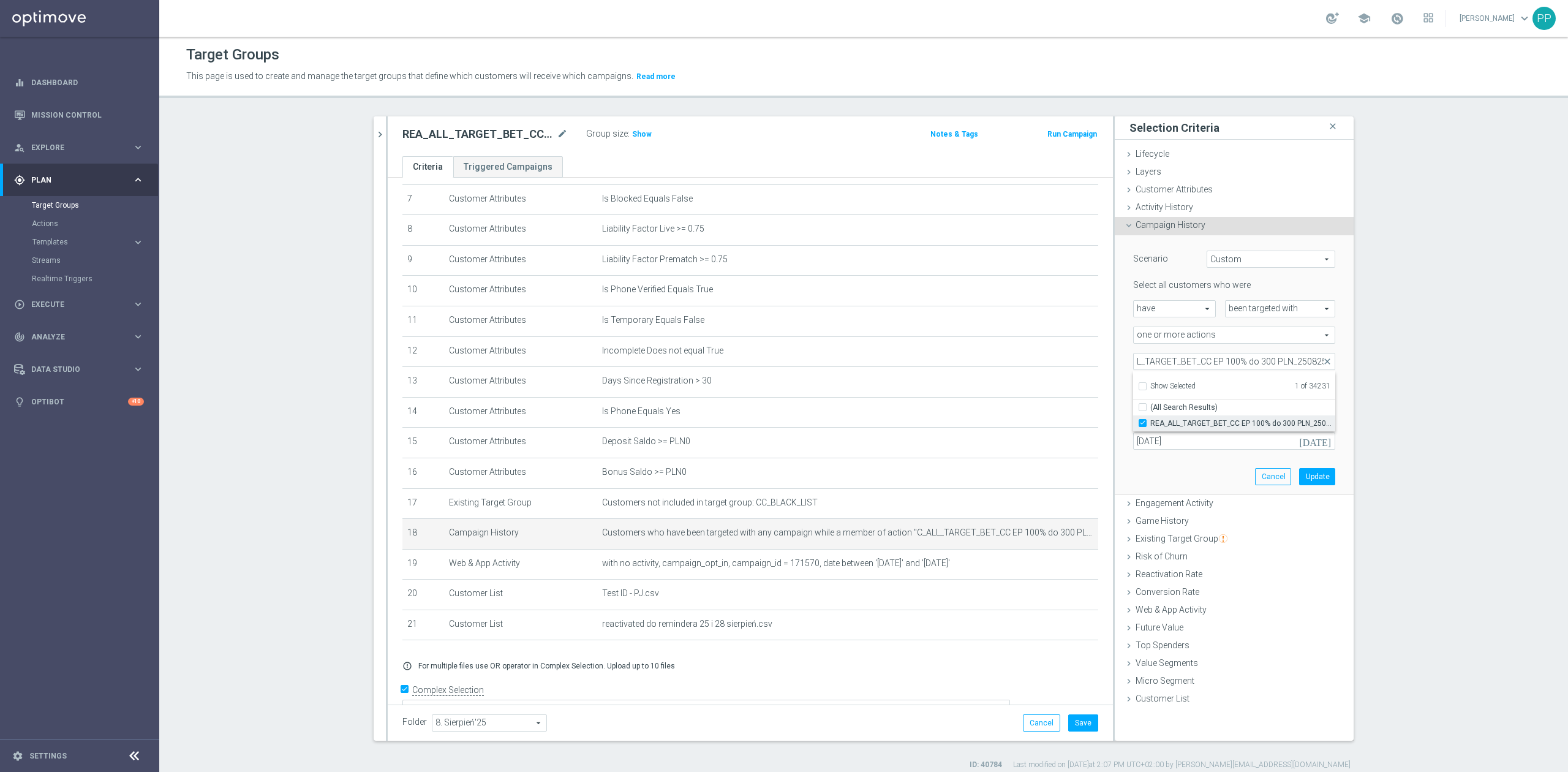
scroll to position [0, 0]
click at [1124, 358] on div "Selected 2 of 34231 arrow_drop_down REA_ALL_TARGET_BET_CC EP 100% do 300 PLN_25…" at bounding box center [1234, 361] width 220 height 18
click at [1308, 478] on button "Update" at bounding box center [1317, 476] width 36 height 18
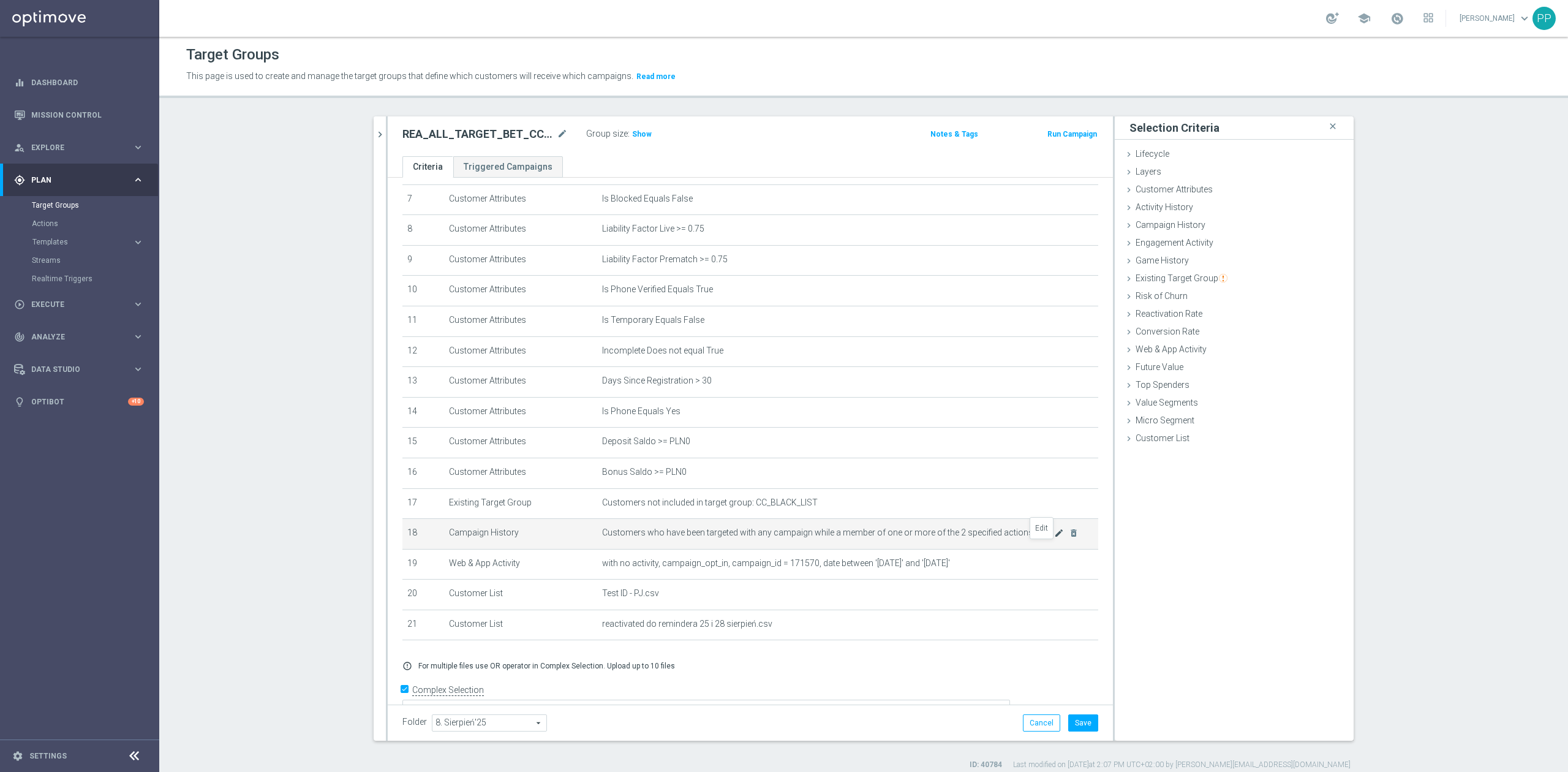
click at [1054, 538] on icon "mode_edit" at bounding box center [1059, 533] width 10 height 10
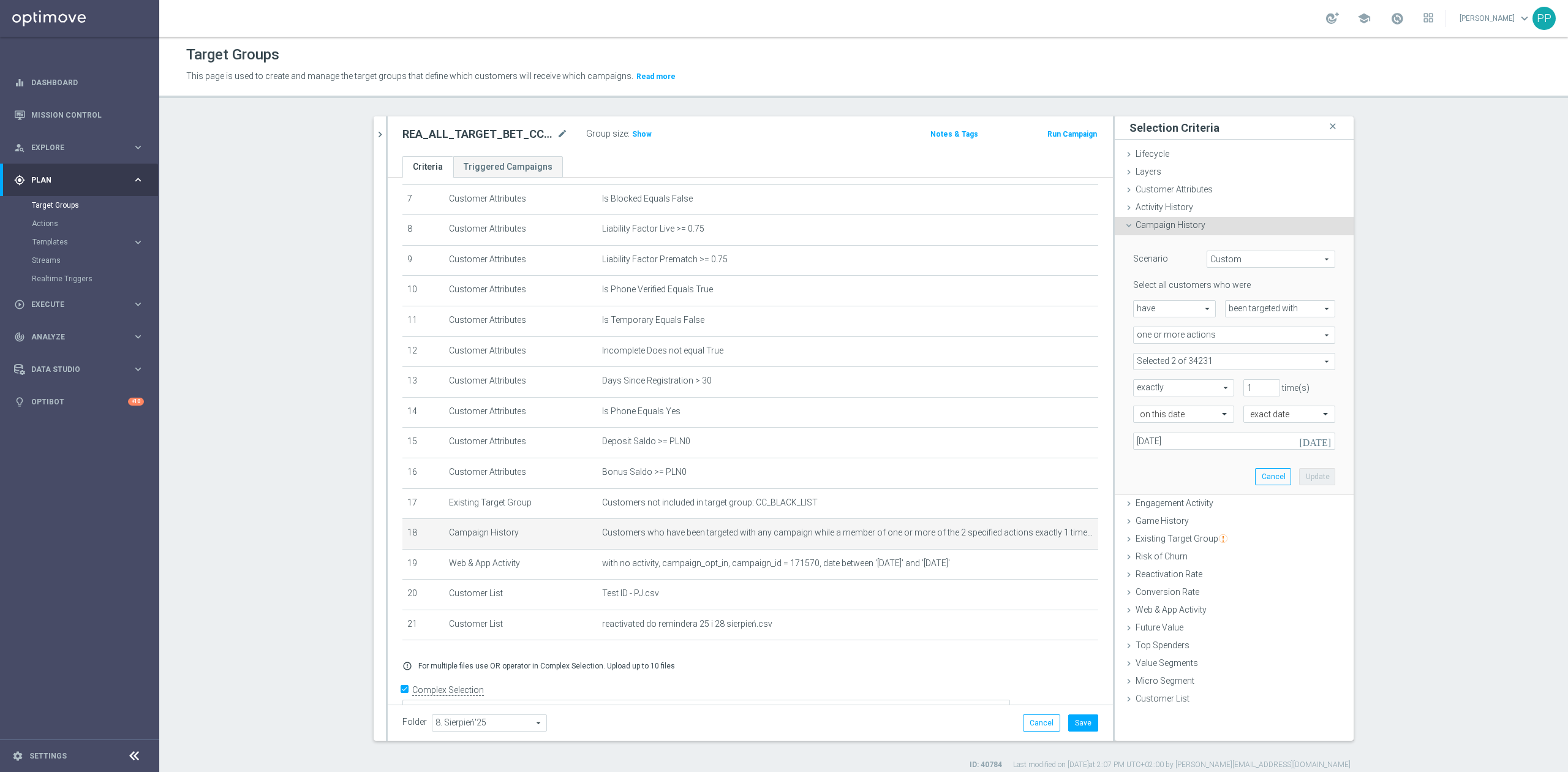
click at [1168, 353] on span at bounding box center [1233, 361] width 201 height 16
click at [1139, 388] on input "Show Selected" at bounding box center [1142, 387] width 8 height 8
checkbox input "true"
click at [1143, 420] on input "C_ALL_TARGET_BET_CC EP 100% do 300 PLN_250825" at bounding box center [1146, 423] width 8 height 8
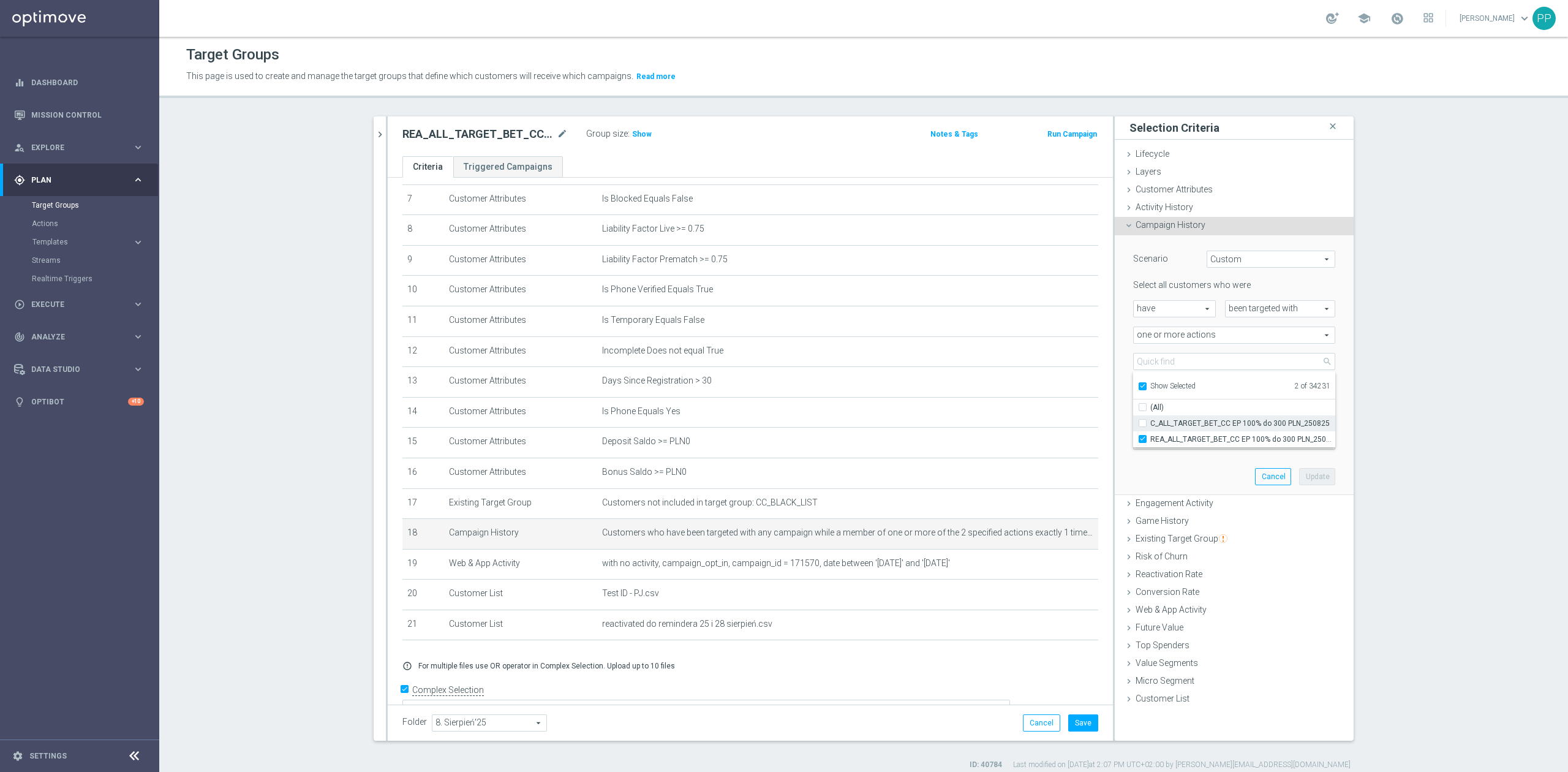
checkbox input "false"
type input "REA_ALL_TARGET_BET_CC EP 100% do 300 PLN_250825"
checkbox input "false"
click at [1124, 391] on div "exactly exactly arrow_drop_down search" at bounding box center [1179, 387] width 110 height 18
click at [1302, 476] on button "Update" at bounding box center [1317, 476] width 36 height 18
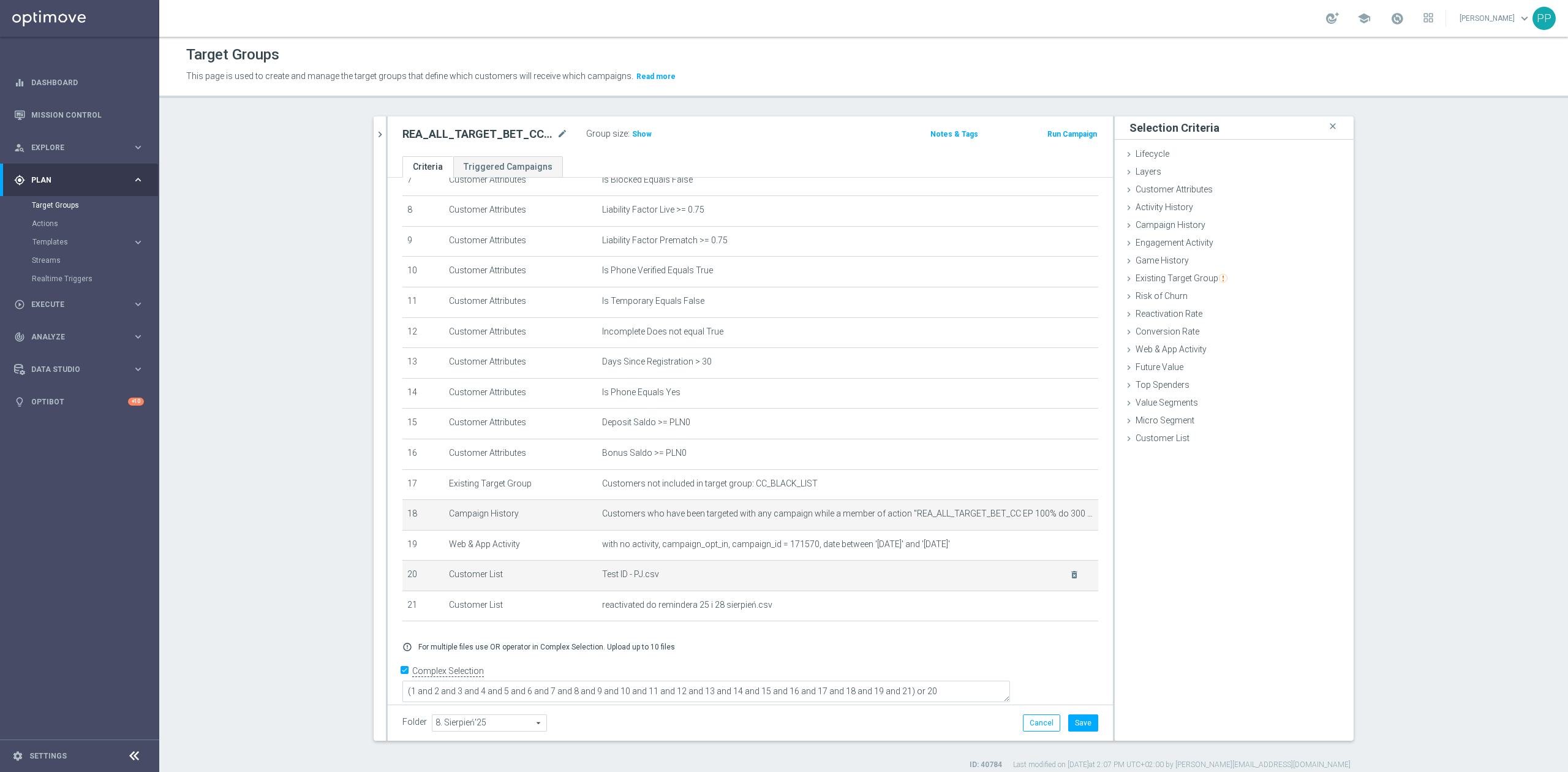
scroll to position [248, 0]
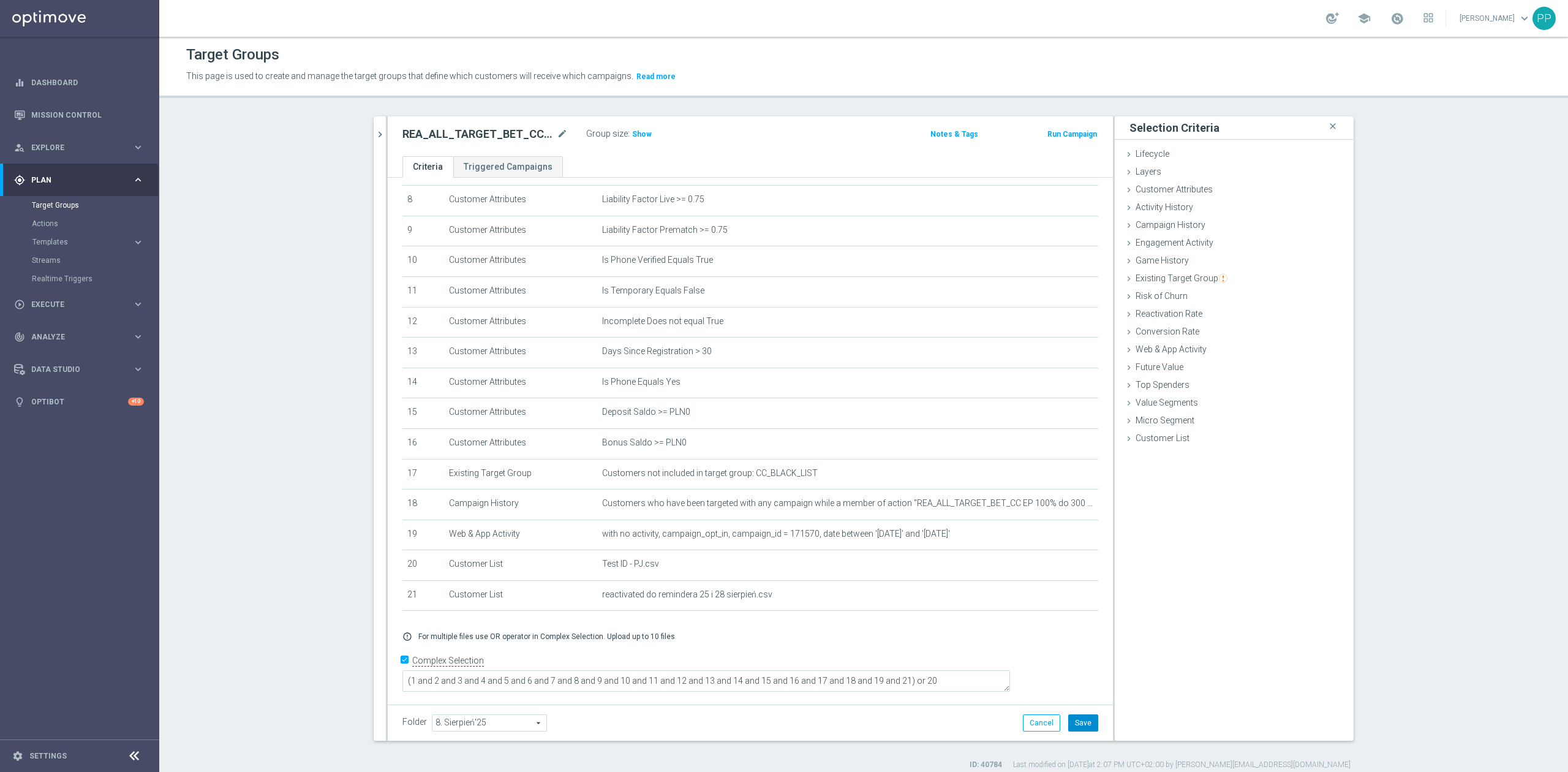
click at [1071, 717] on button "Save" at bounding box center [1083, 722] width 30 height 18
click at [641, 135] on span "Show" at bounding box center [642, 133] width 19 height 8
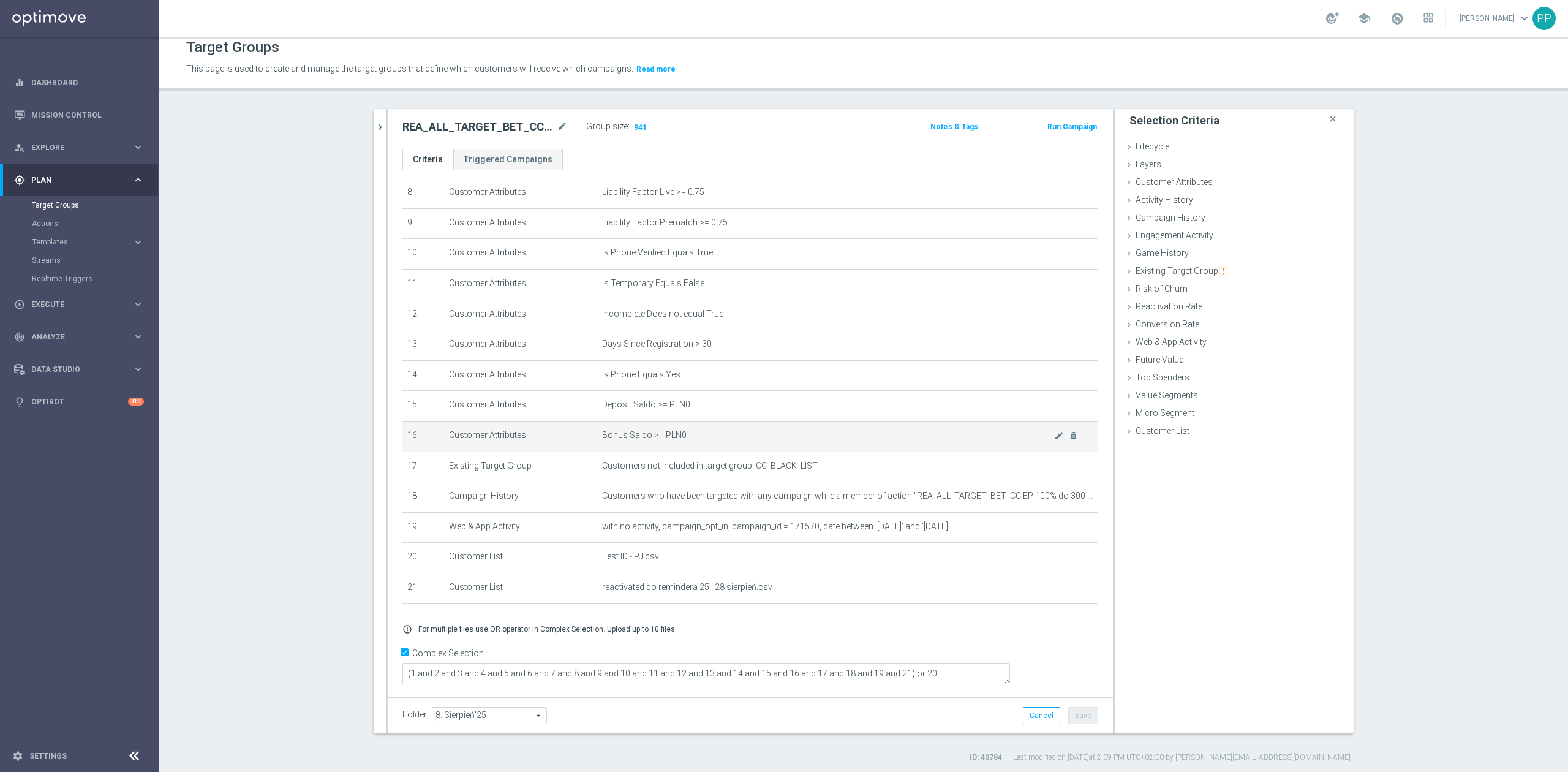
scroll to position [11, 0]
